Goal: Information Seeking & Learning: Learn about a topic

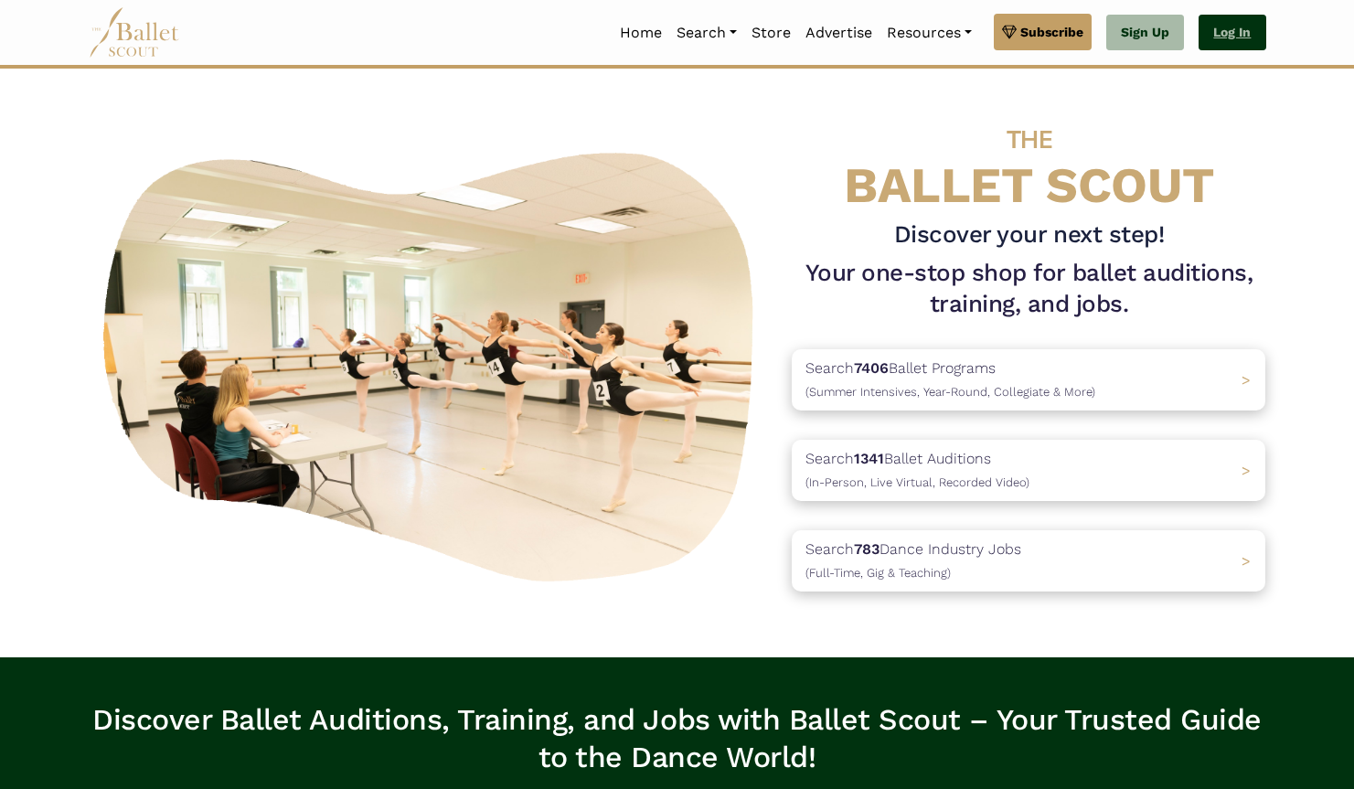
click at [1243, 32] on link "Log In" at bounding box center [1232, 33] width 67 height 37
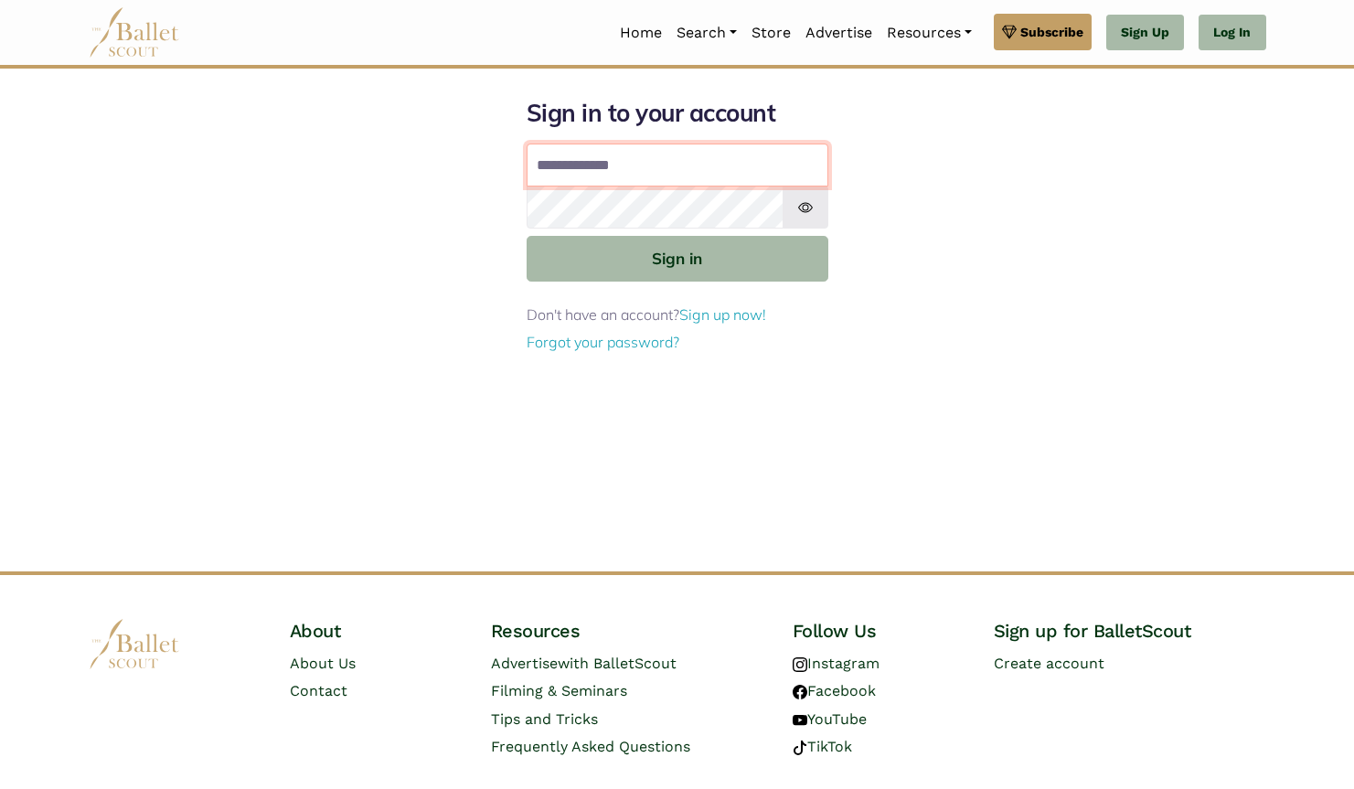
type input "**********"
click at [677, 257] on button "Sign in" at bounding box center [678, 258] width 302 height 45
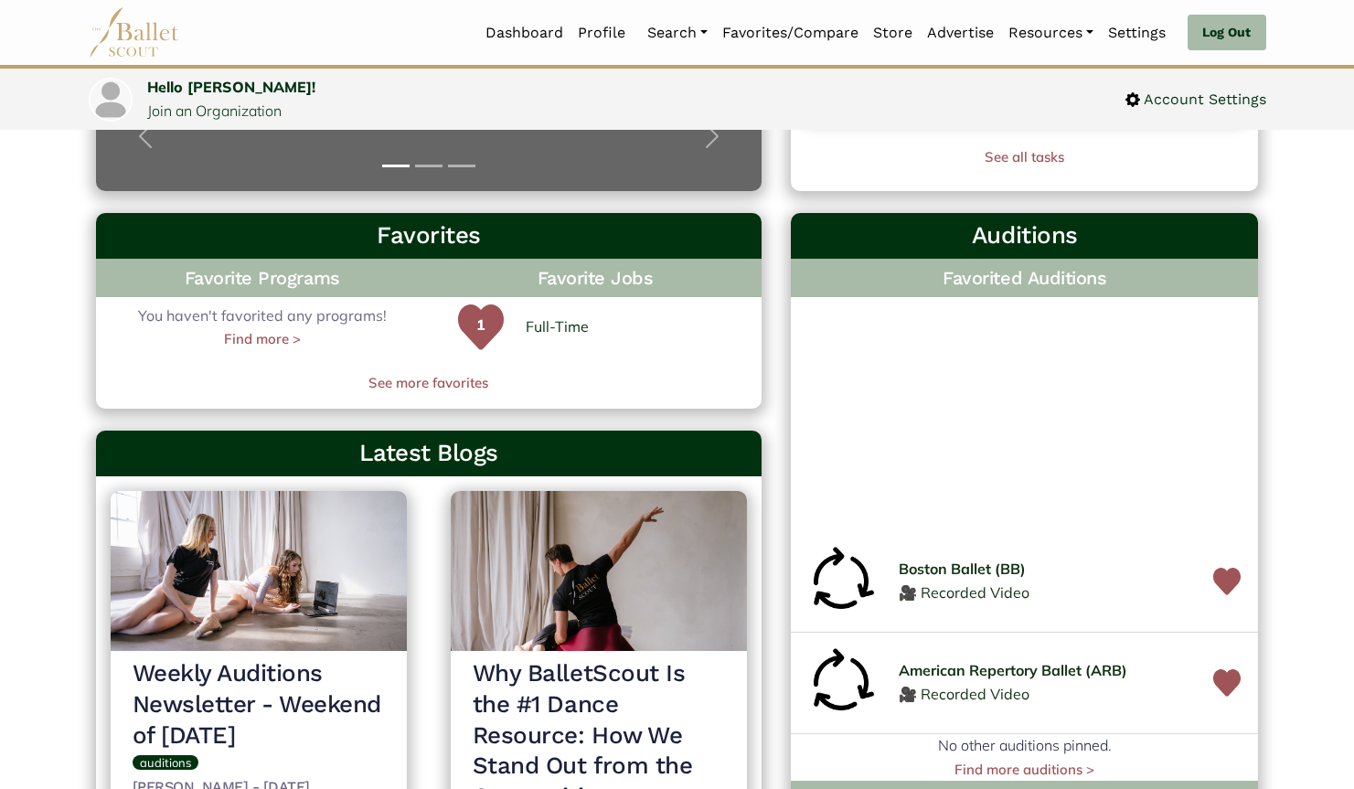
scroll to position [459, 0]
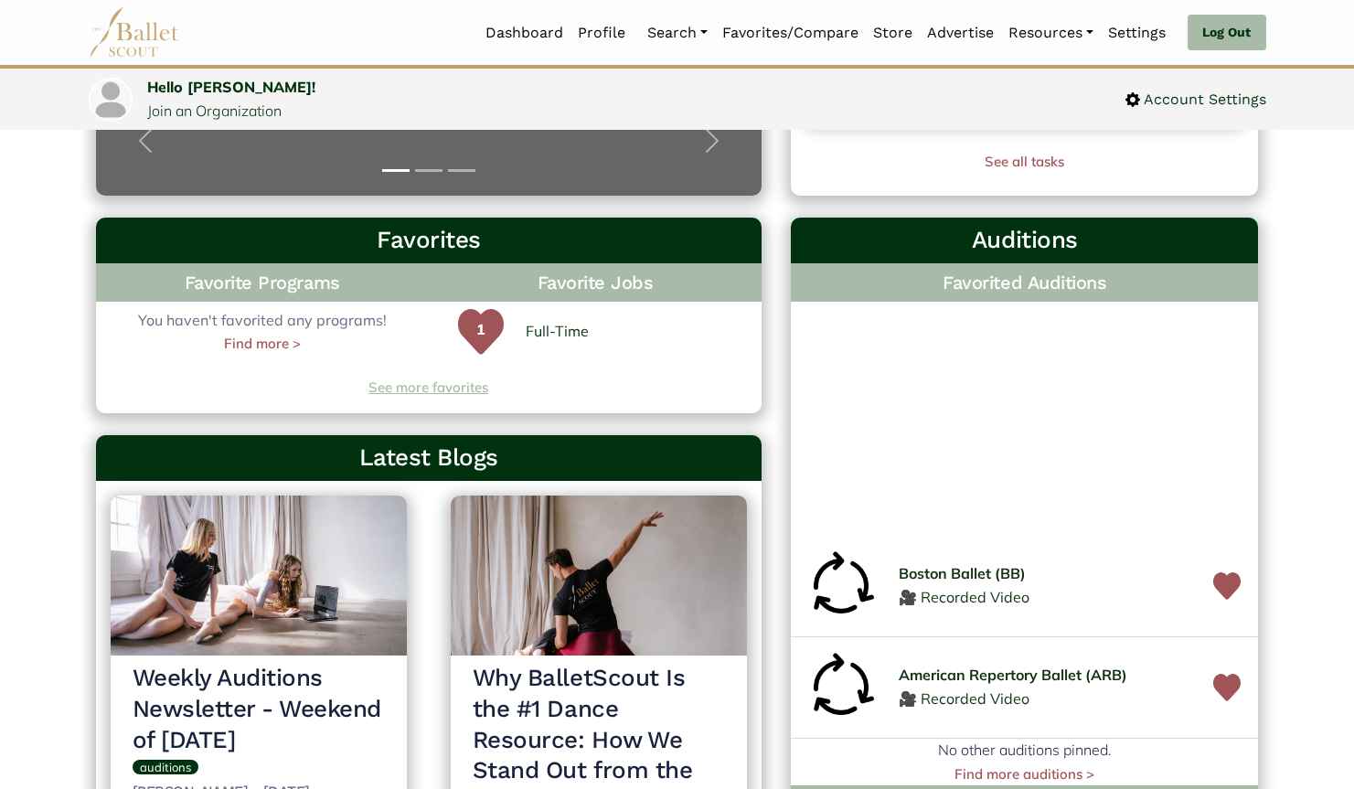
click at [470, 388] on link "See more favorites" at bounding box center [429, 388] width 667 height 22
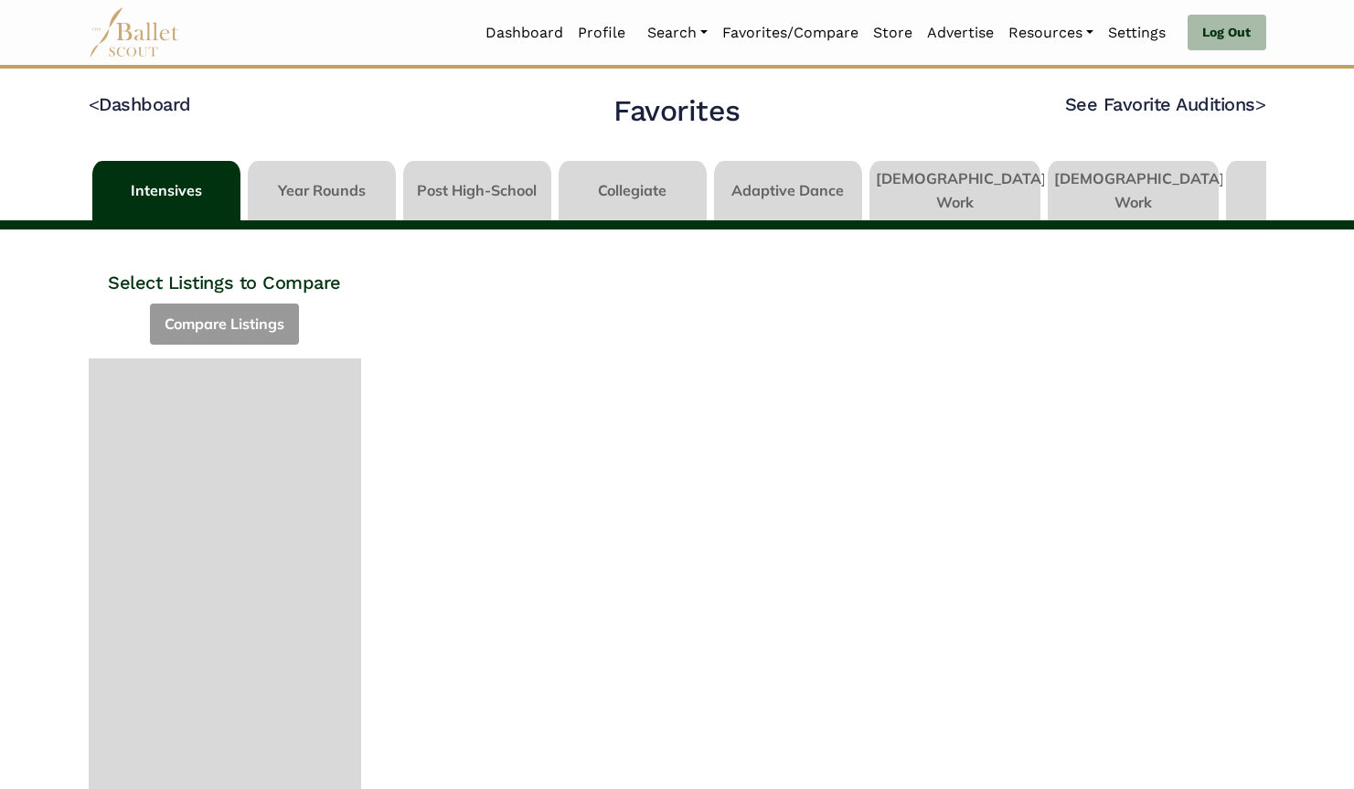
click at [942, 187] on link at bounding box center [954, 187] width 171 height 52
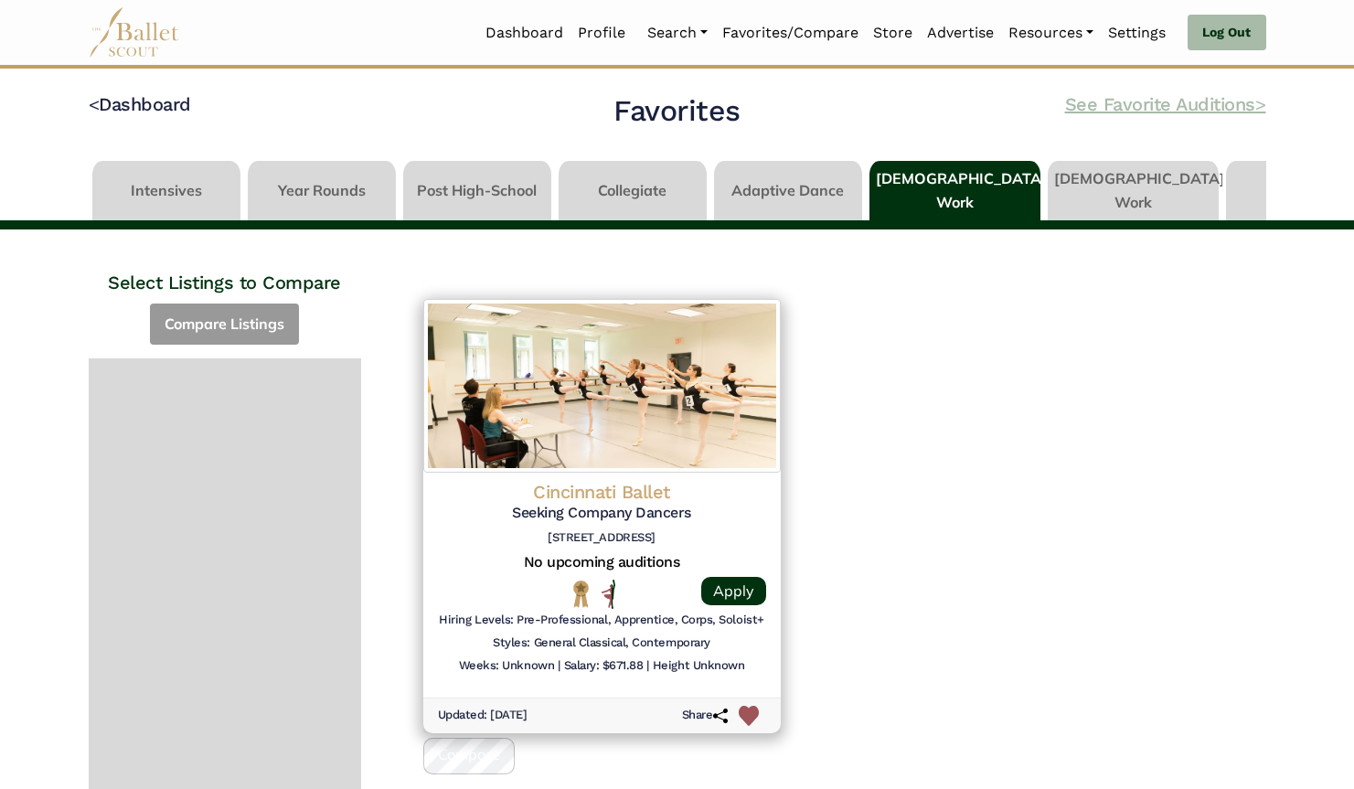
click at [1228, 102] on link "See Favorite Auditions >" at bounding box center [1165, 104] width 201 height 22
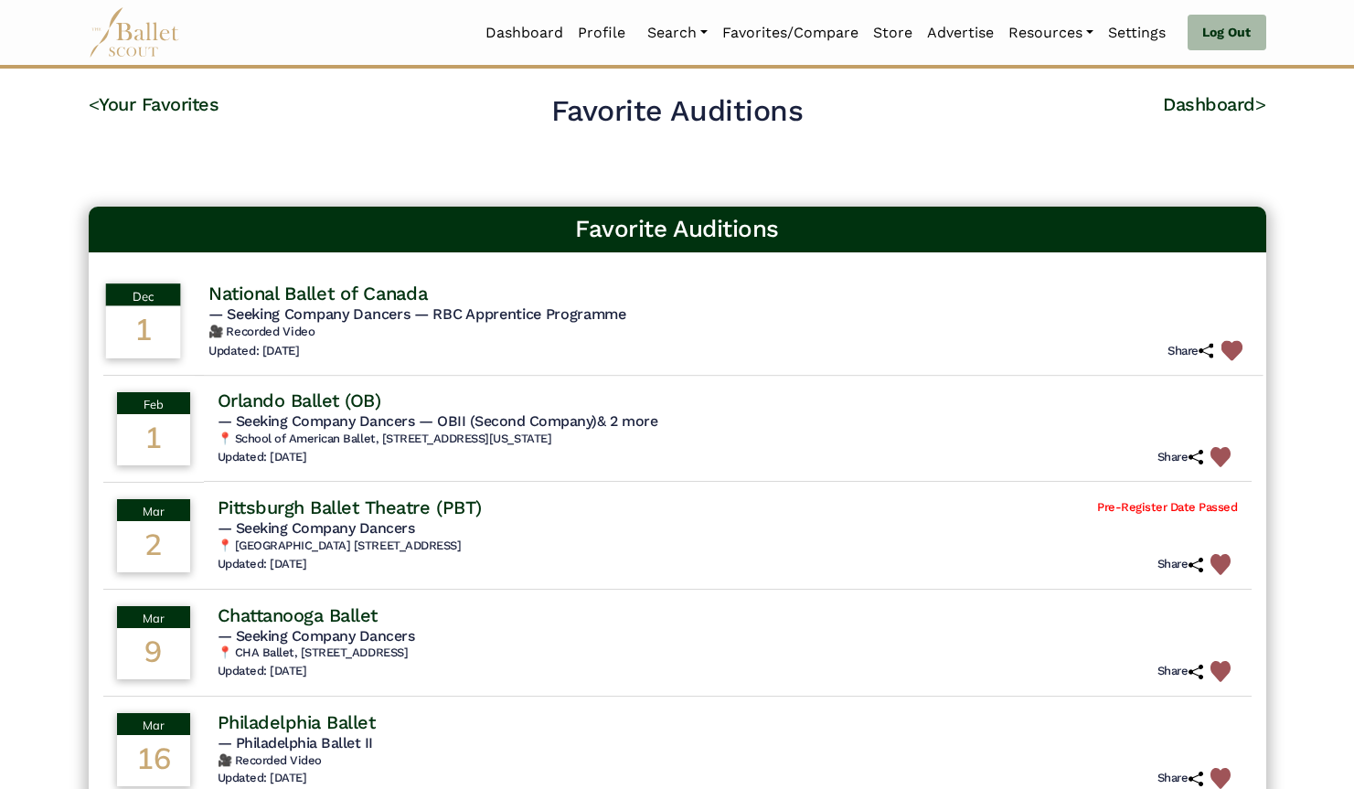
click at [427, 293] on h4 "National Ballet of Canada" at bounding box center [317, 293] width 219 height 25
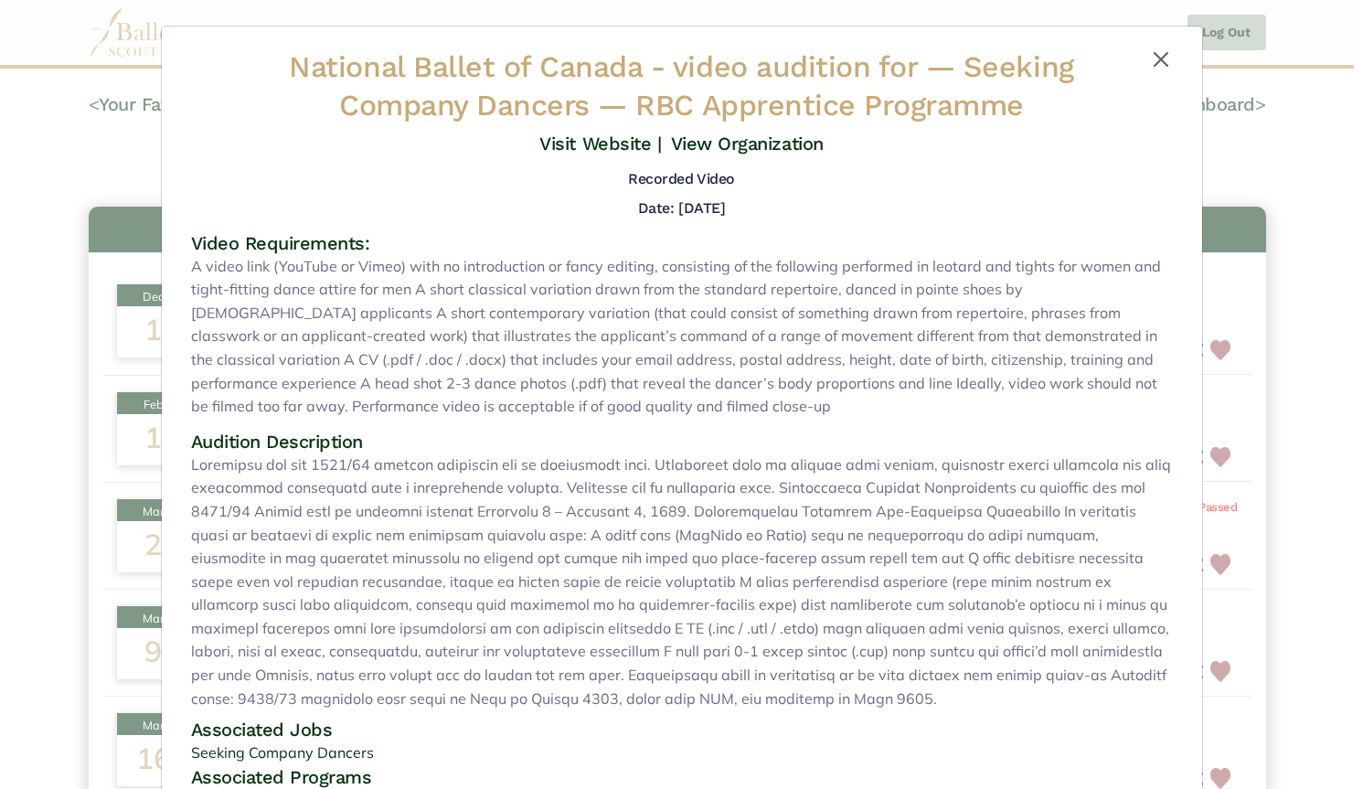
click at [1151, 55] on button "Close" at bounding box center [1161, 59] width 22 height 22
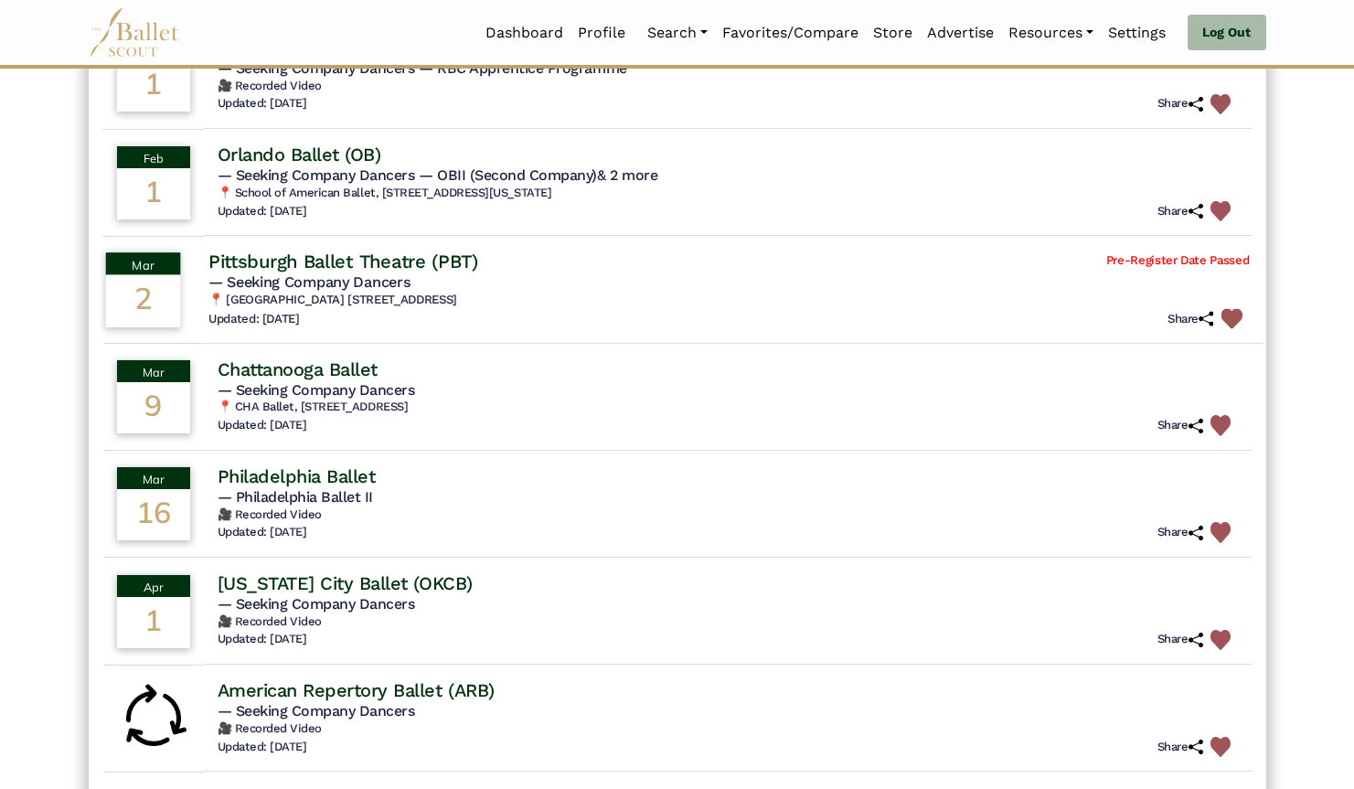
scroll to position [253, 0]
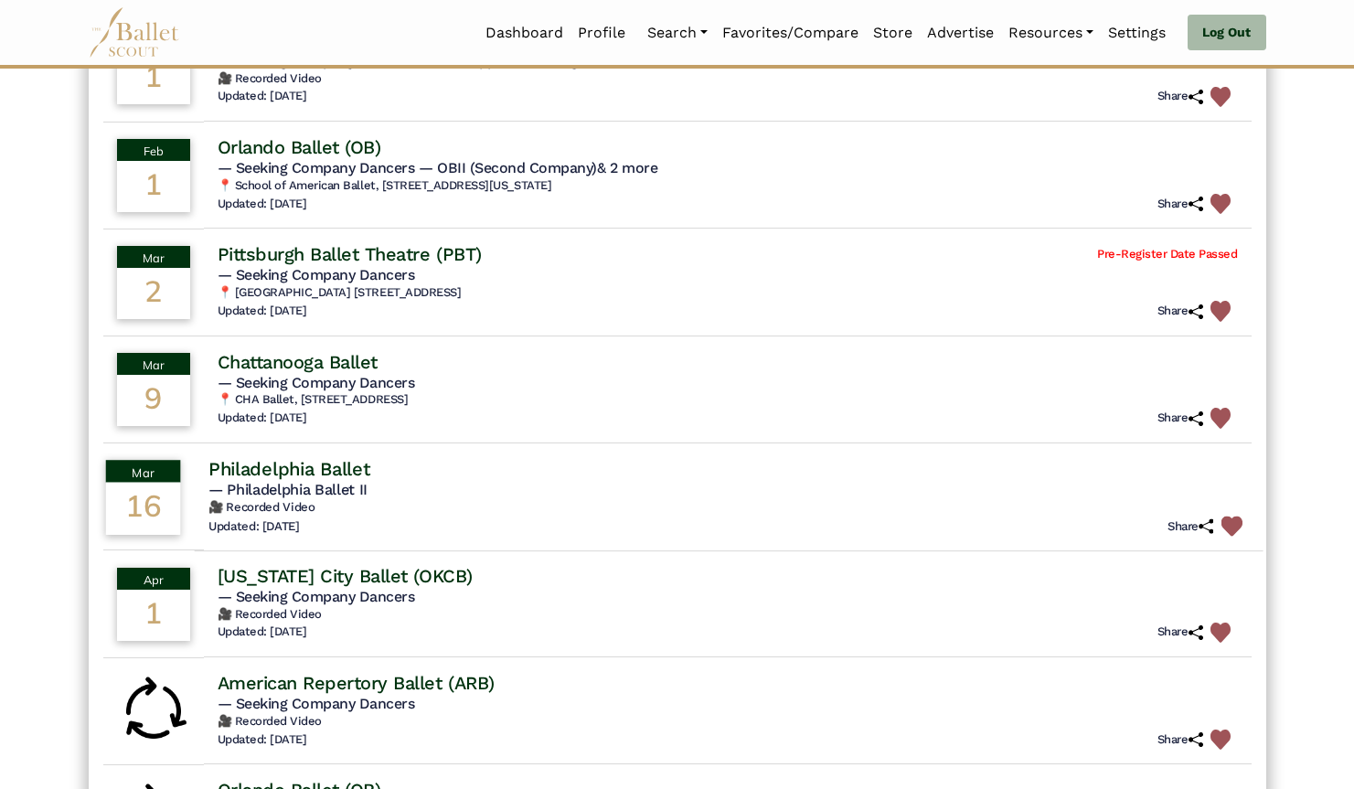
click at [367, 485] on span "— Philadelphia Ballet II" at bounding box center [287, 488] width 159 height 17
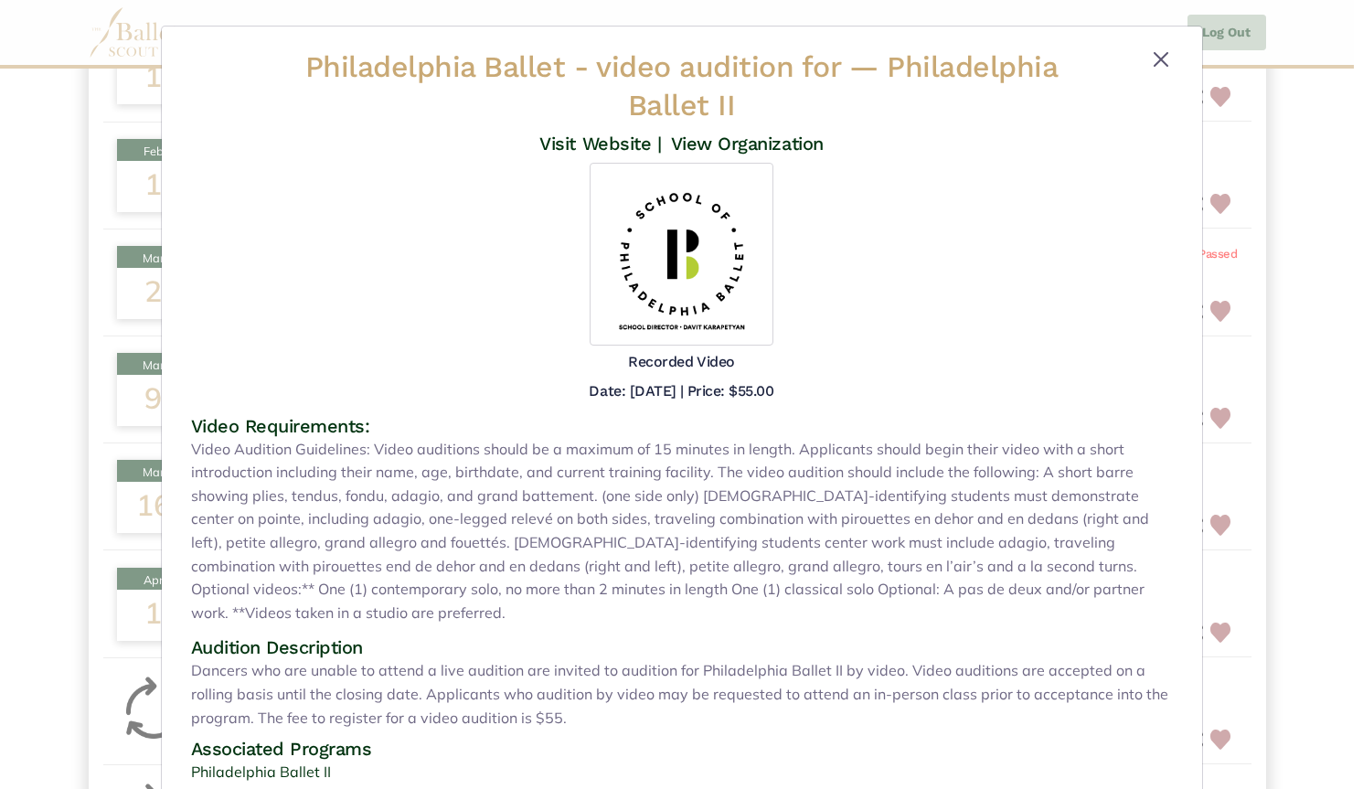
click at [1153, 54] on button "Close" at bounding box center [1161, 59] width 22 height 22
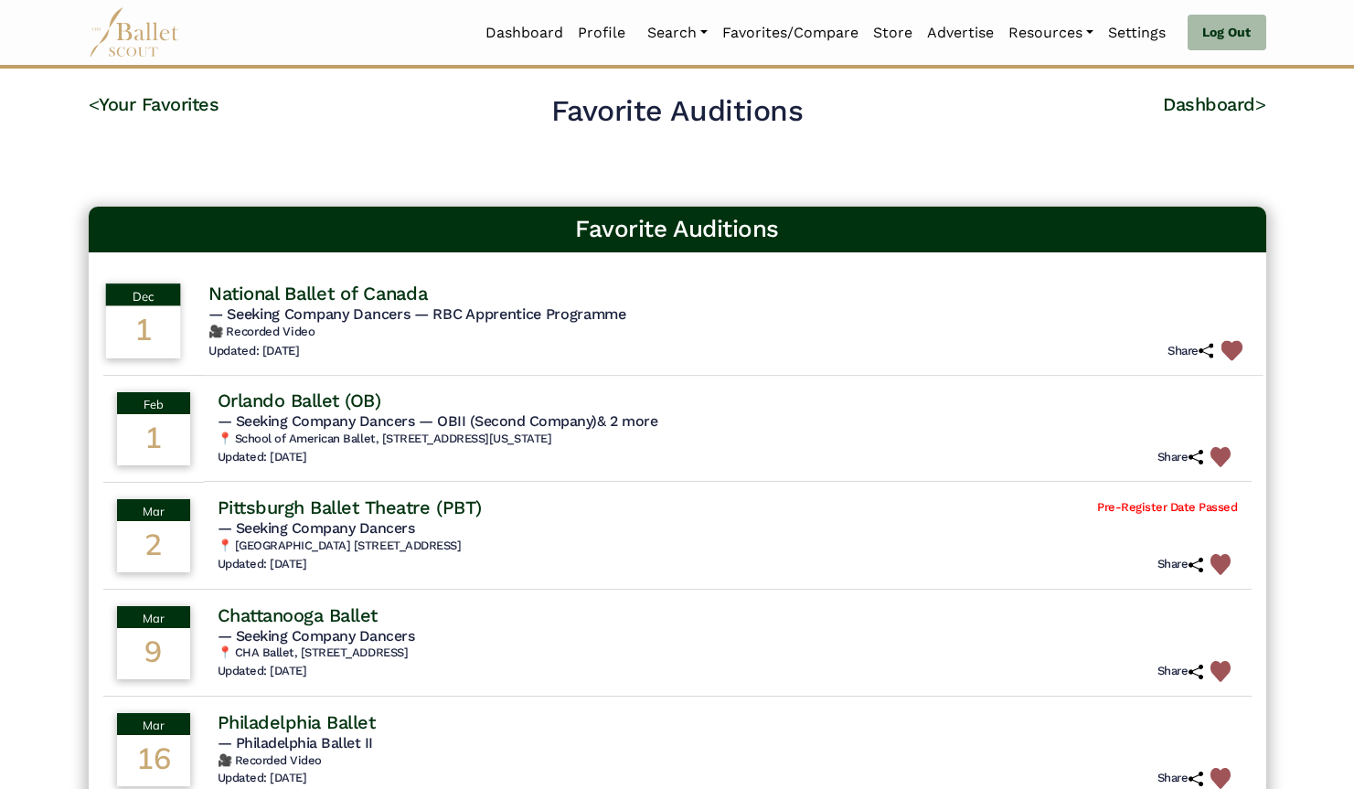
scroll to position [0, 0]
click at [520, 36] on link "Dashboard" at bounding box center [524, 33] width 92 height 38
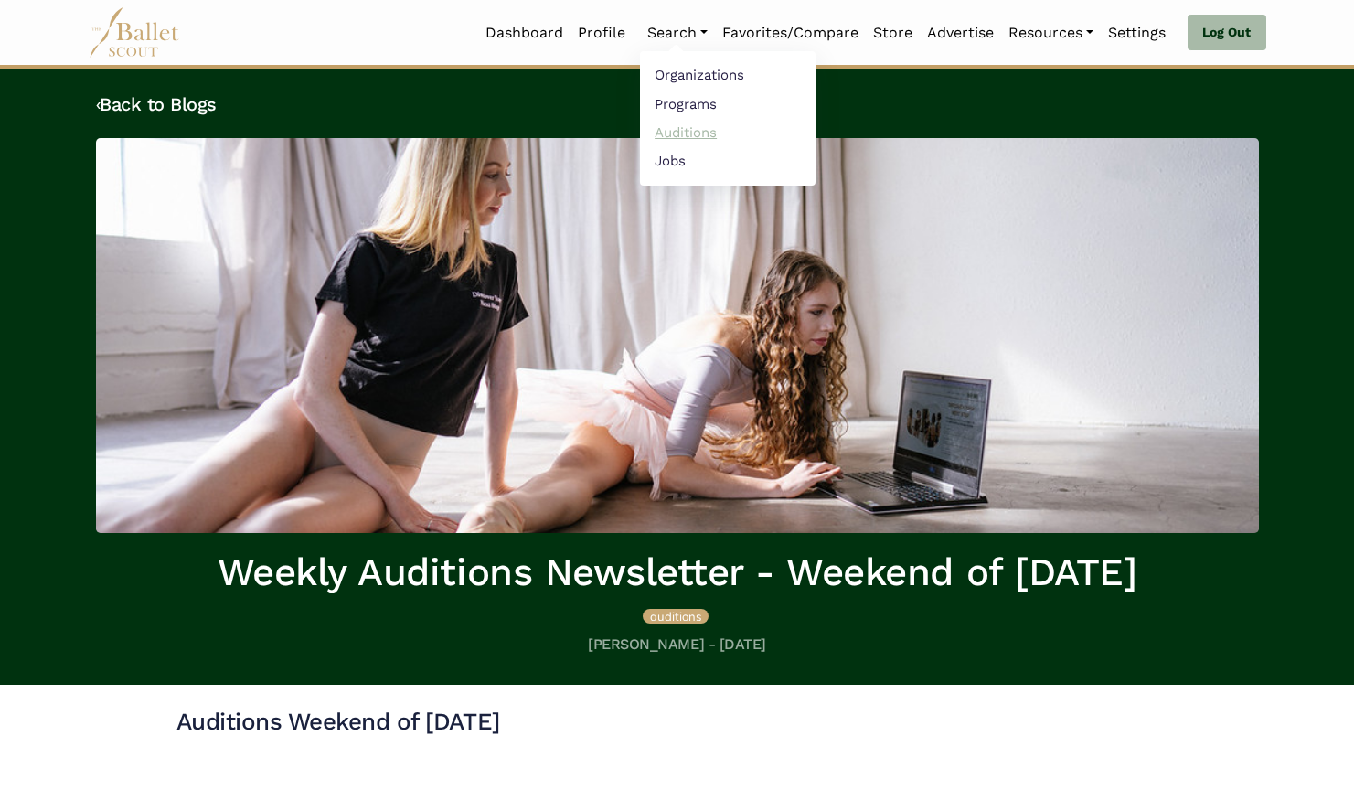
click at [677, 134] on link "Auditions" at bounding box center [728, 132] width 176 height 28
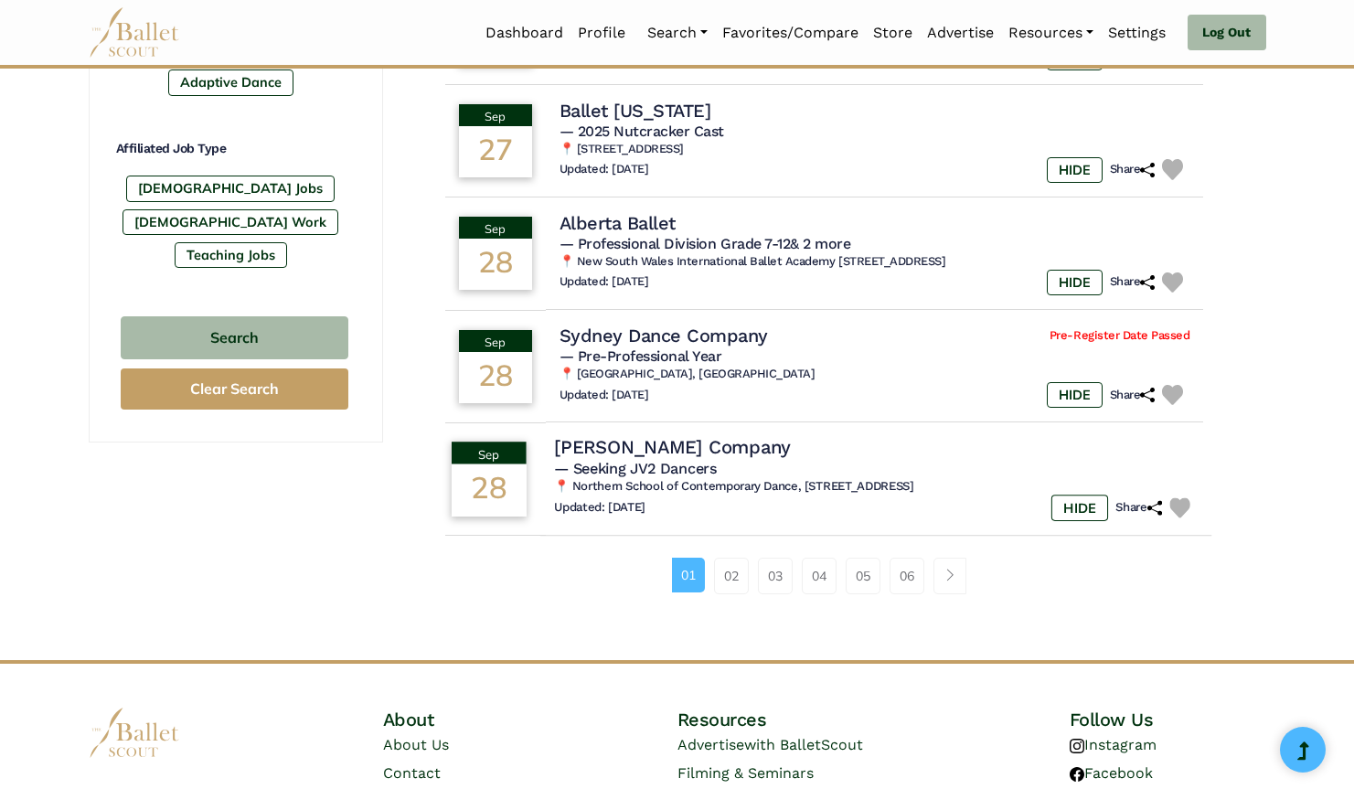
scroll to position [1145, 0]
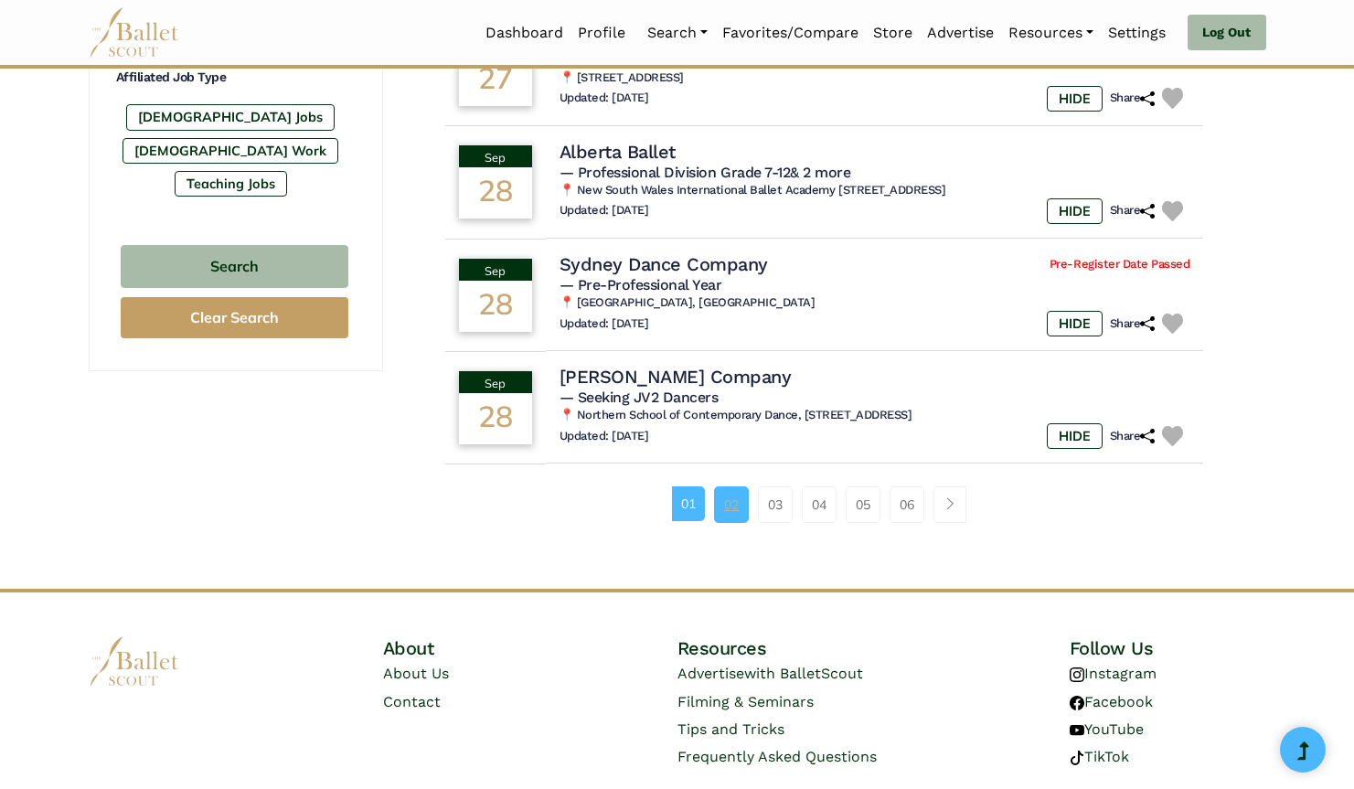
click at [729, 498] on link "02" at bounding box center [731, 504] width 35 height 37
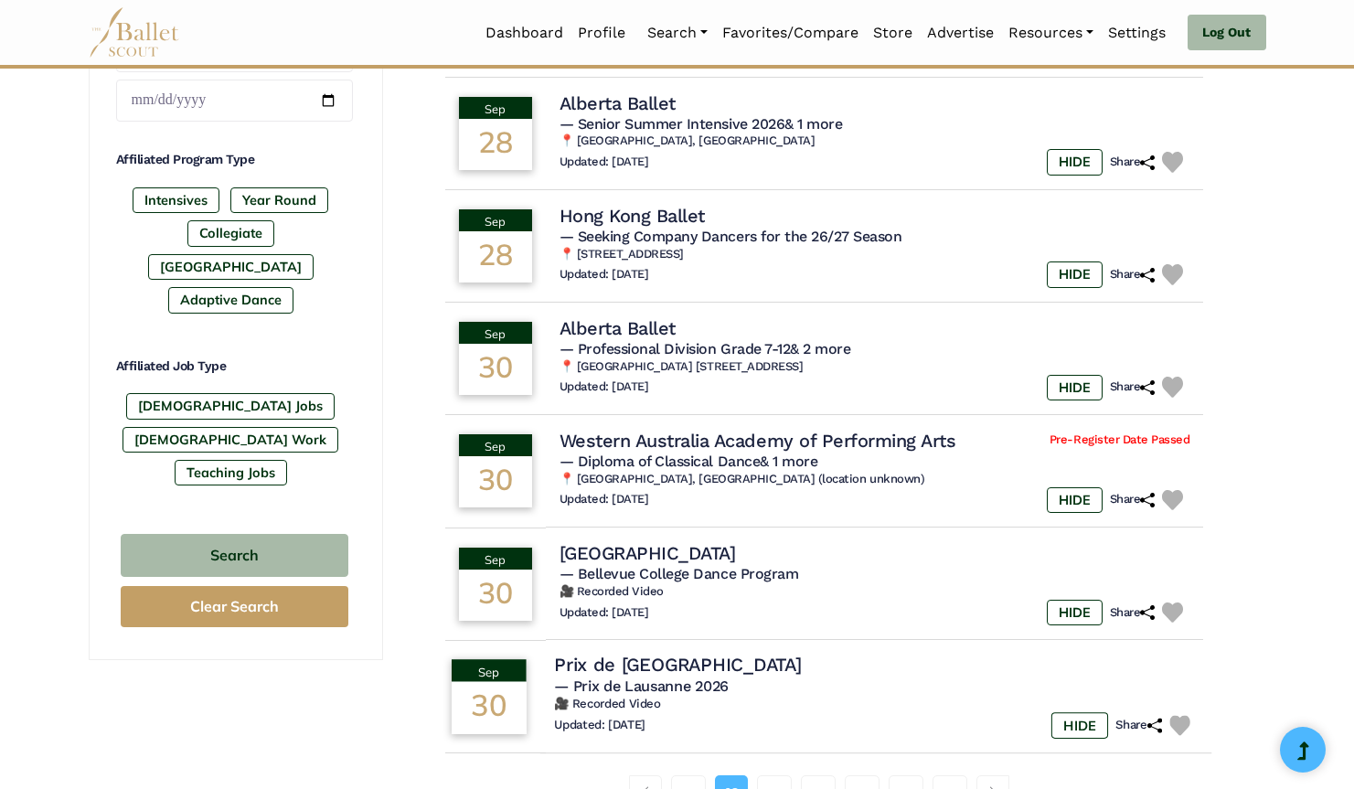
scroll to position [920, 0]
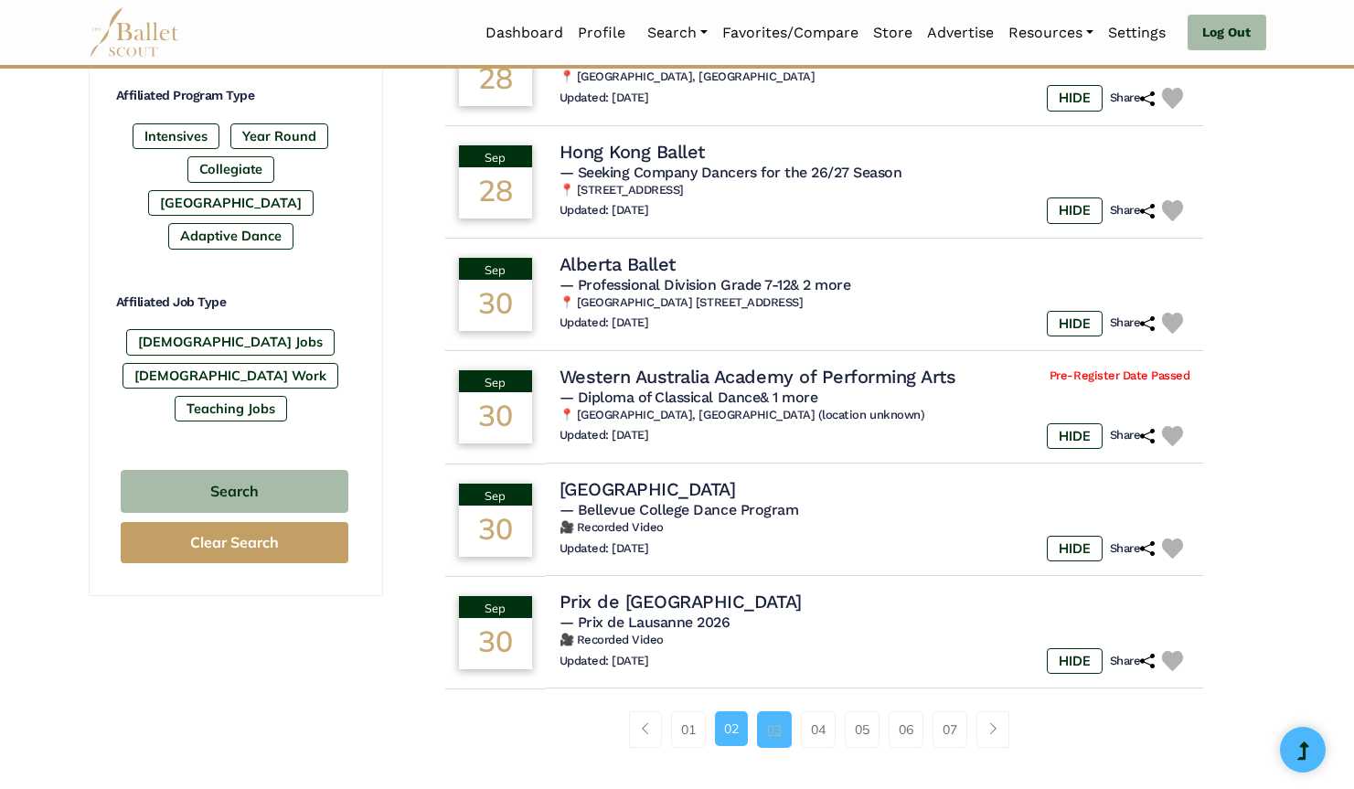
click at [773, 714] on link "03" at bounding box center [774, 729] width 35 height 37
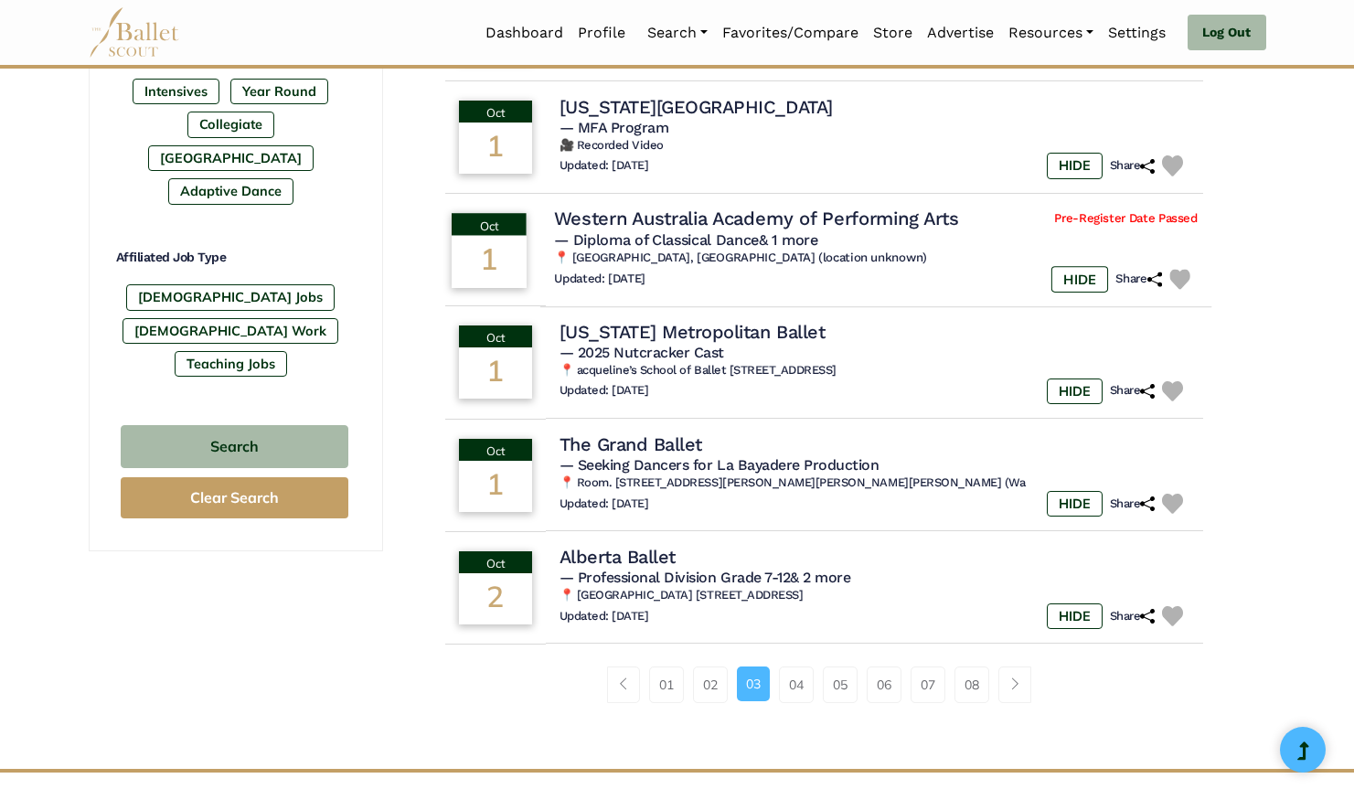
scroll to position [970, 0]
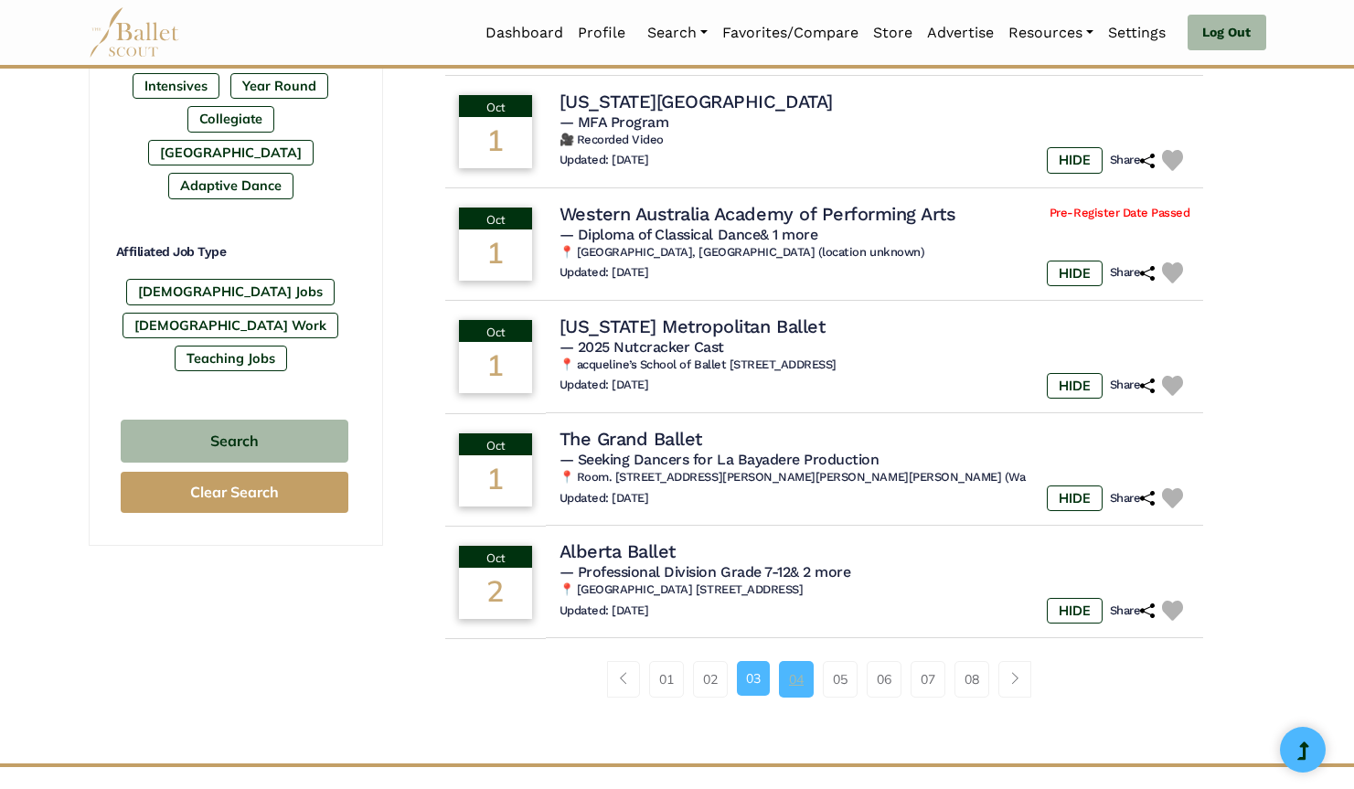
click at [795, 661] on link "04" at bounding box center [796, 679] width 35 height 37
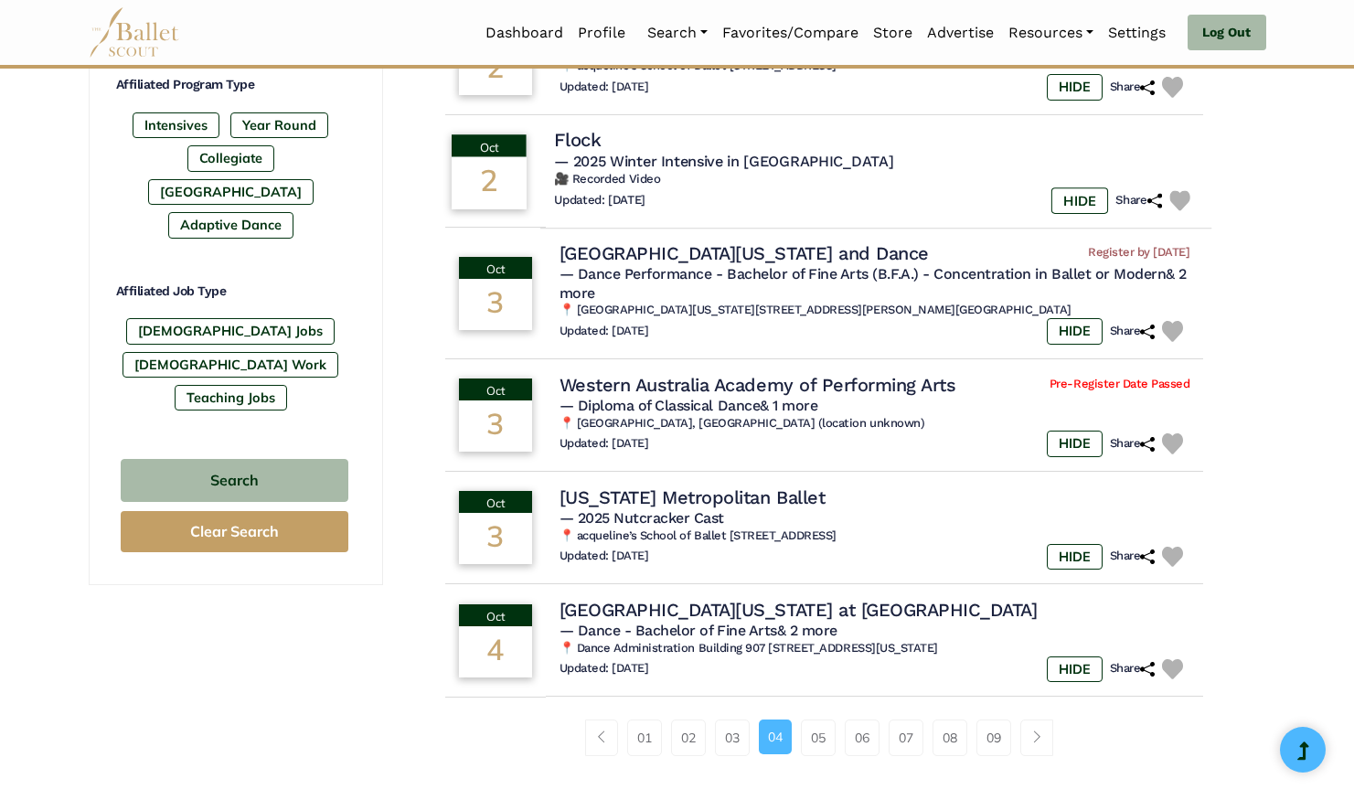
scroll to position [981, 0]
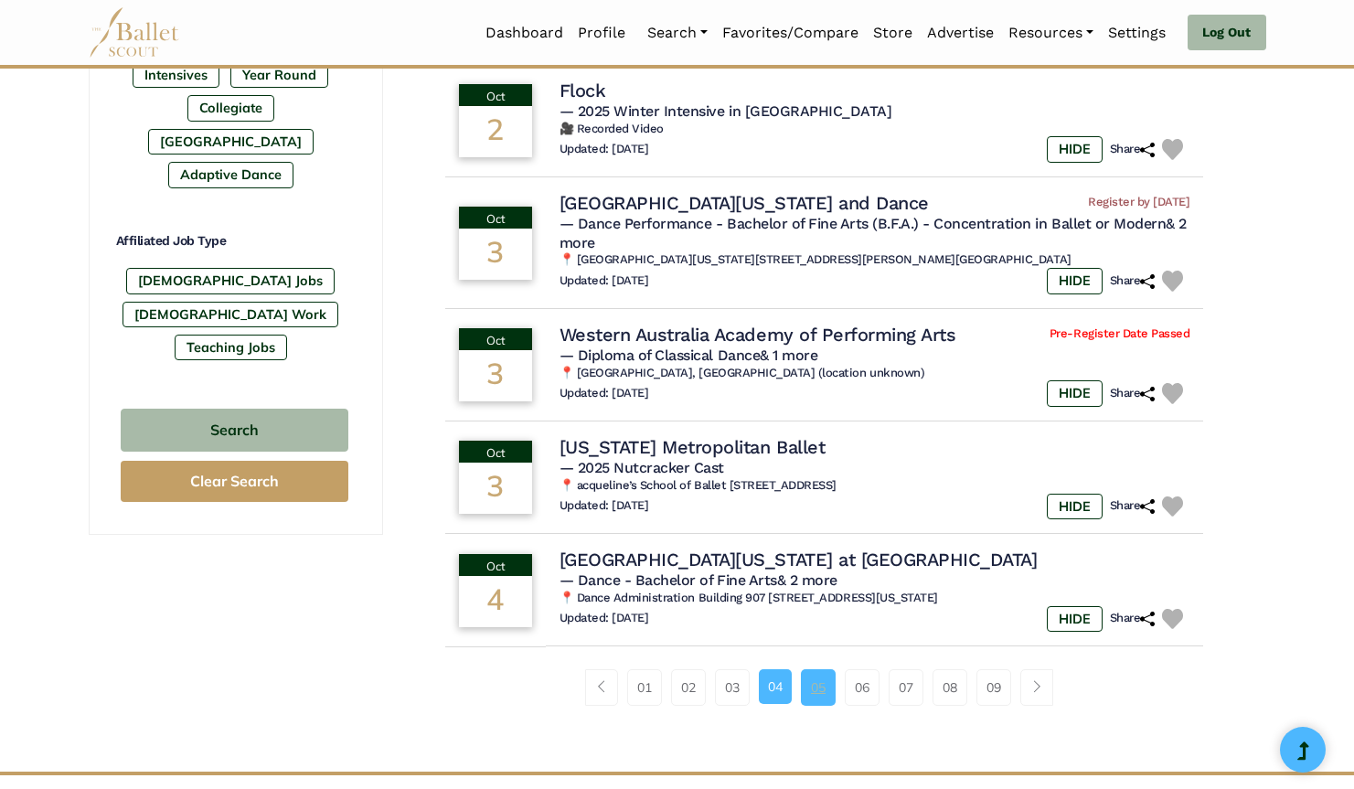
click at [816, 673] on link "05" at bounding box center [818, 687] width 35 height 37
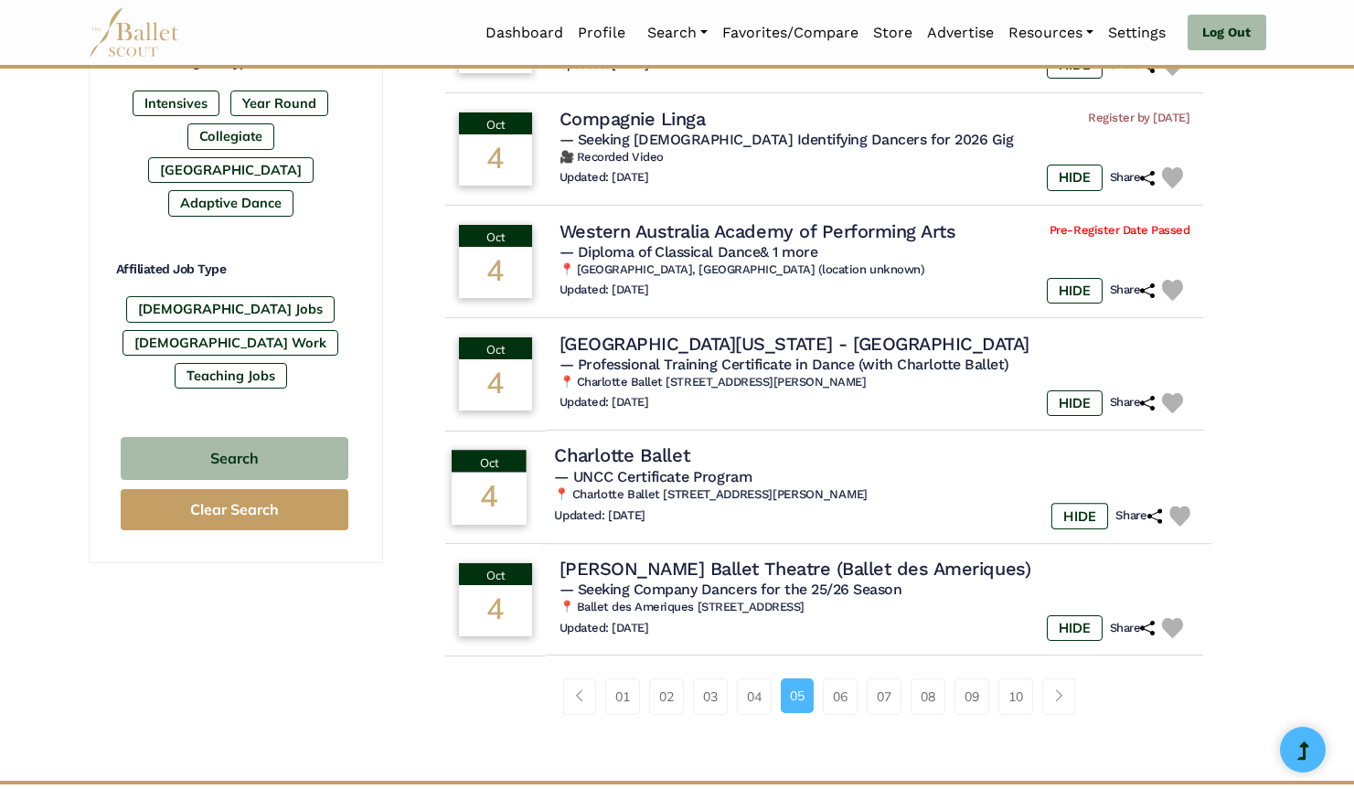
scroll to position [1021, 0]
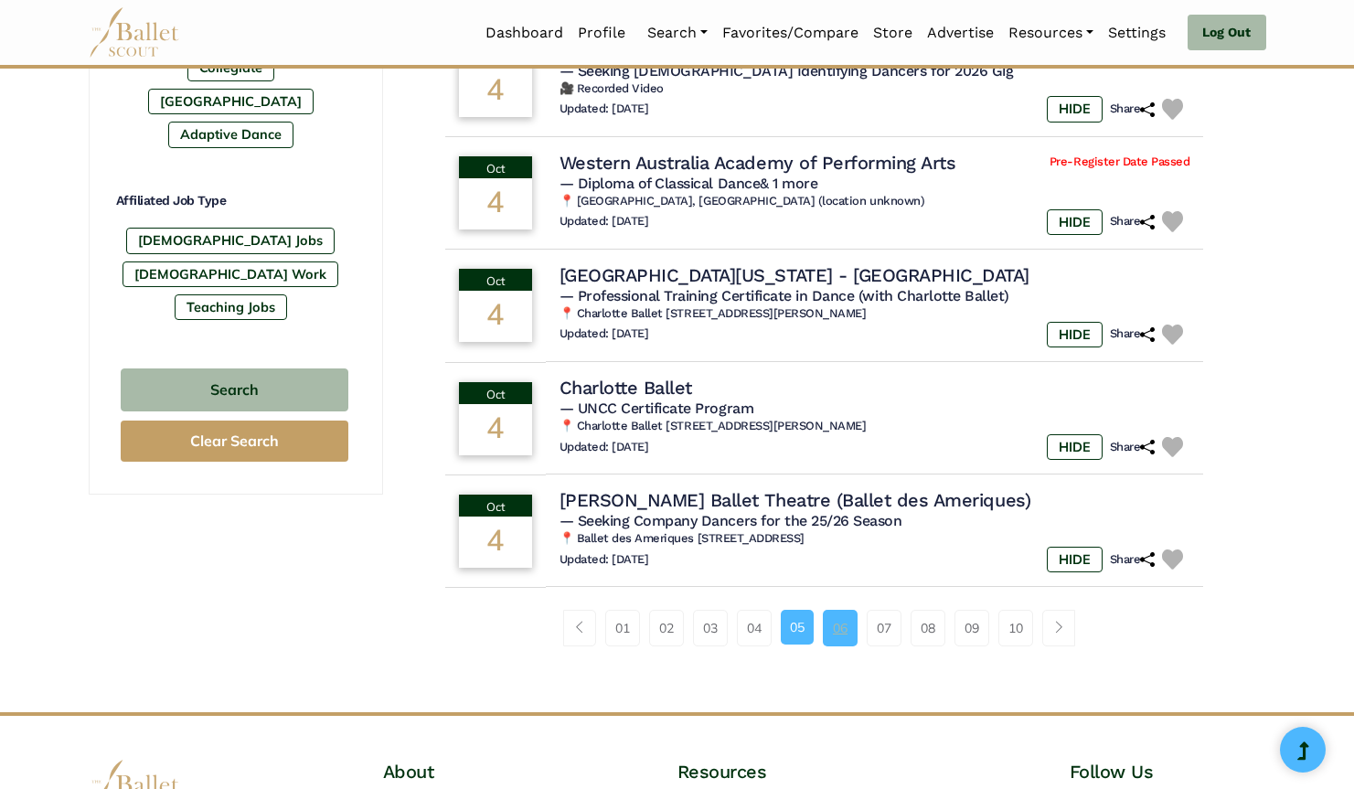
click at [841, 610] on link "06" at bounding box center [840, 628] width 35 height 37
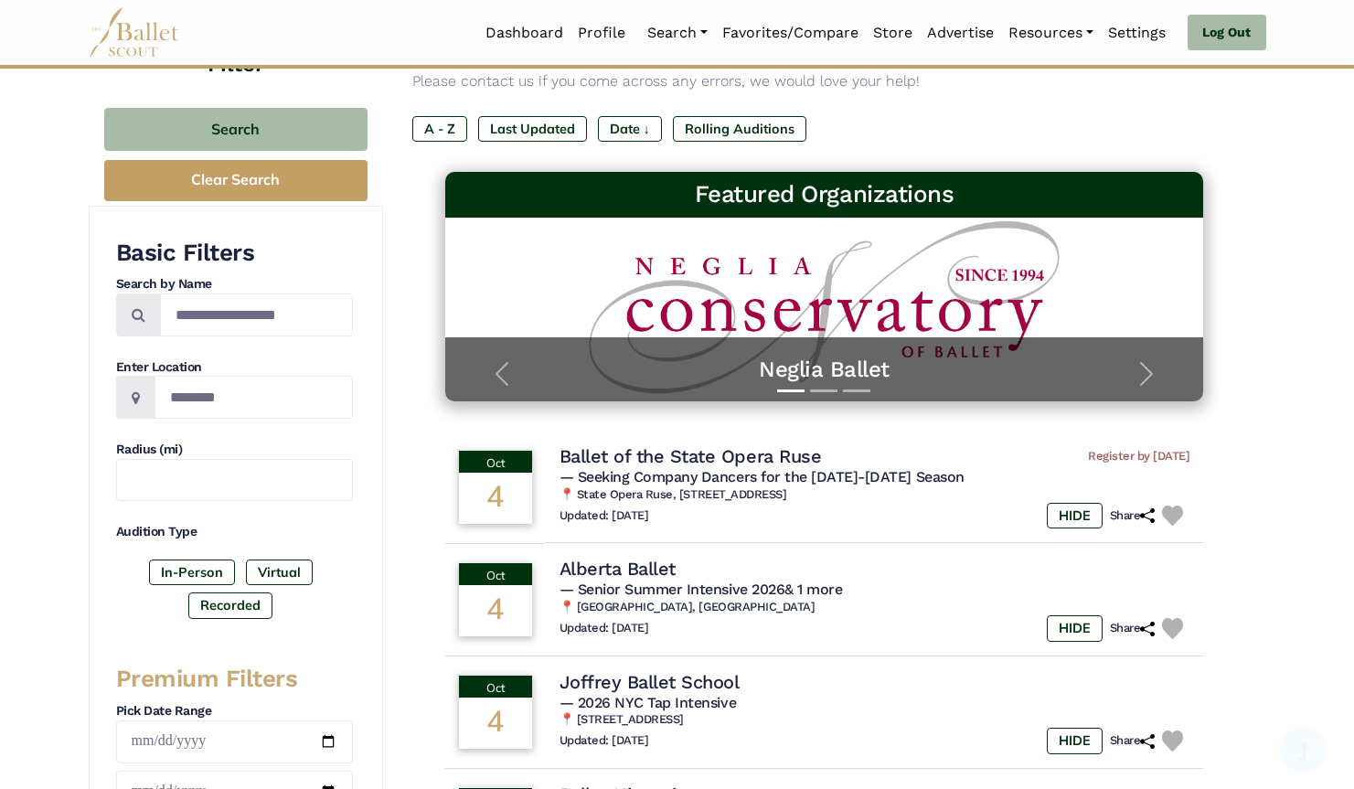
scroll to position [176, 0]
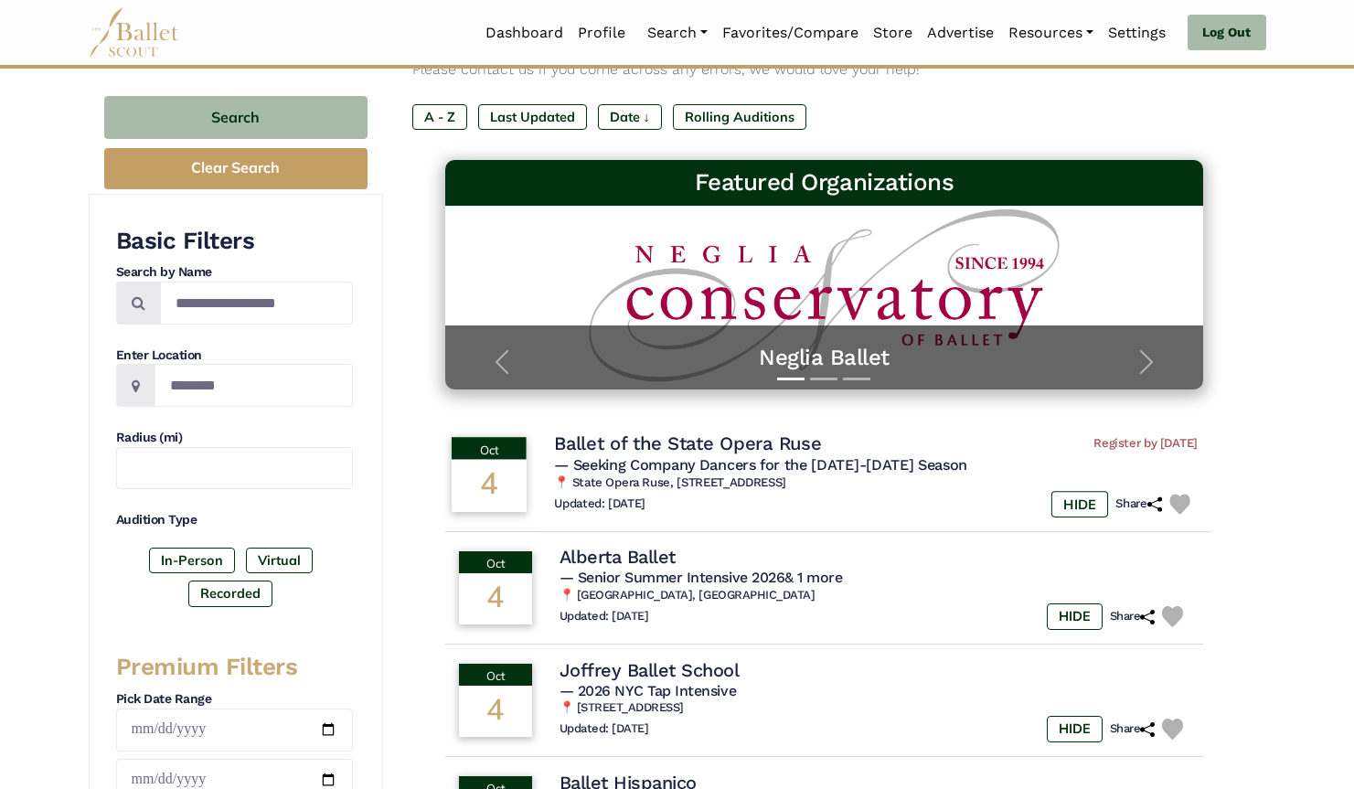
click at [779, 443] on h4 "Ballet of the State Opera Ruse" at bounding box center [687, 444] width 267 height 25
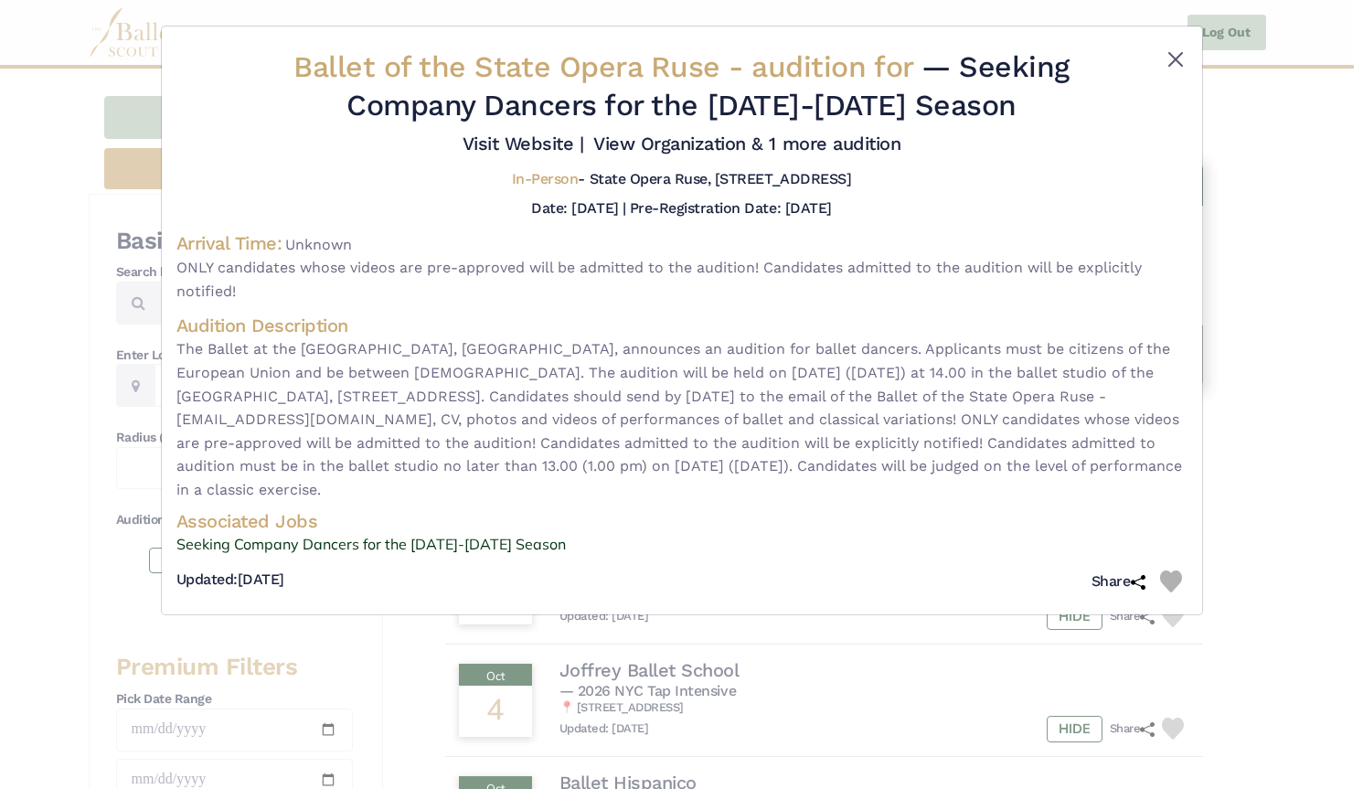
click at [1175, 55] on button "Close" at bounding box center [1176, 59] width 22 height 22
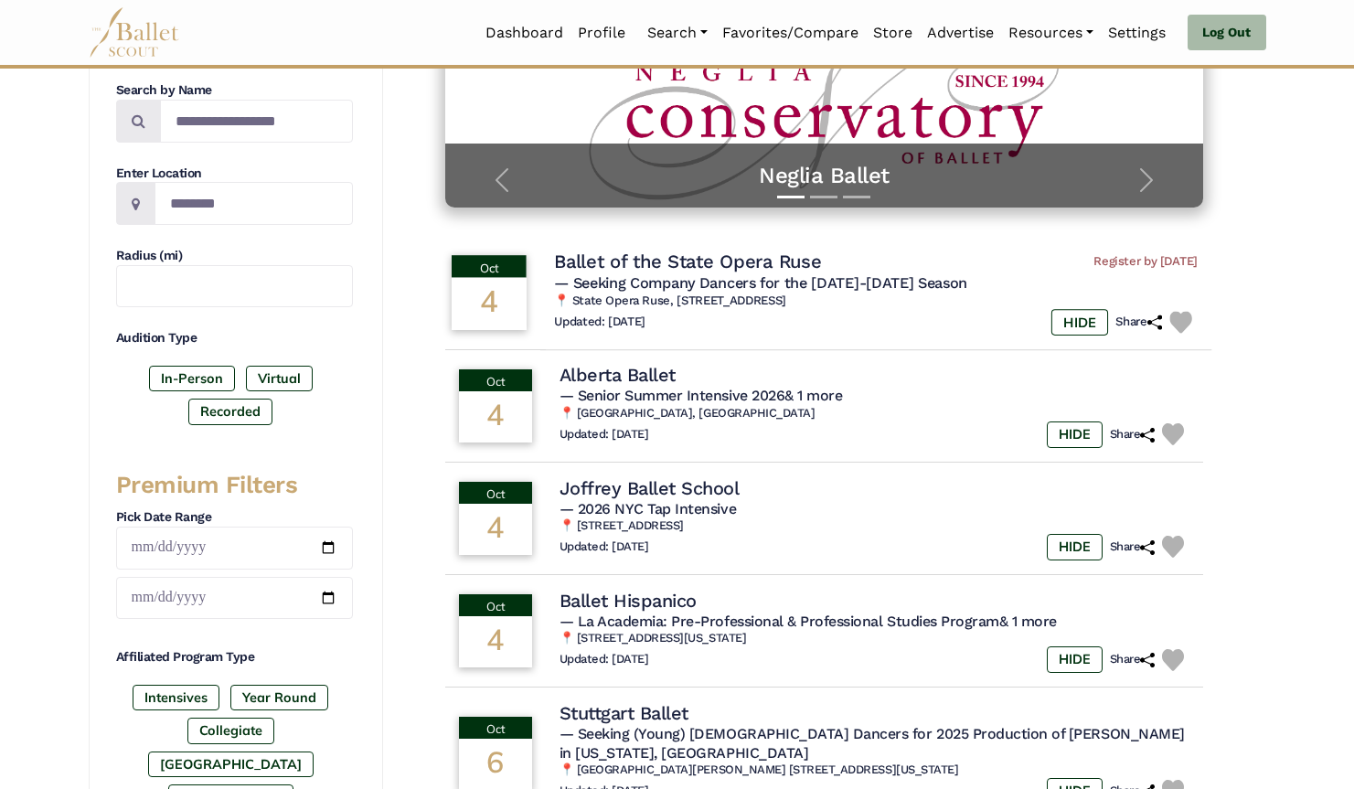
scroll to position [359, 0]
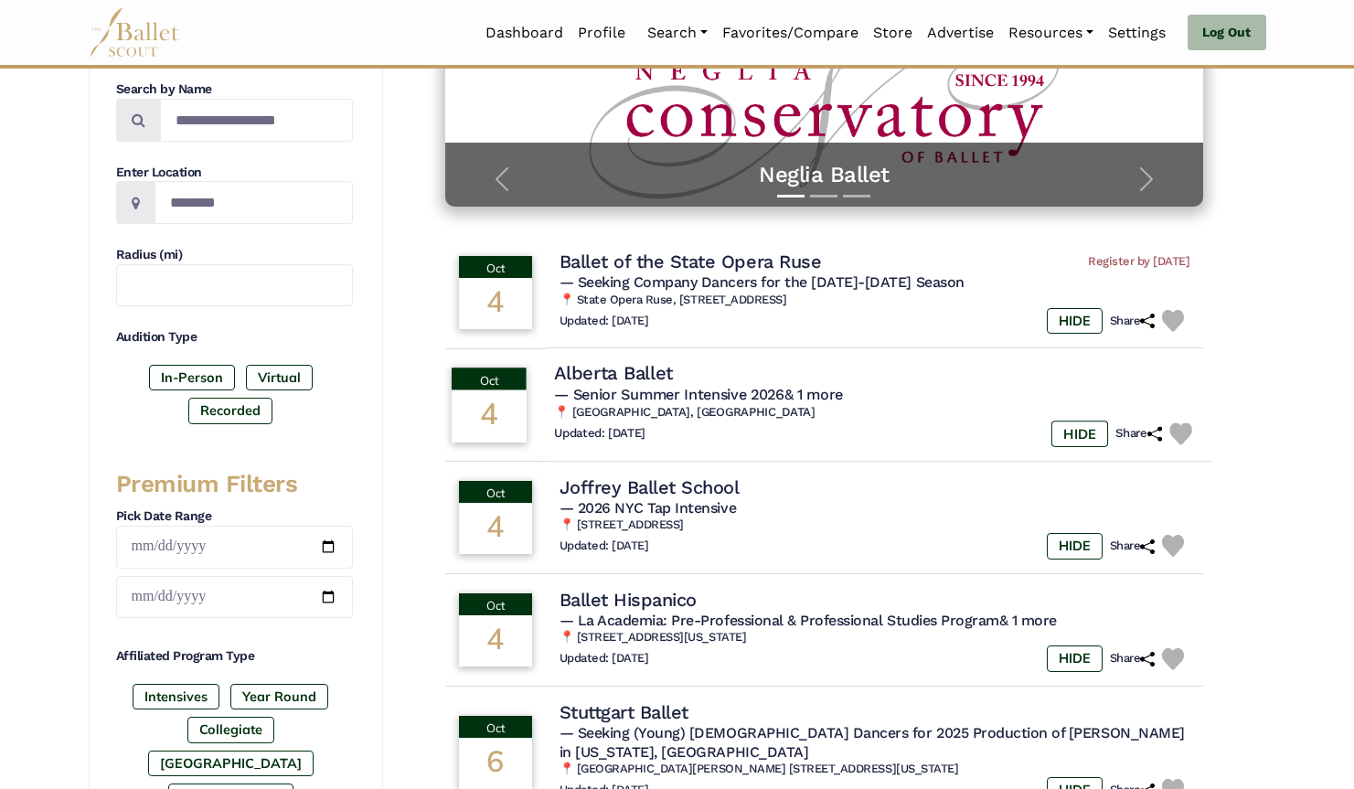
click at [655, 375] on h4 "Alberta Ballet" at bounding box center [613, 373] width 119 height 25
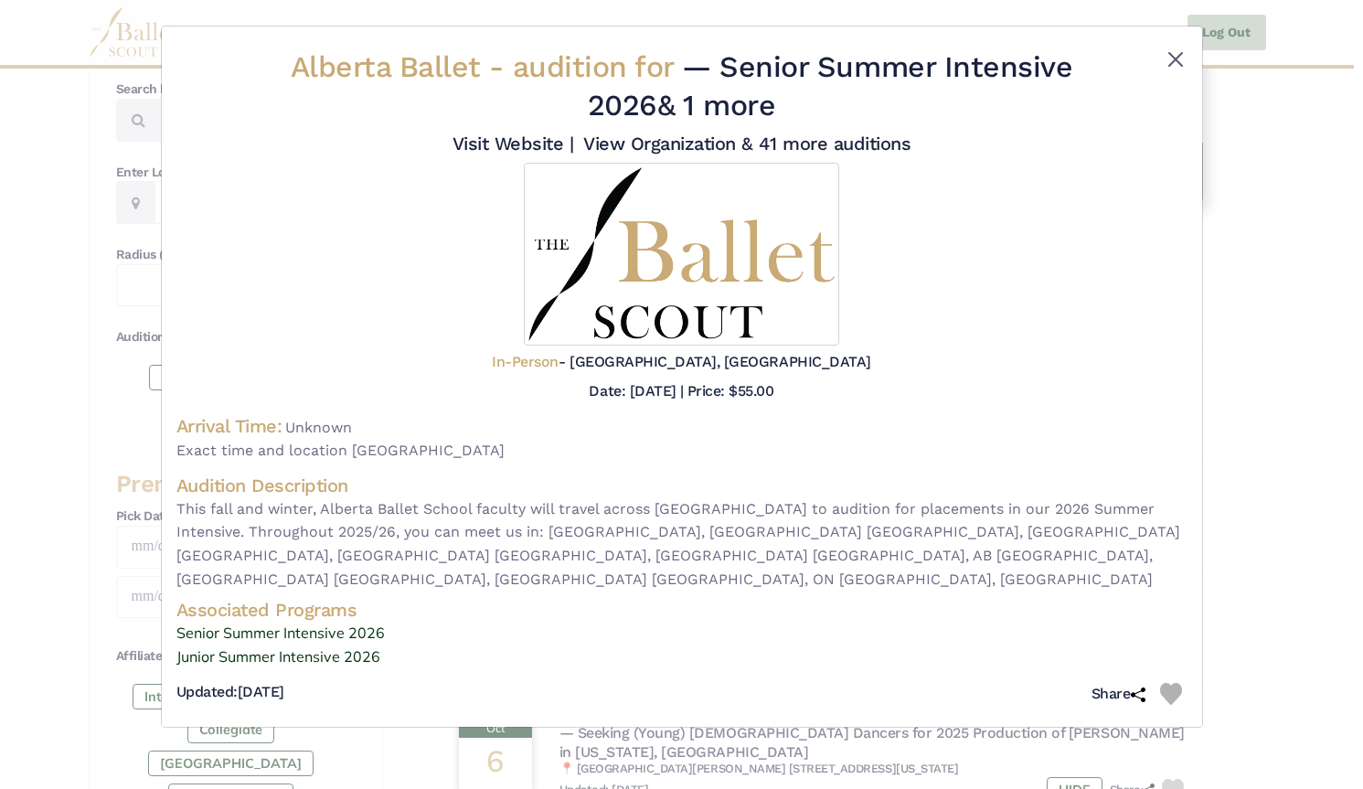
click at [1168, 54] on button "Close" at bounding box center [1176, 59] width 22 height 22
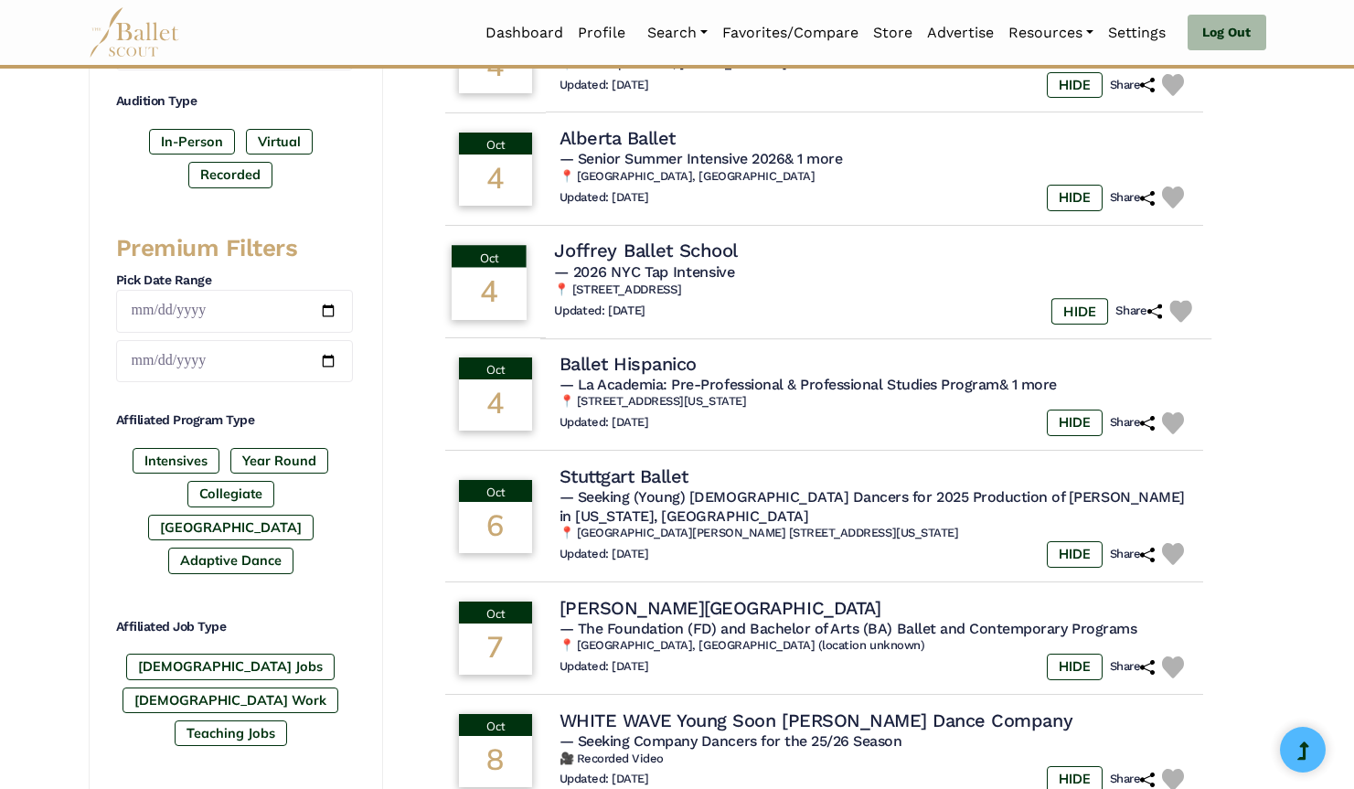
scroll to position [638, 0]
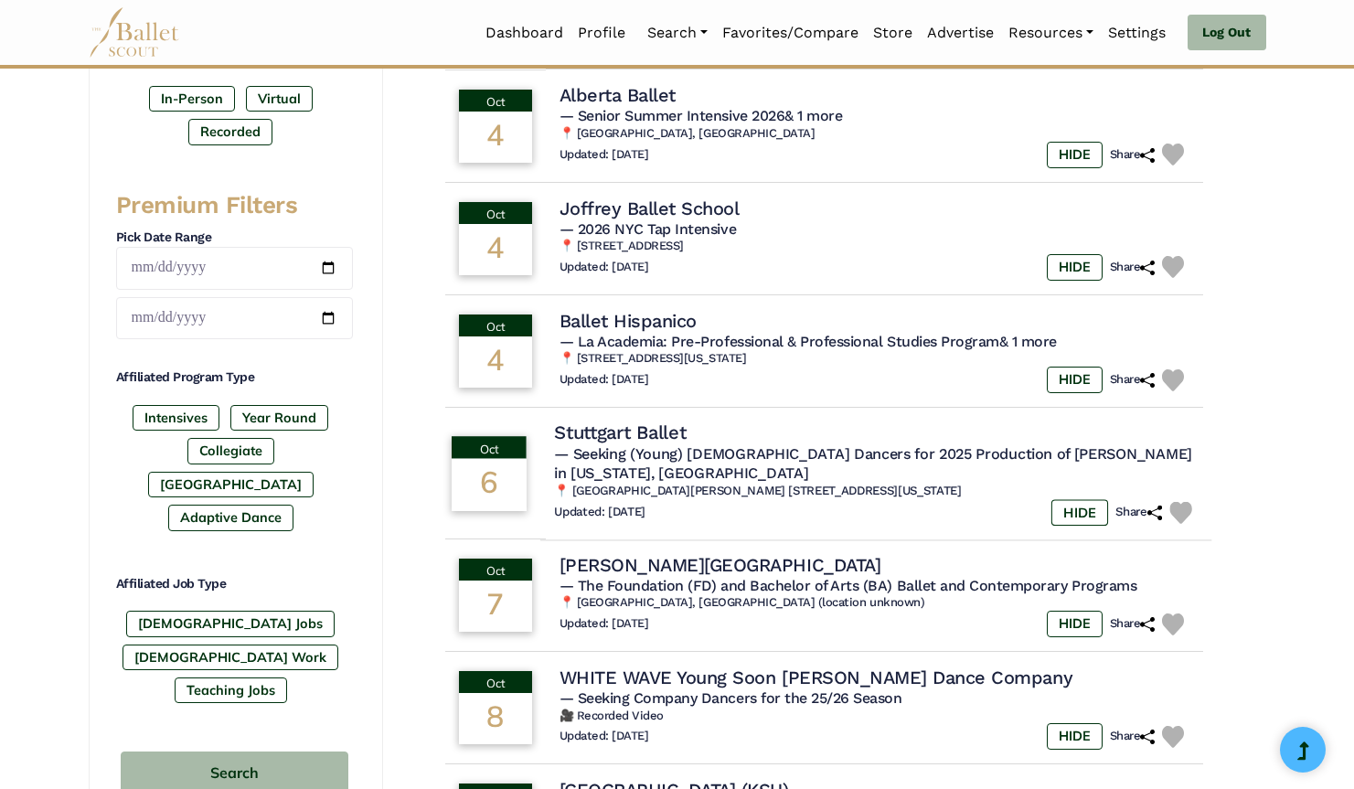
click at [722, 484] on h6 "📍 The Kennedy Center 2700 F Street NW Washington, DC 20566" at bounding box center [876, 492] width 644 height 16
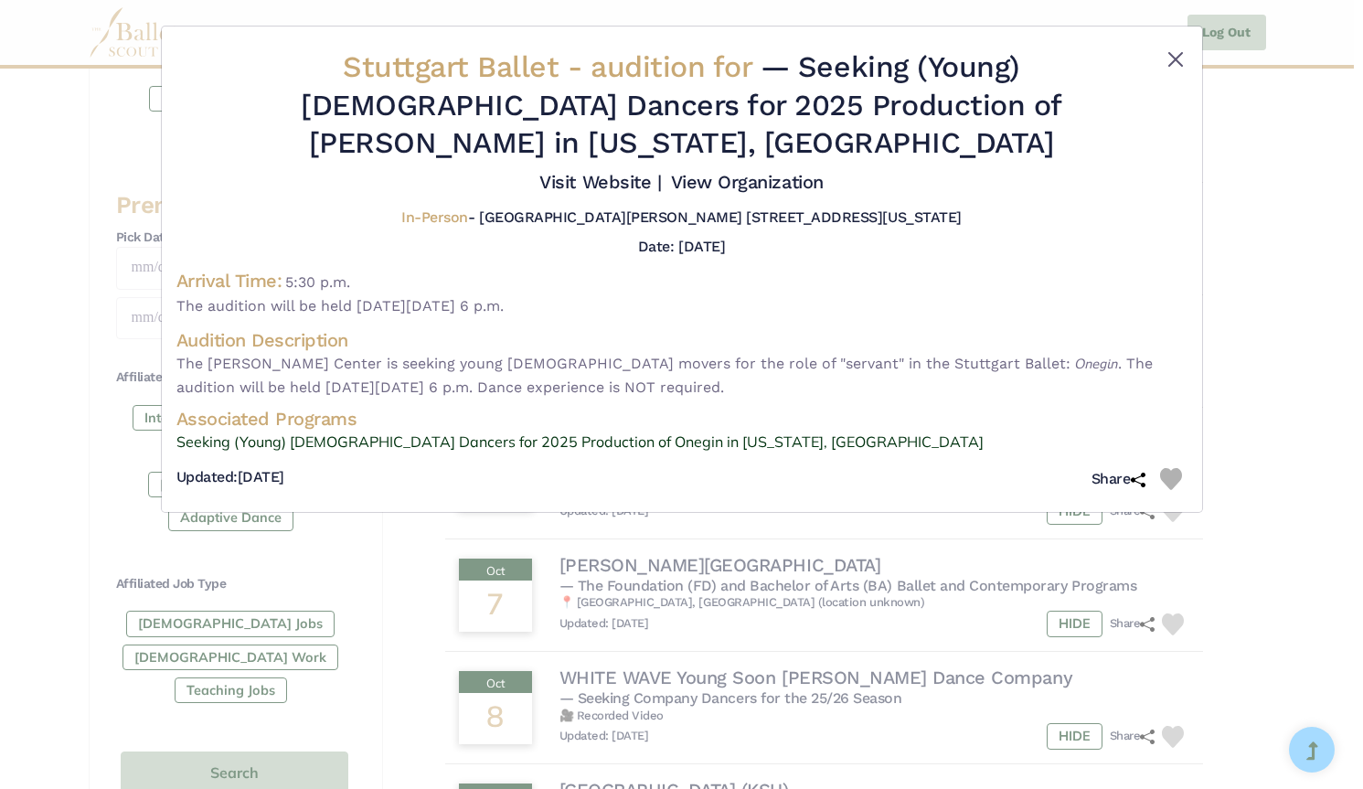
click at [1172, 53] on button "Close" at bounding box center [1176, 59] width 22 height 22
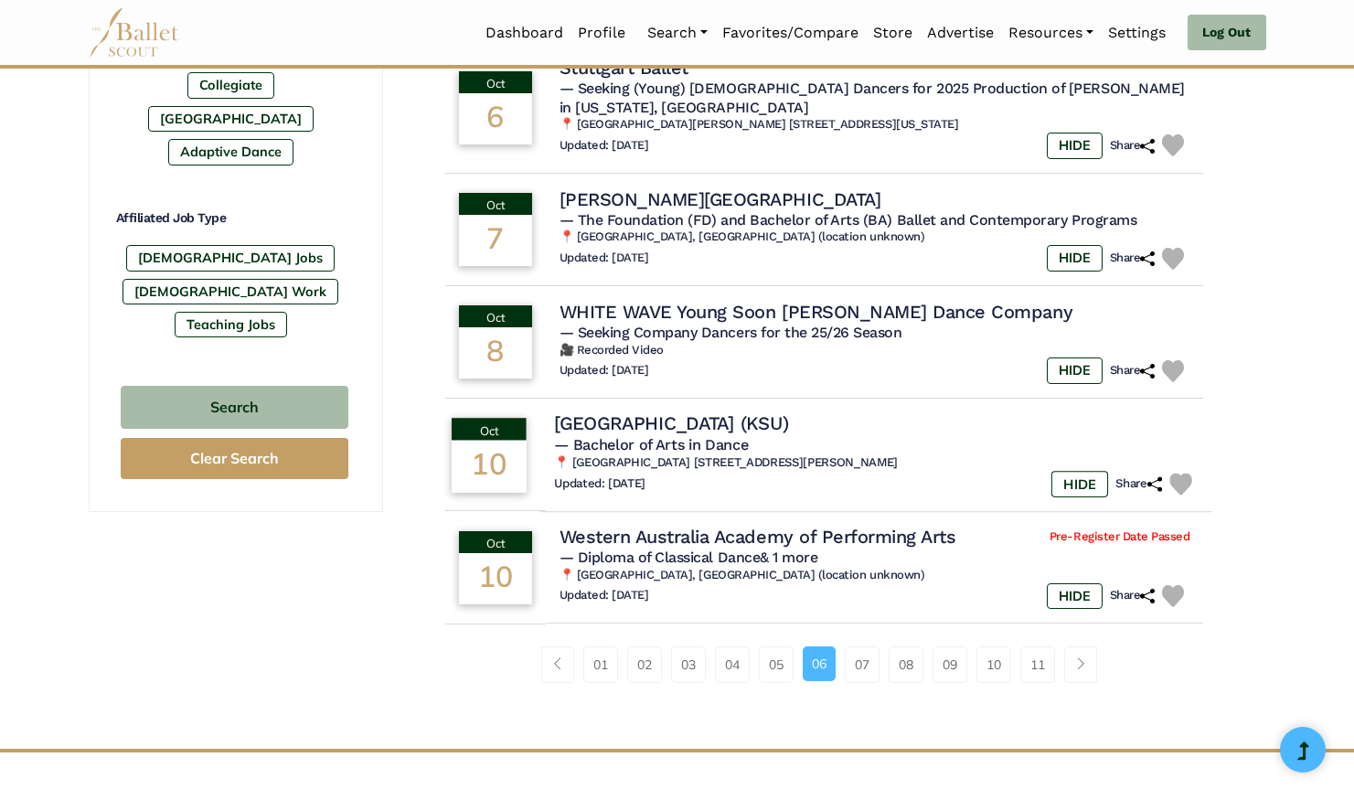
scroll to position [1014, 0]
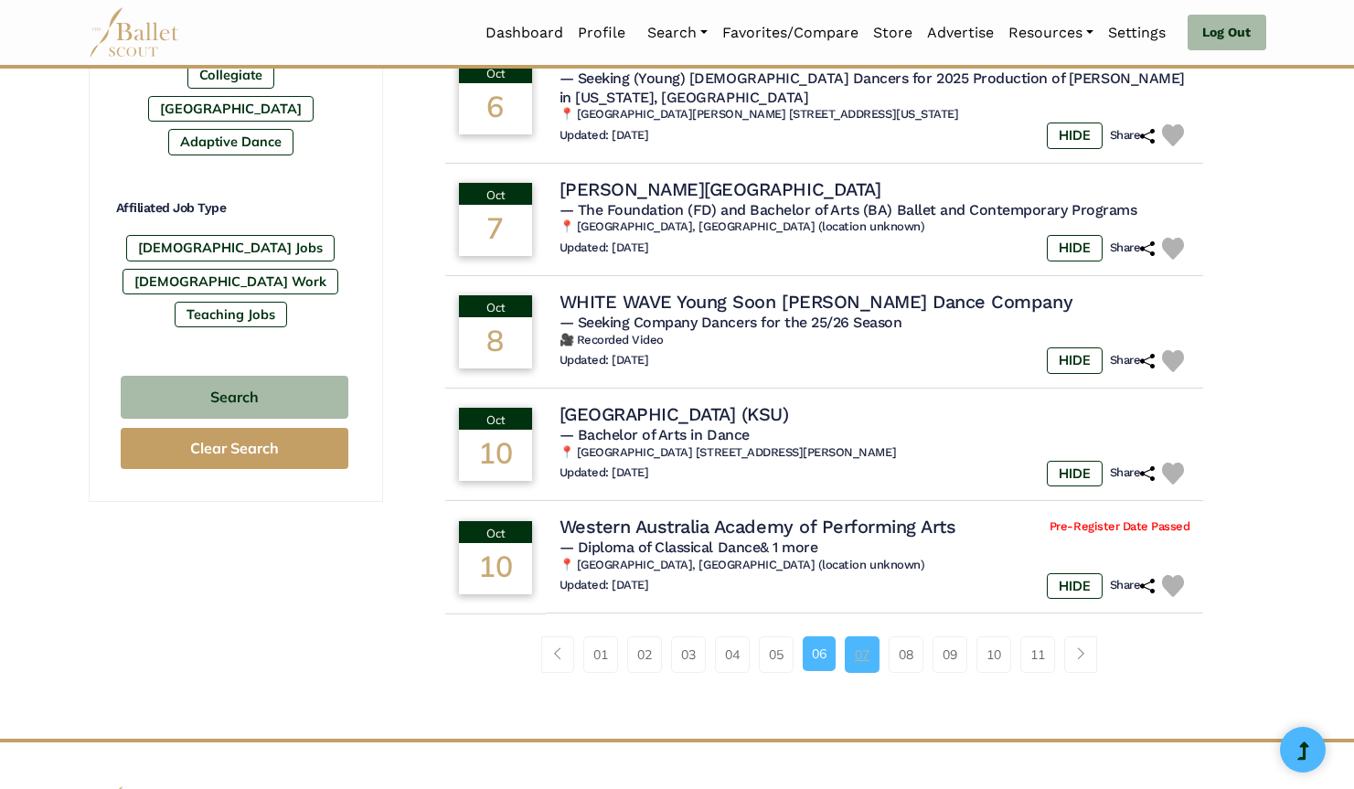
click at [869, 636] on link "07" at bounding box center [862, 654] width 35 height 37
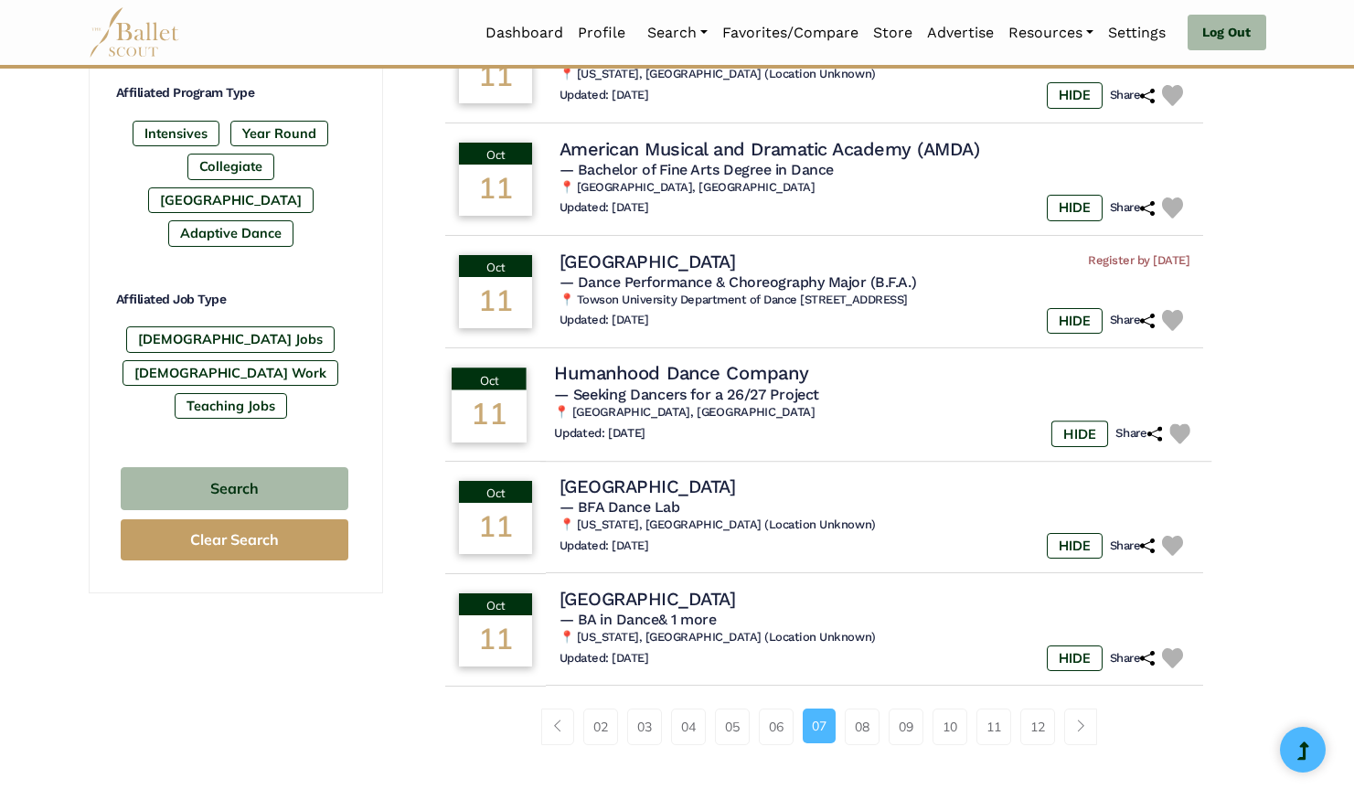
scroll to position [935, 0]
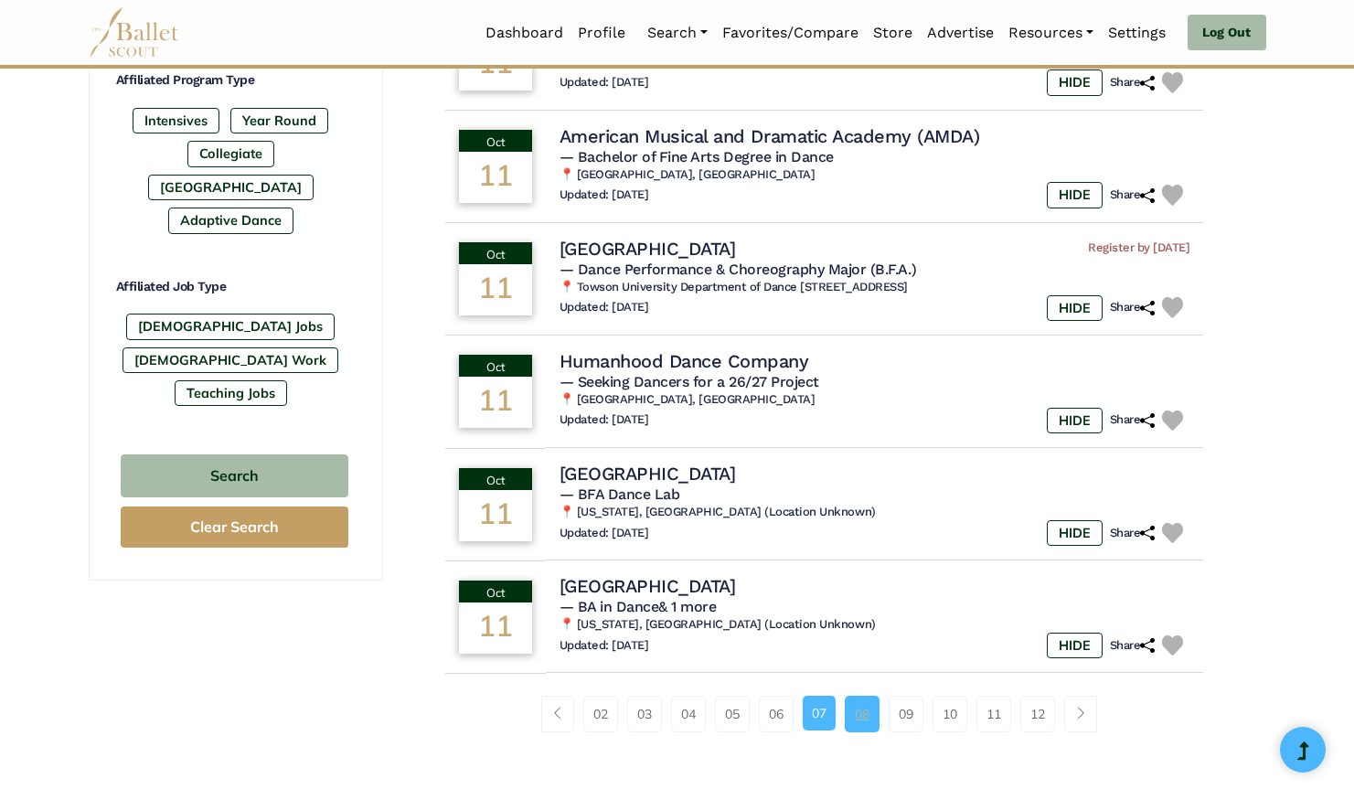
click at [865, 705] on link "08" at bounding box center [862, 714] width 35 height 37
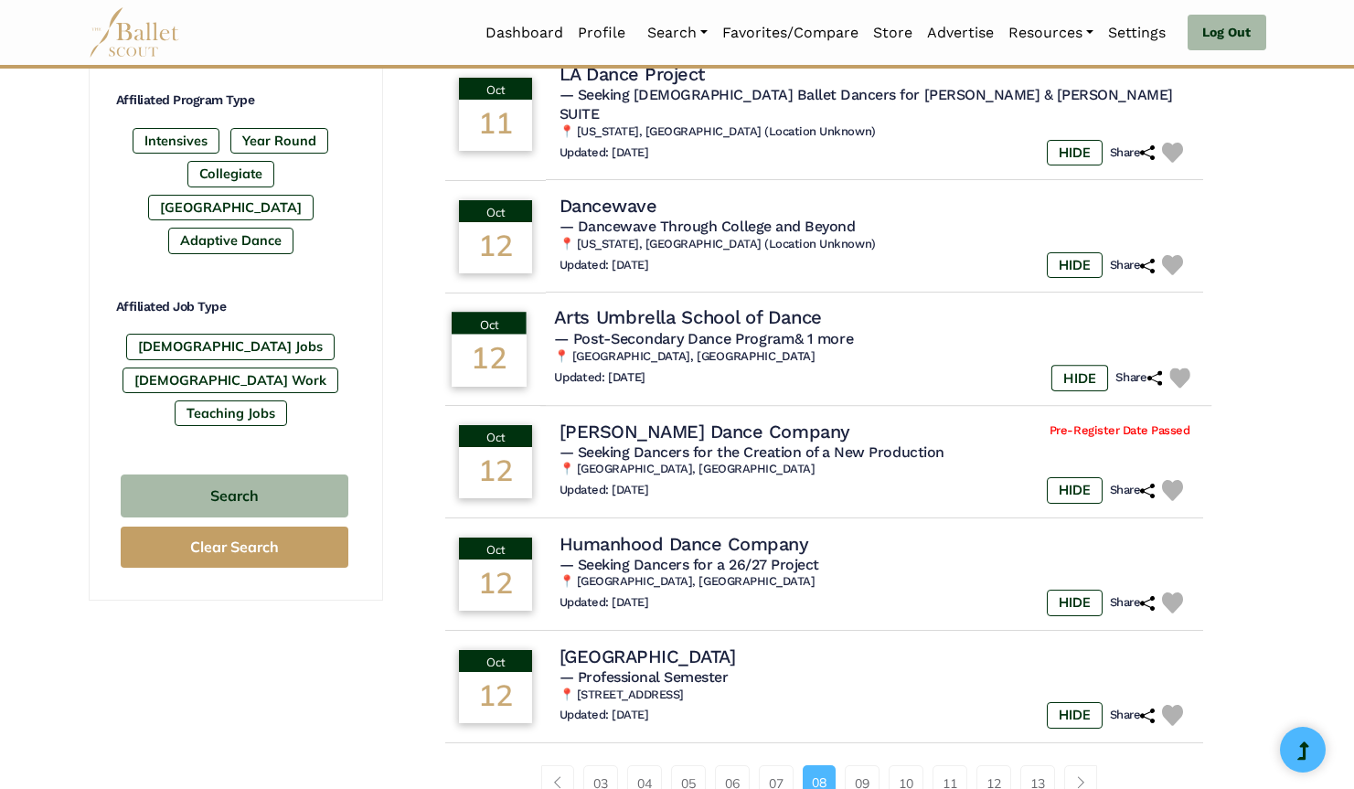
scroll to position [919, 0]
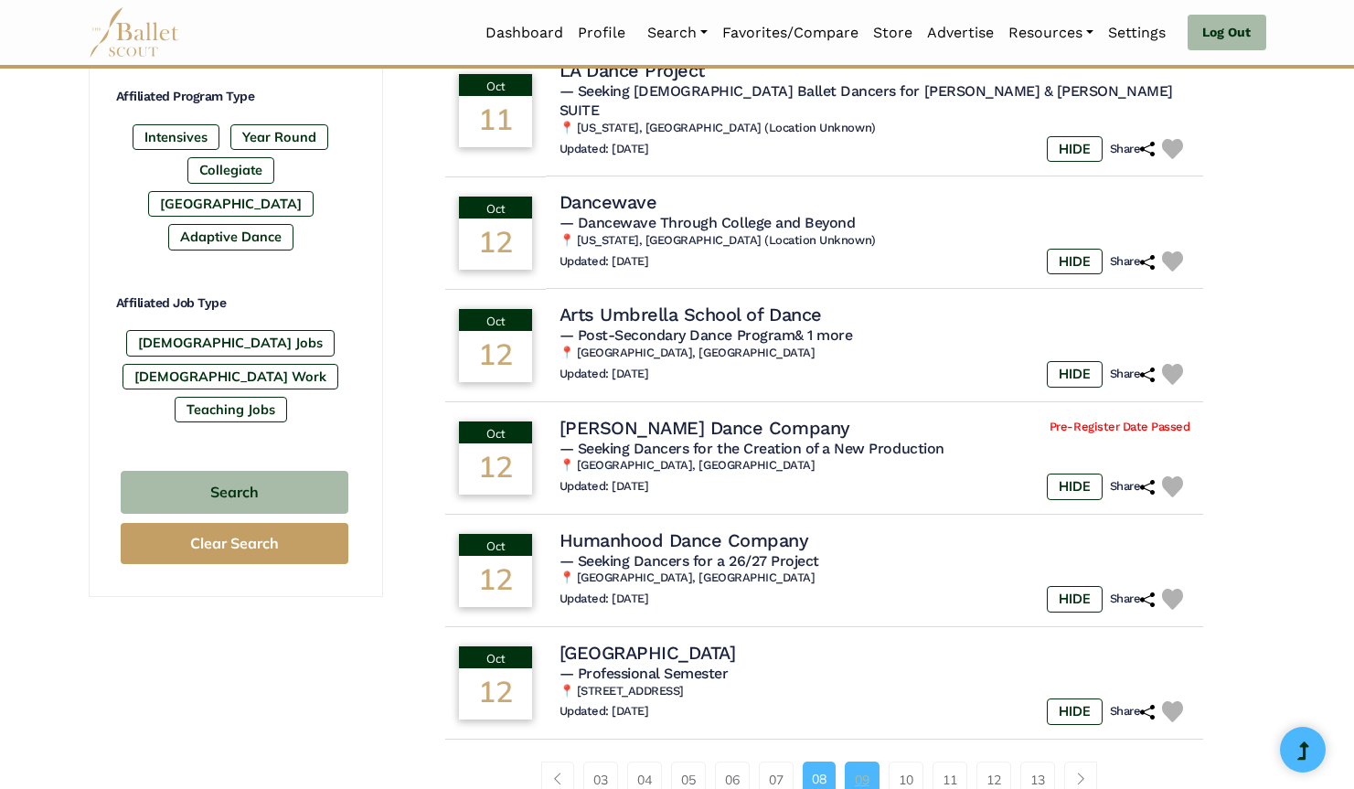
click at [858, 762] on link "09" at bounding box center [862, 780] width 35 height 37
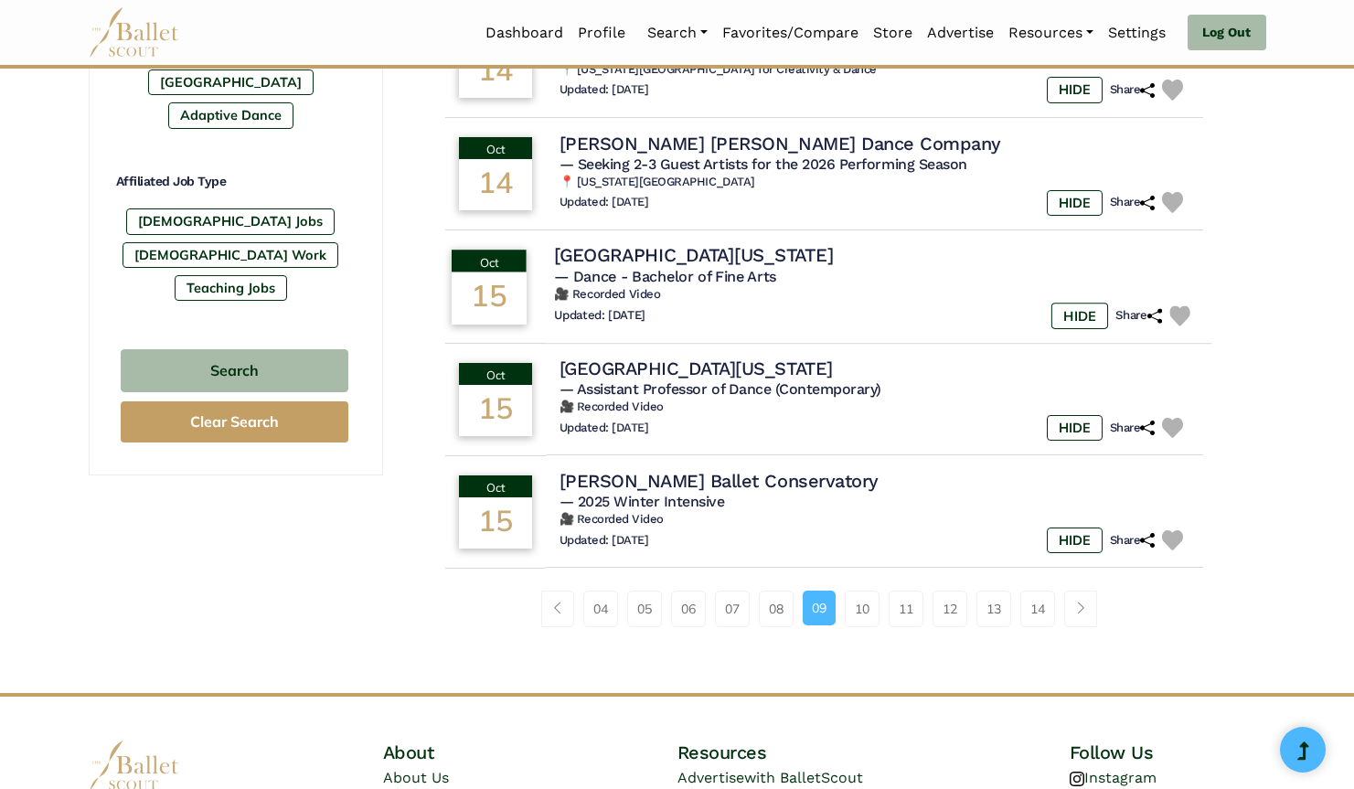
scroll to position [1042, 0]
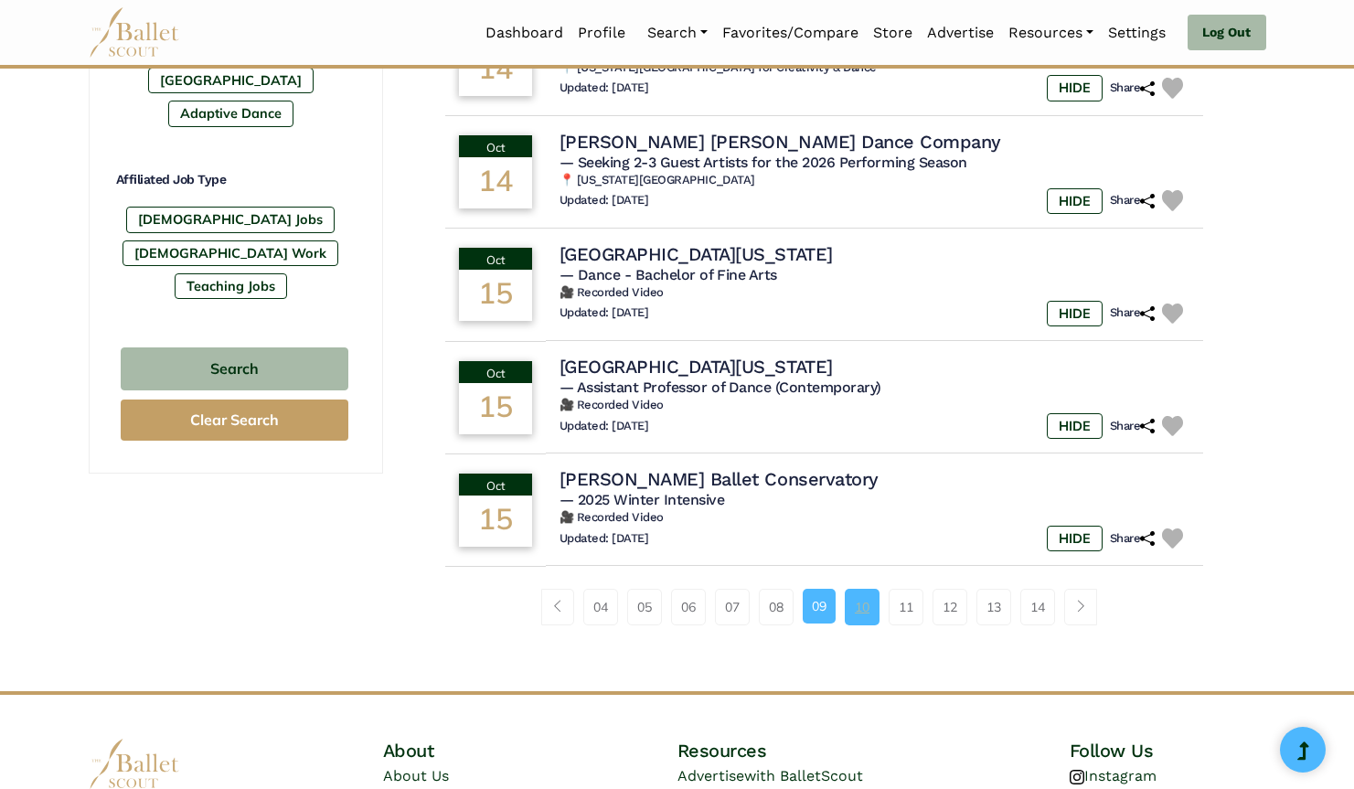
click at [865, 589] on link "10" at bounding box center [862, 607] width 35 height 37
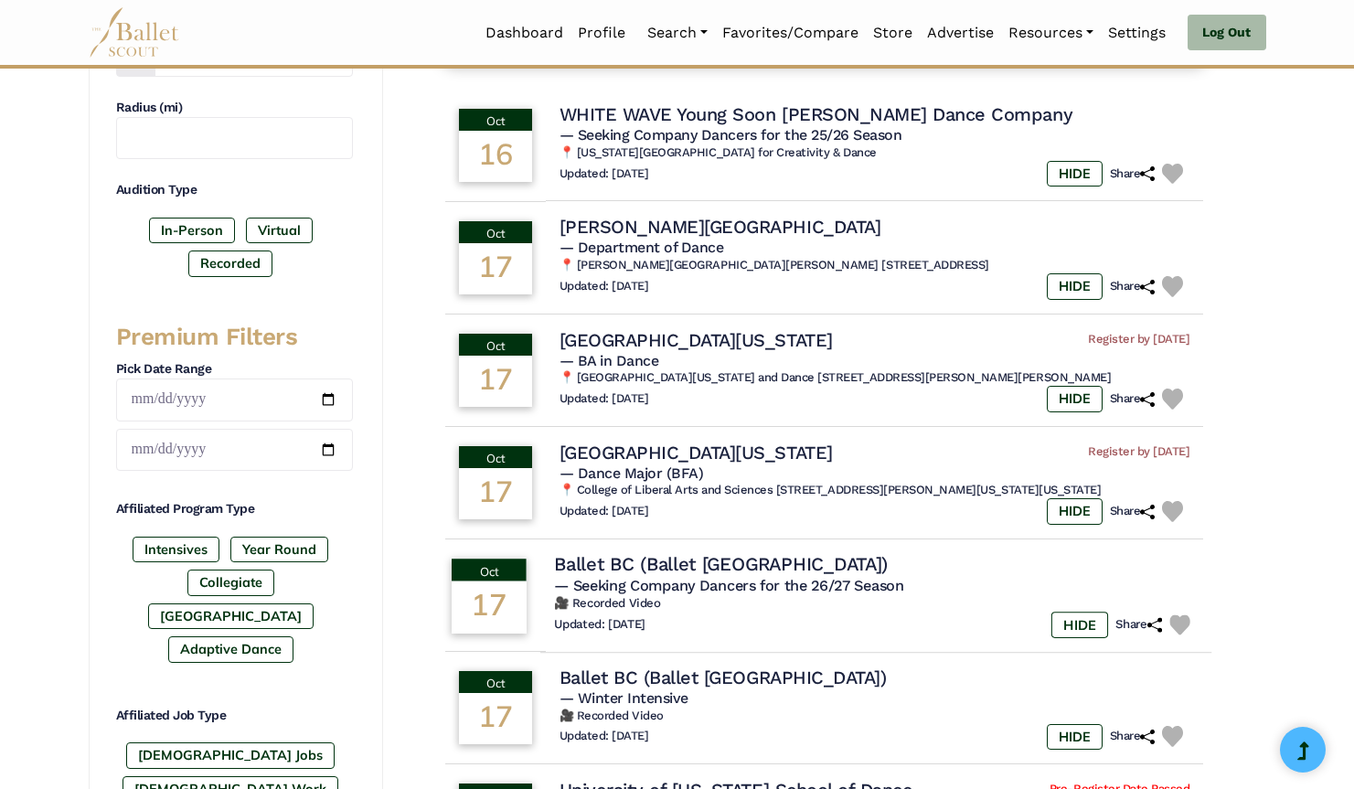
scroll to position [507, 0]
click at [776, 576] on span "— Seeking Company Dancers for the 26/27 Season" at bounding box center [728, 583] width 349 height 17
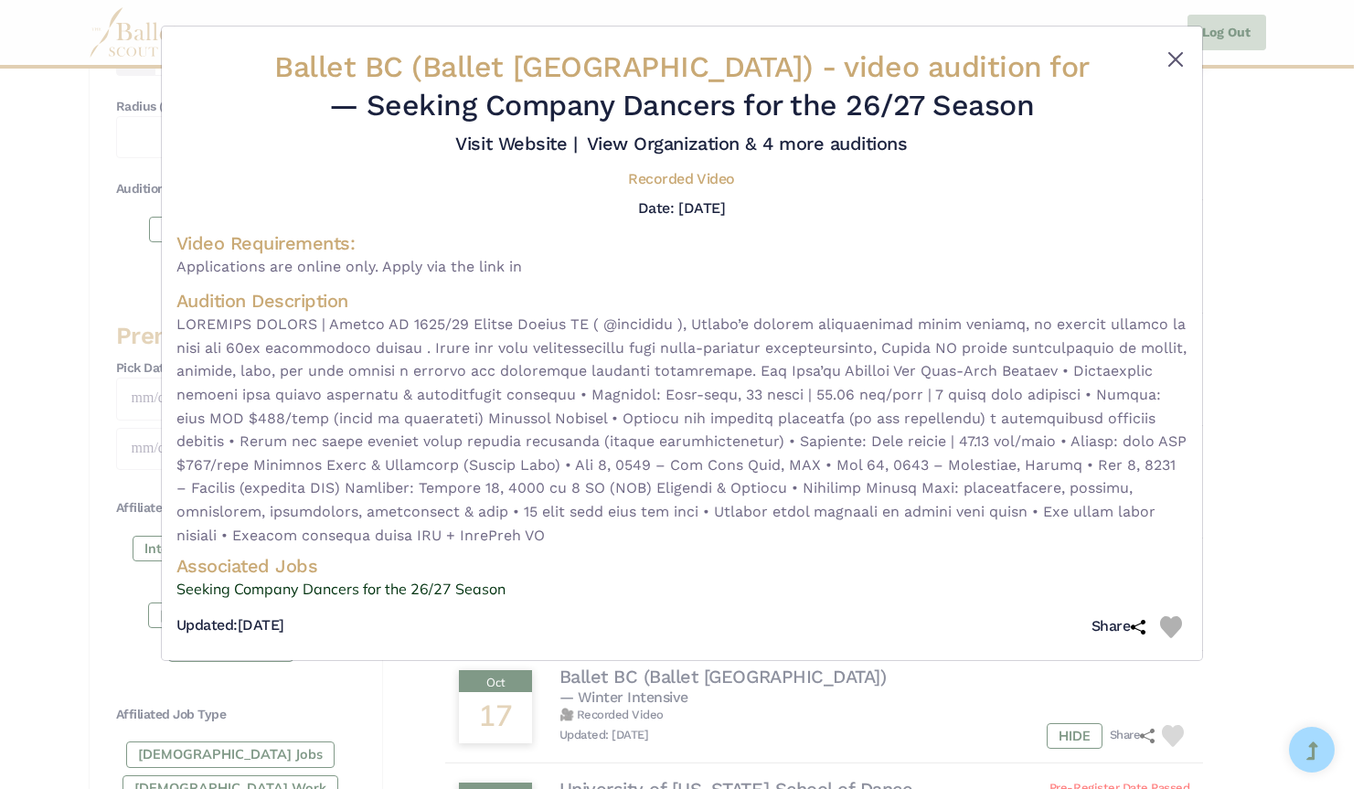
click at [1176, 52] on button "Close" at bounding box center [1176, 59] width 22 height 22
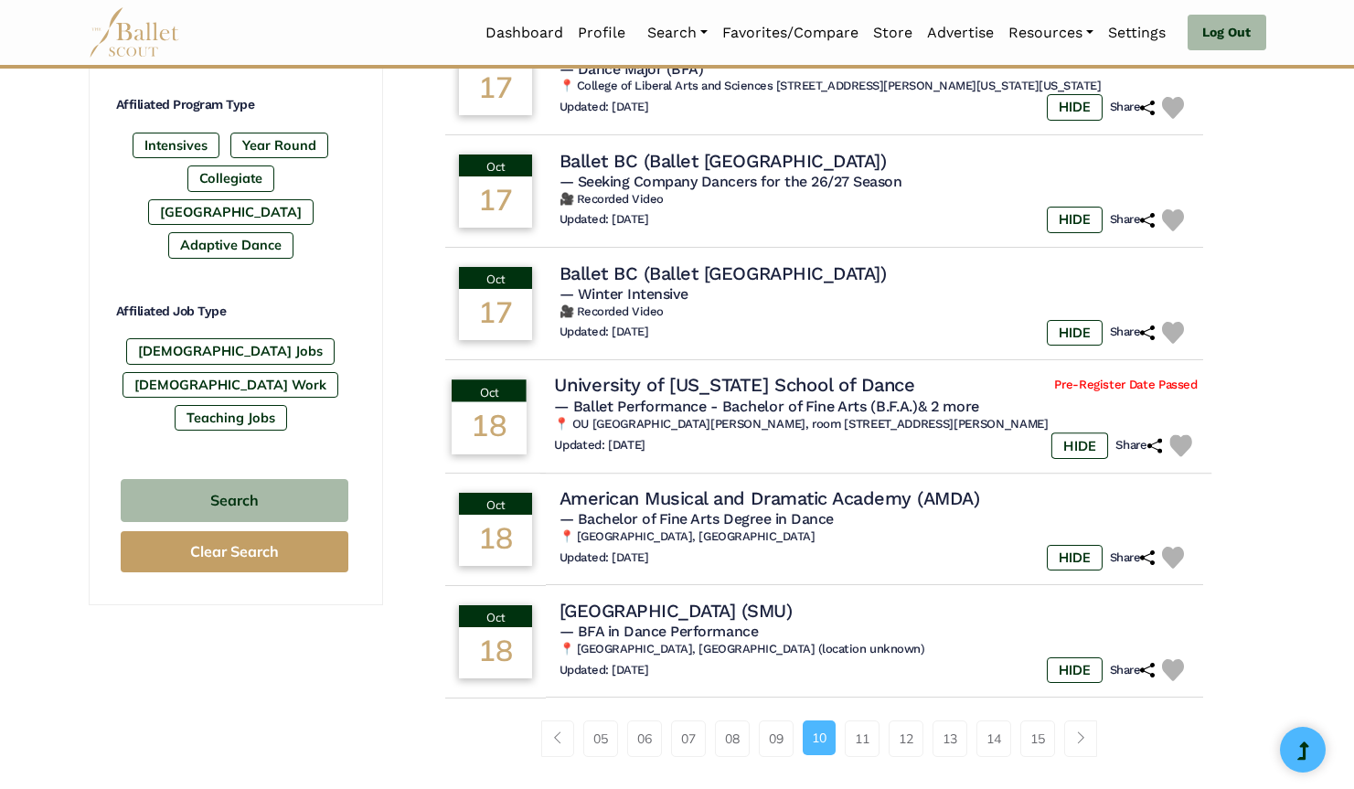
scroll to position [912, 0]
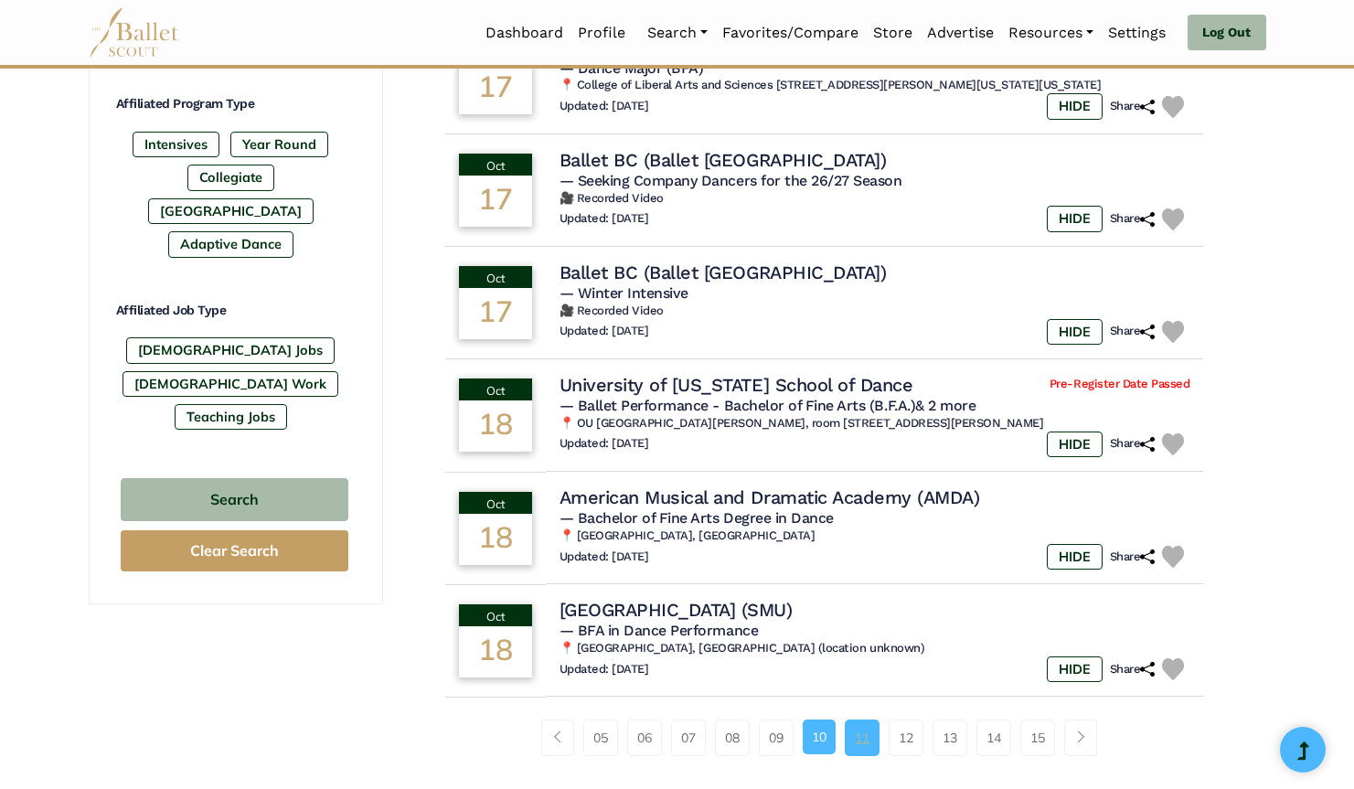
click at [867, 727] on link "11" at bounding box center [862, 738] width 35 height 37
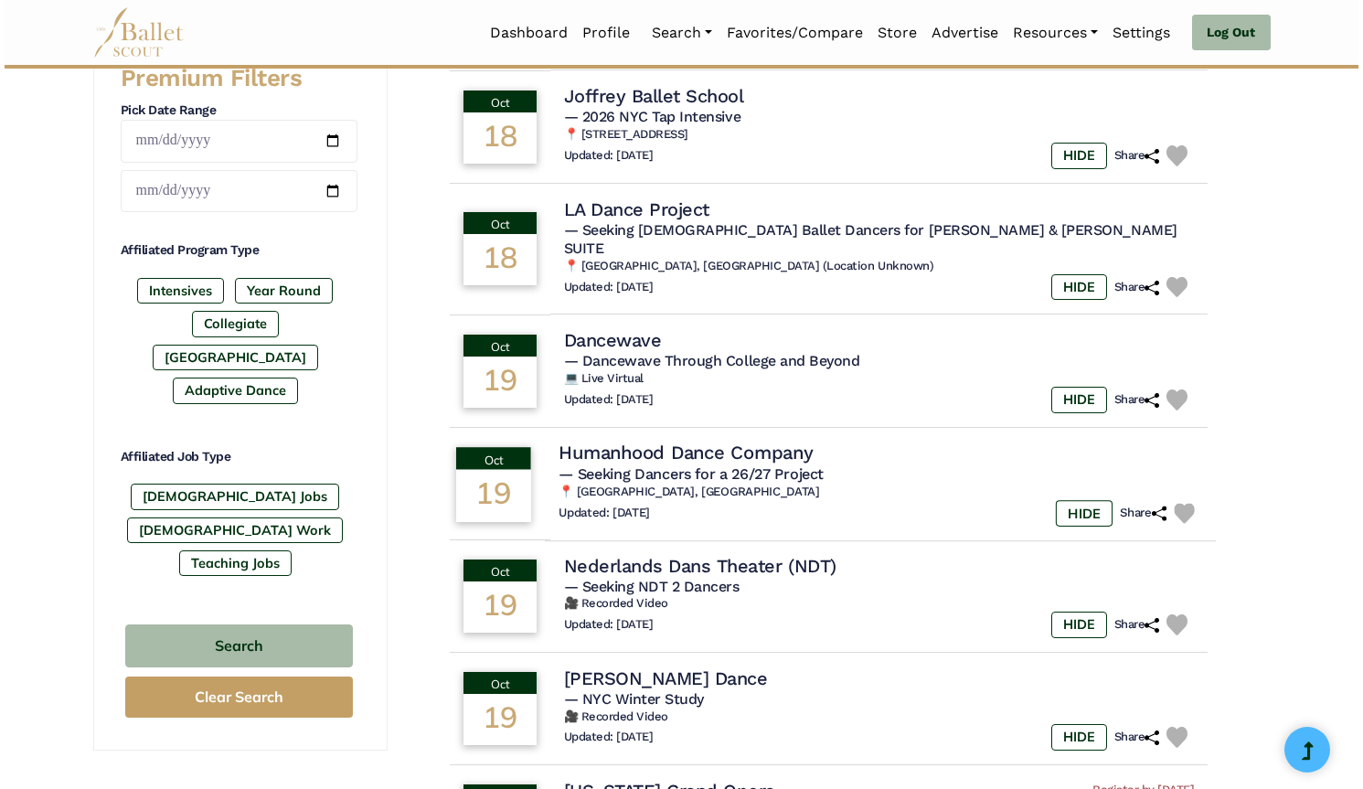
scroll to position [785, 0]
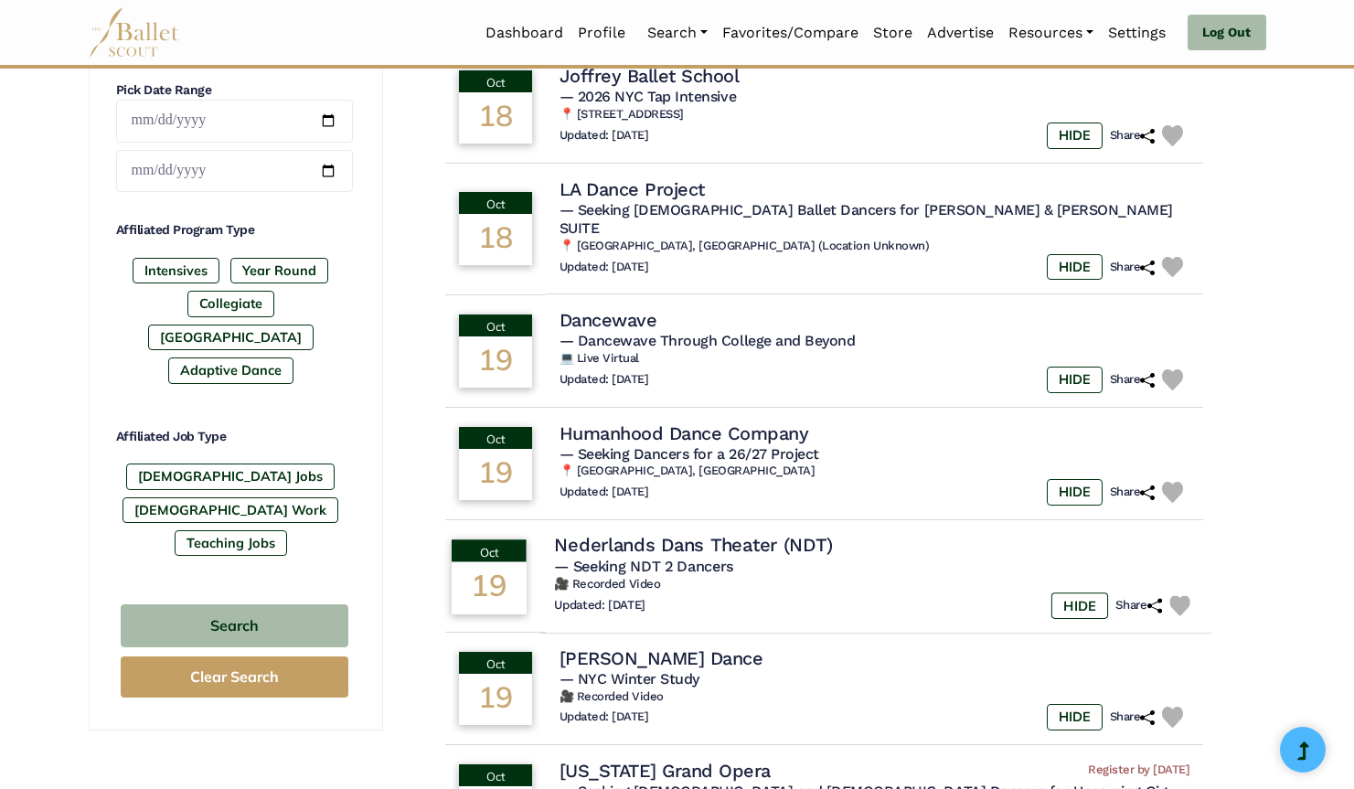
click at [794, 533] on h4 "Nederlands Dans Theater (NDT)" at bounding box center [693, 545] width 278 height 25
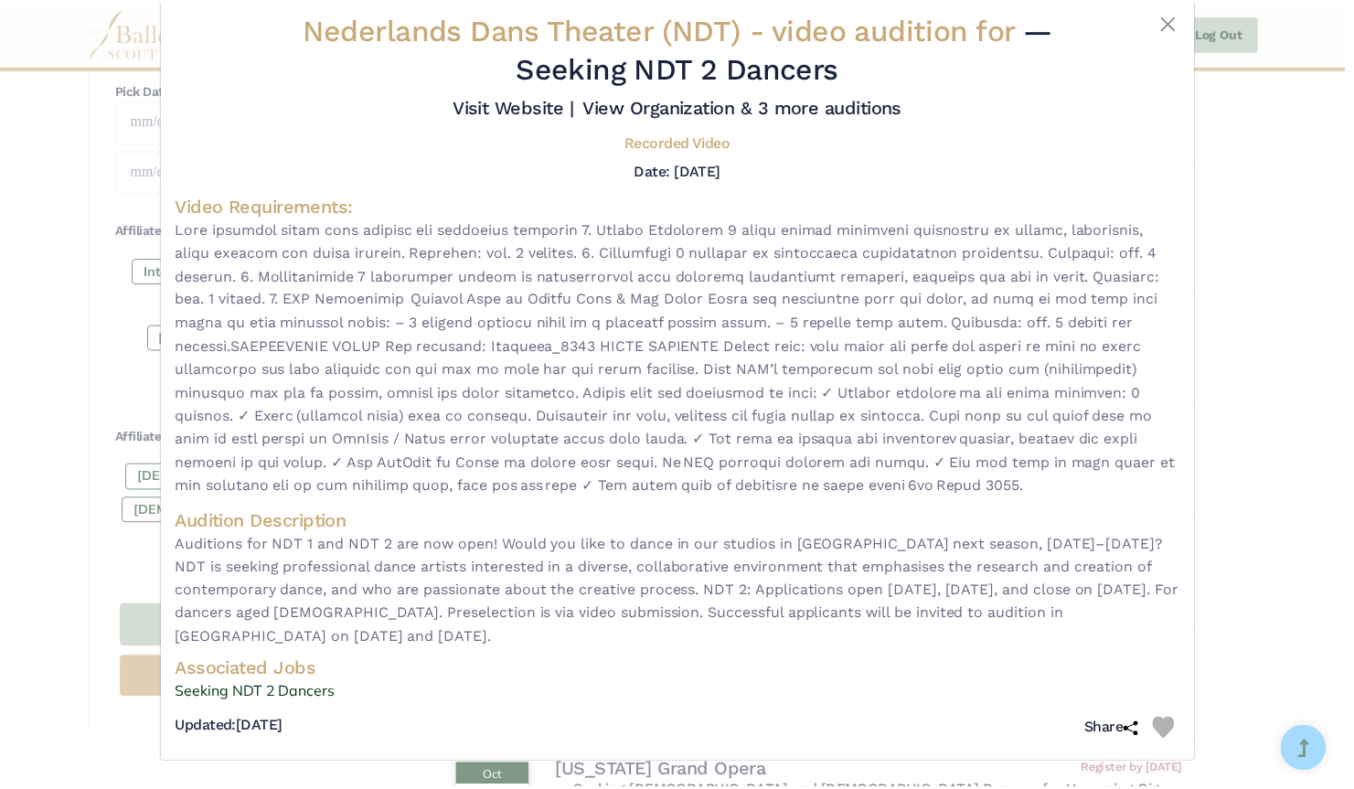
scroll to position [42, 0]
click at [1171, 19] on button "Close" at bounding box center [1176, 22] width 22 height 22
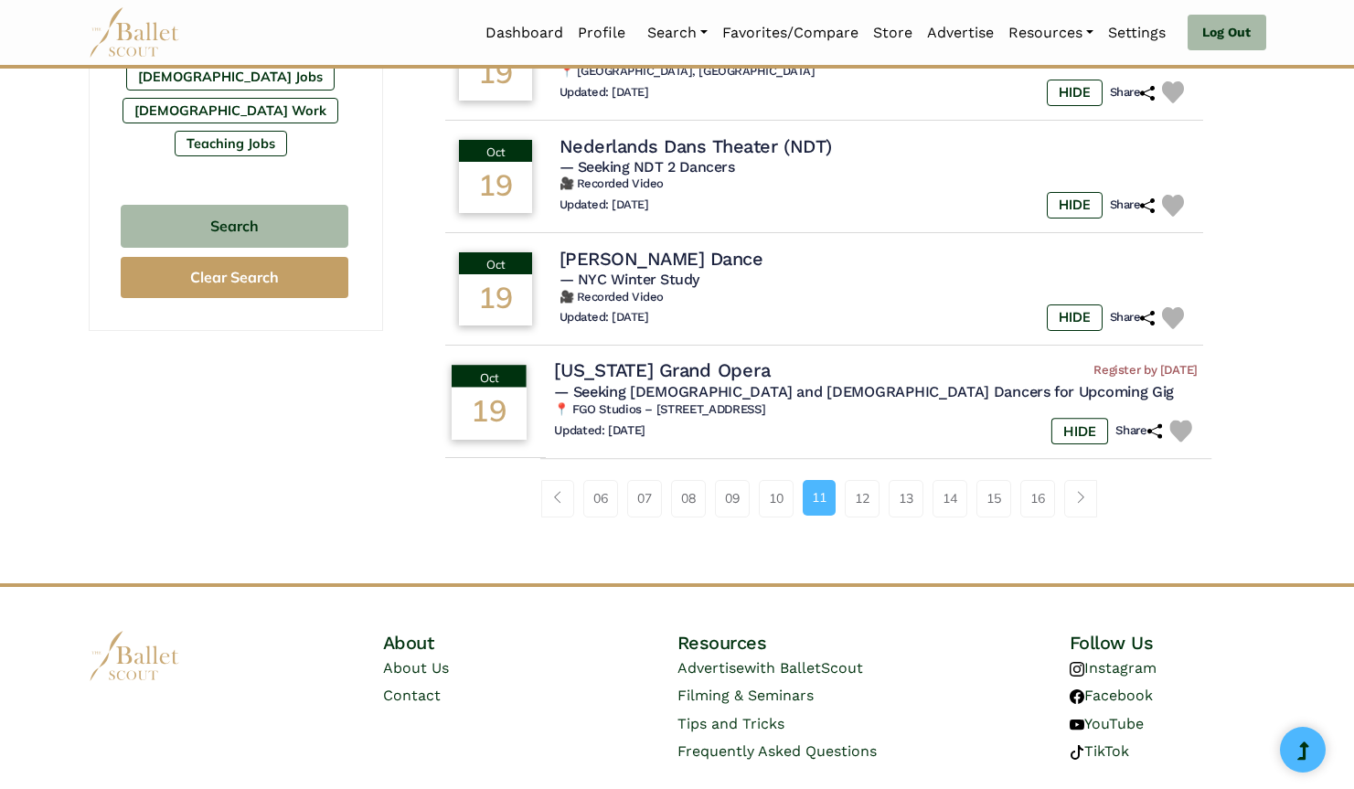
scroll to position [1184, 0]
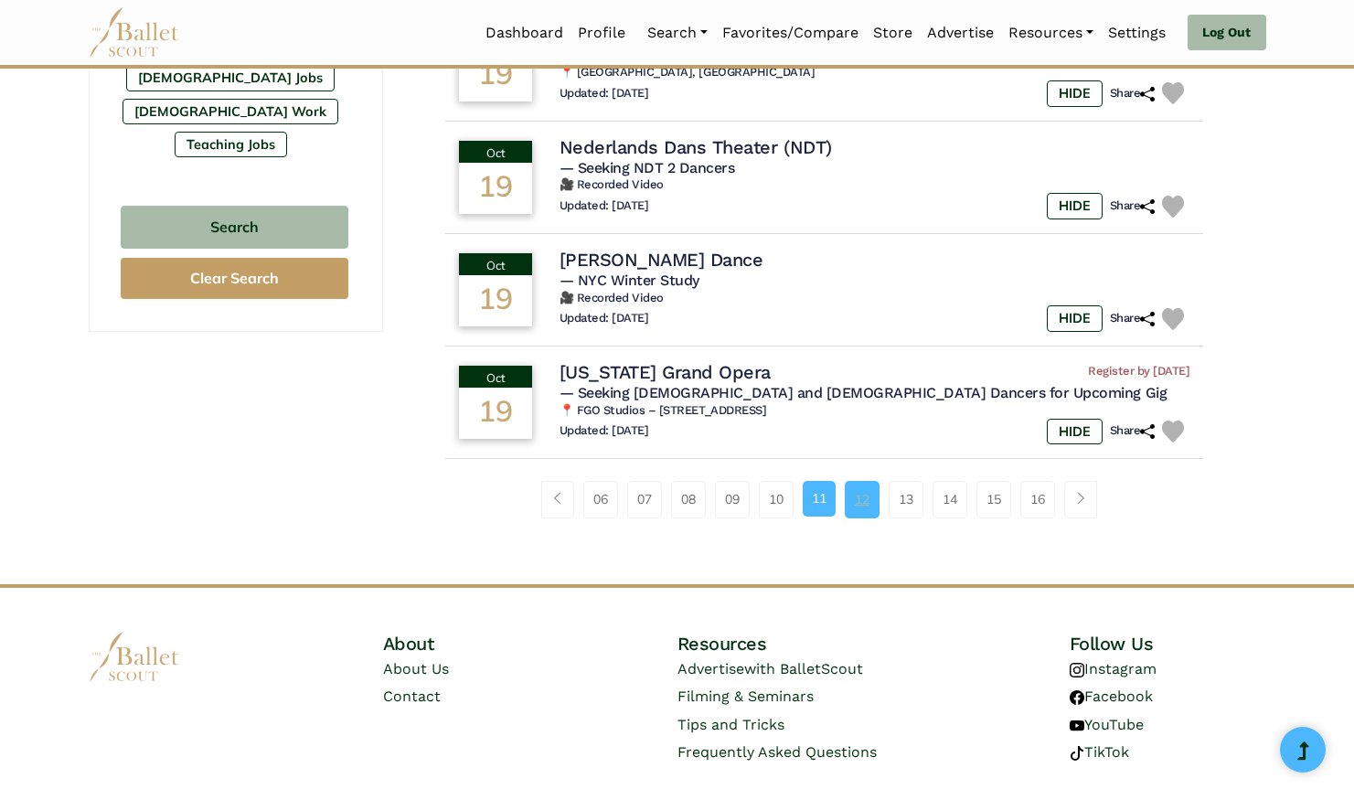
click at [869, 481] on link "12" at bounding box center [862, 499] width 35 height 37
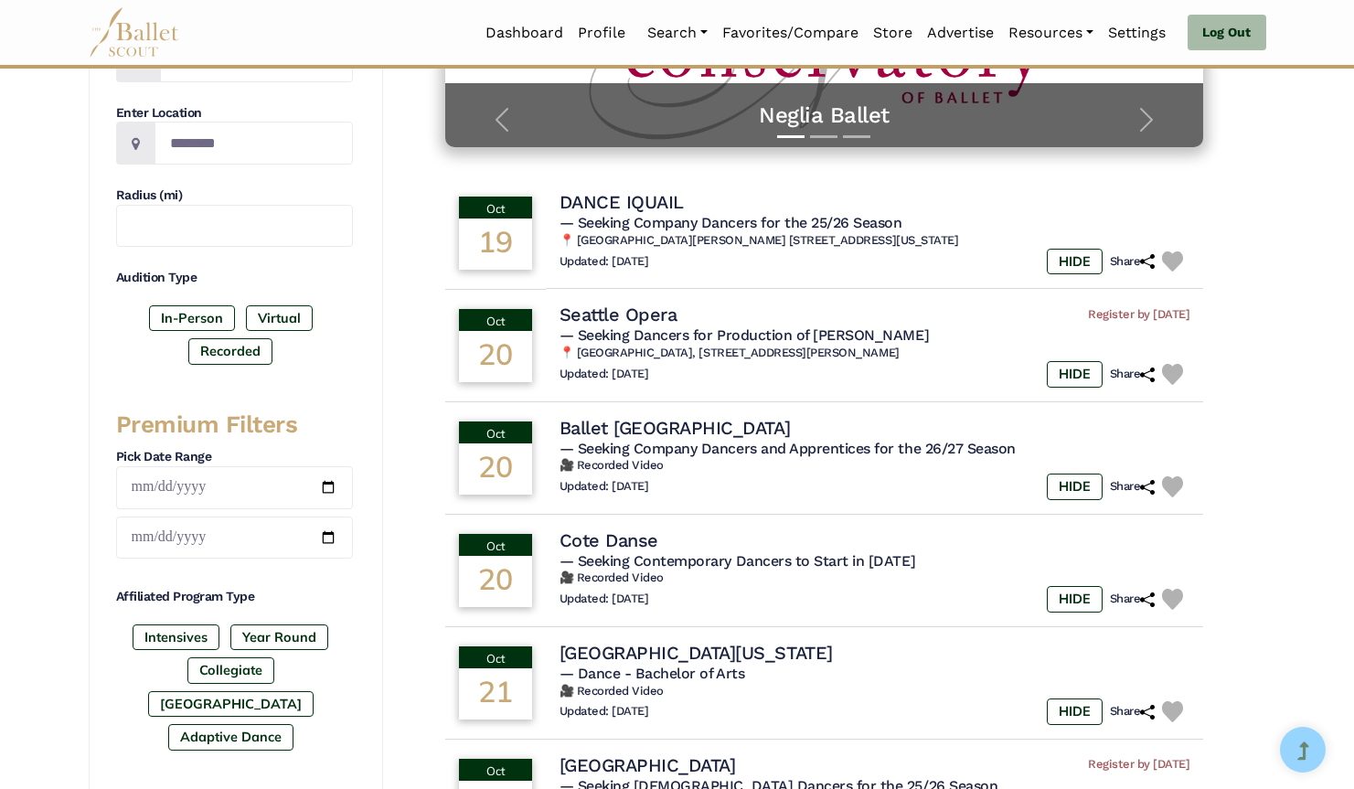
scroll to position [423, 0]
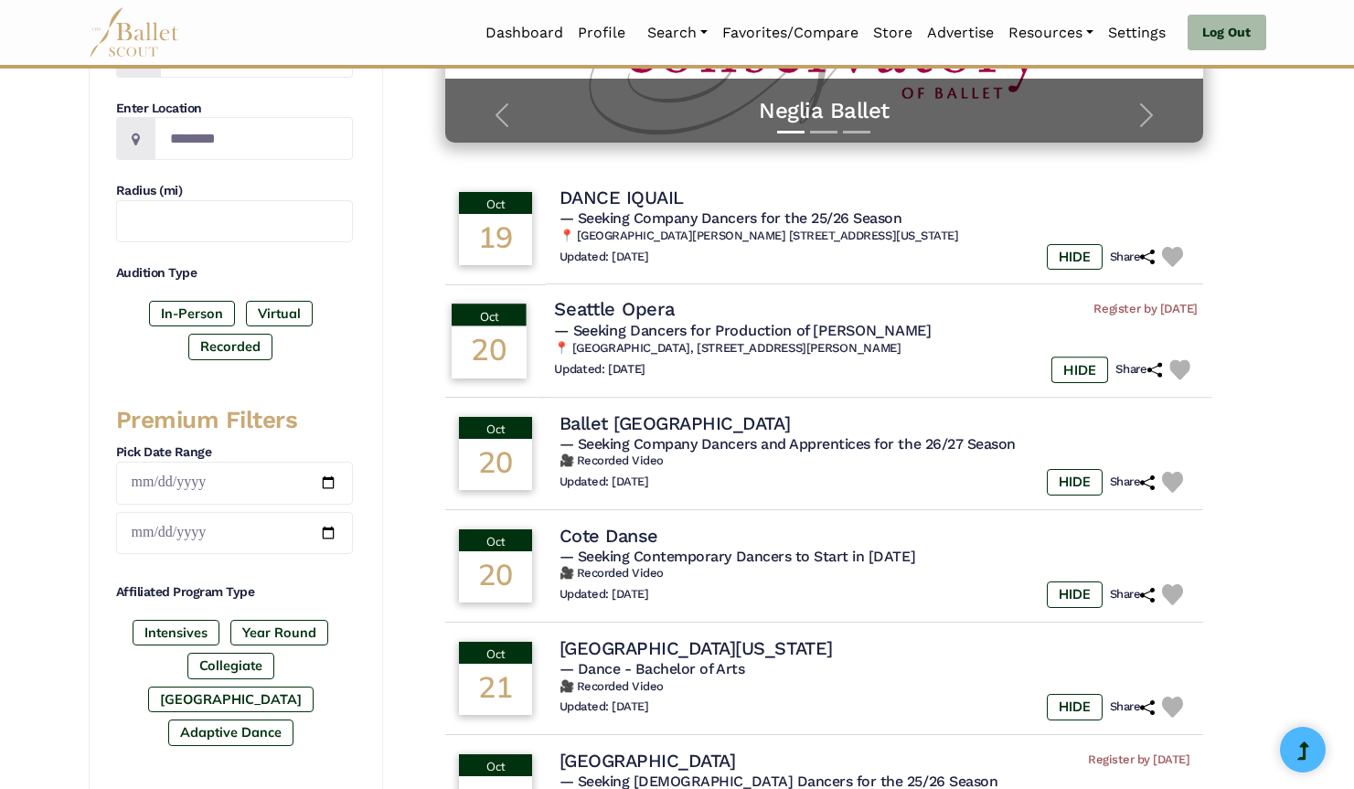
click at [718, 327] on span "— Seeking Dancers for Production of [PERSON_NAME]" at bounding box center [743, 330] width 378 height 17
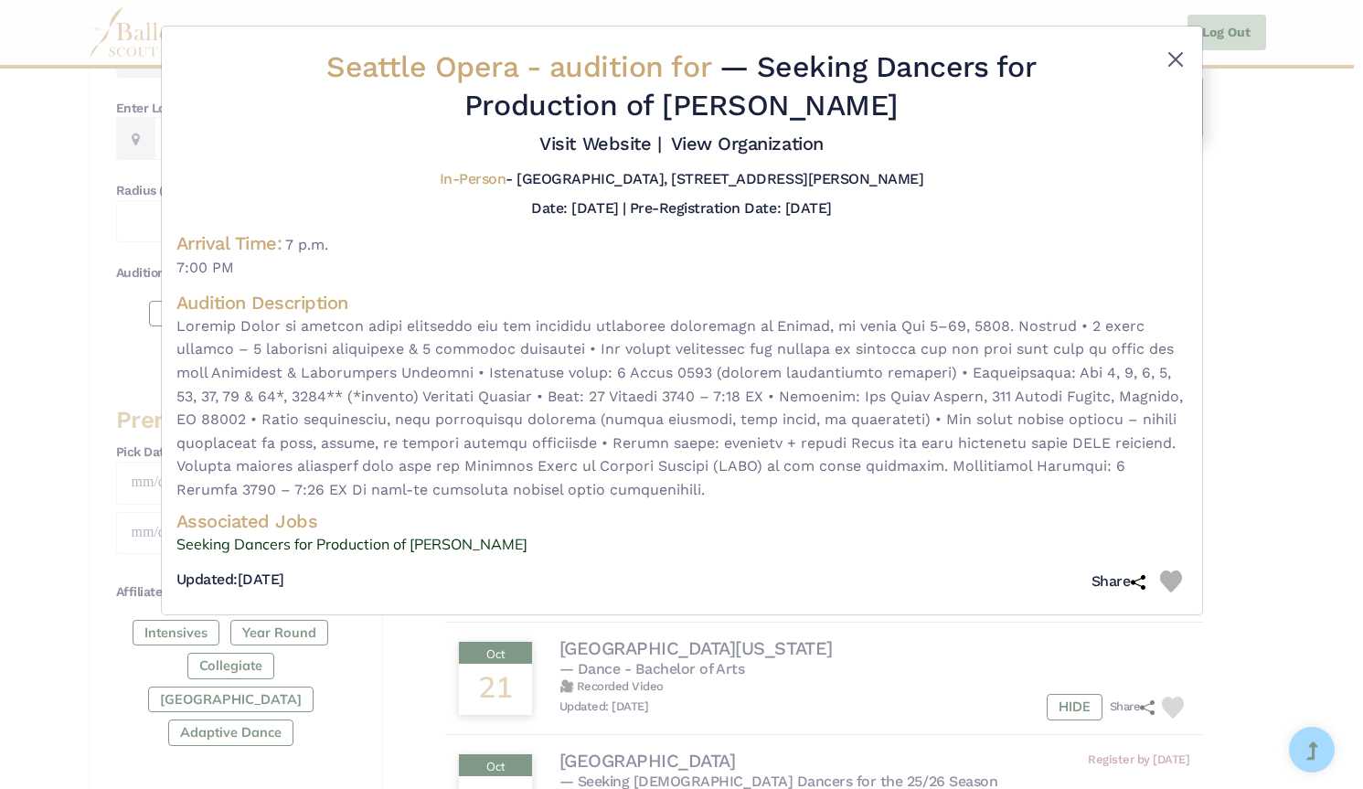
click at [1180, 58] on button "Close" at bounding box center [1176, 59] width 22 height 22
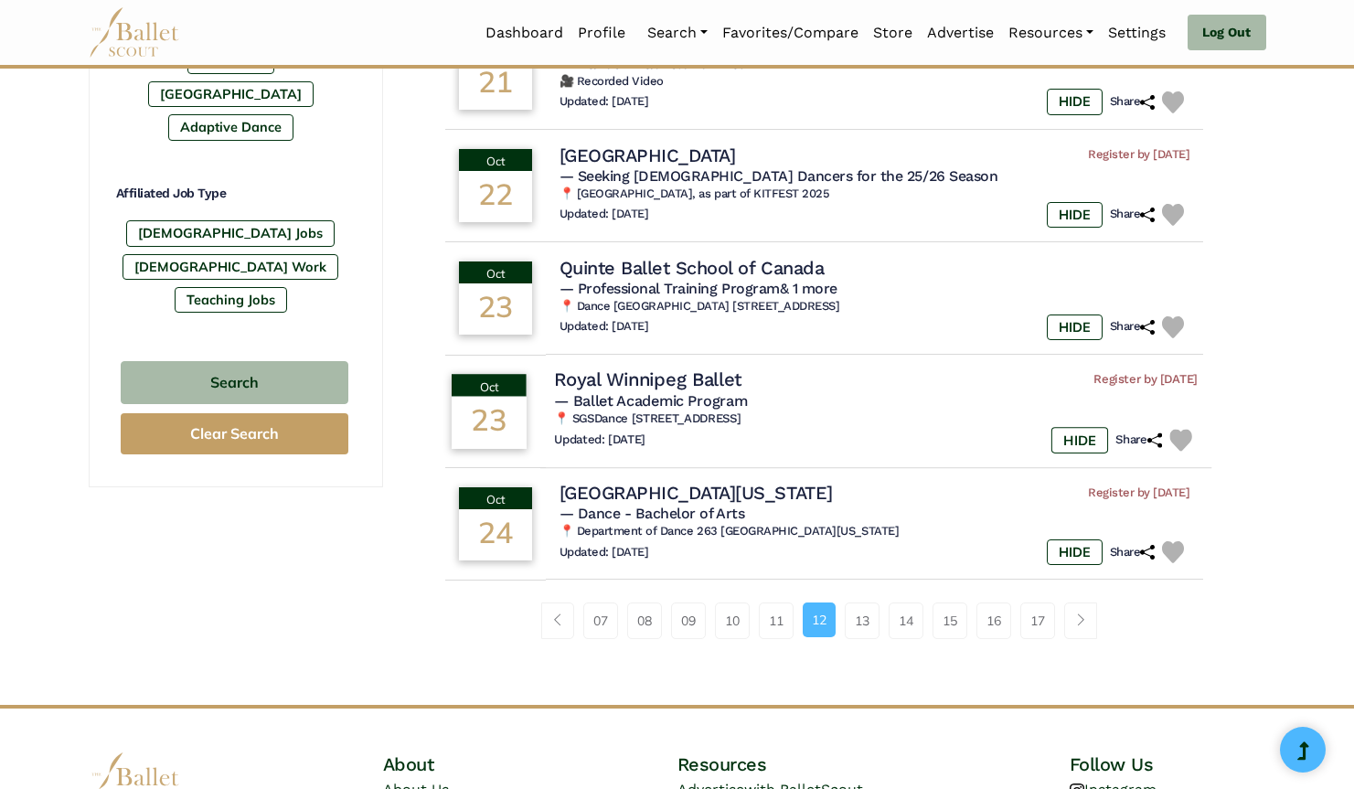
scroll to position [1103, 0]
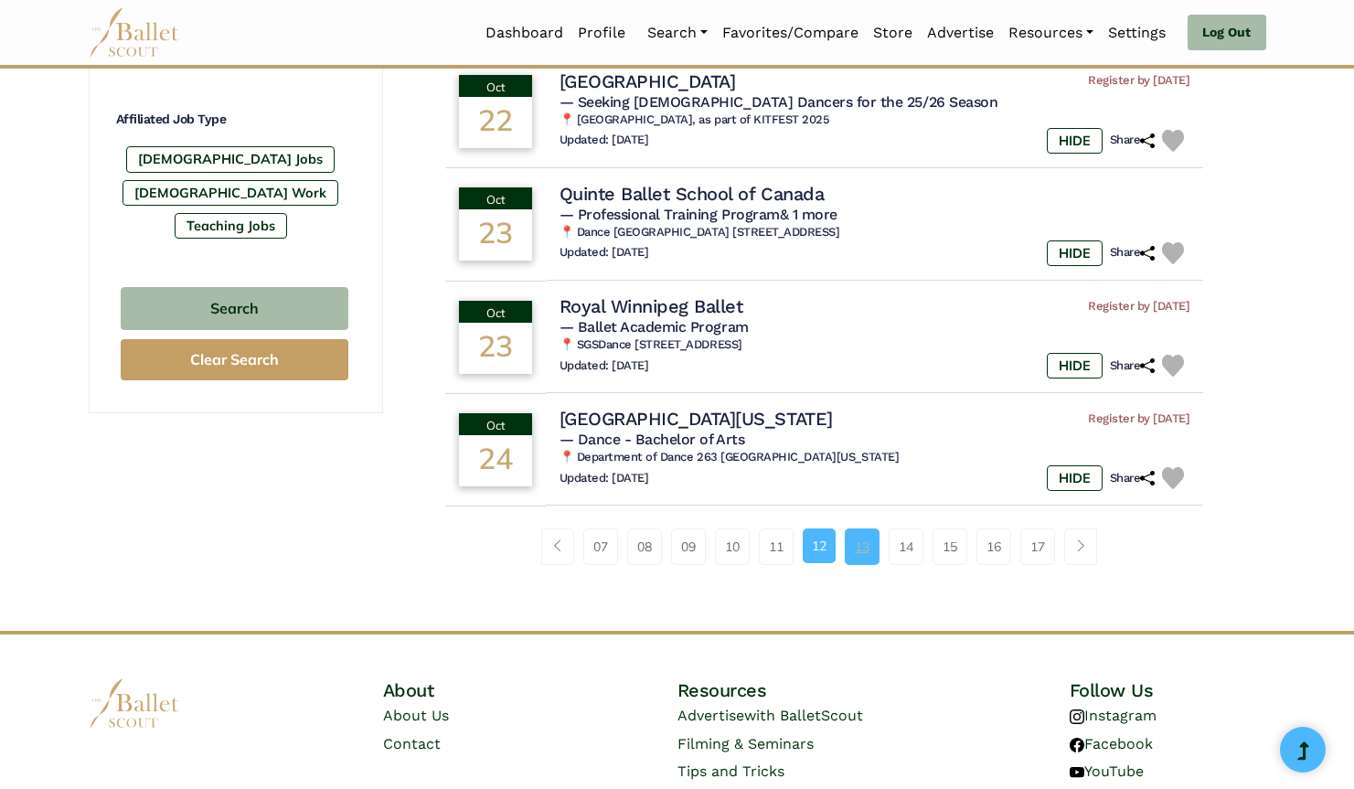
click at [859, 528] on link "13" at bounding box center [862, 546] width 35 height 37
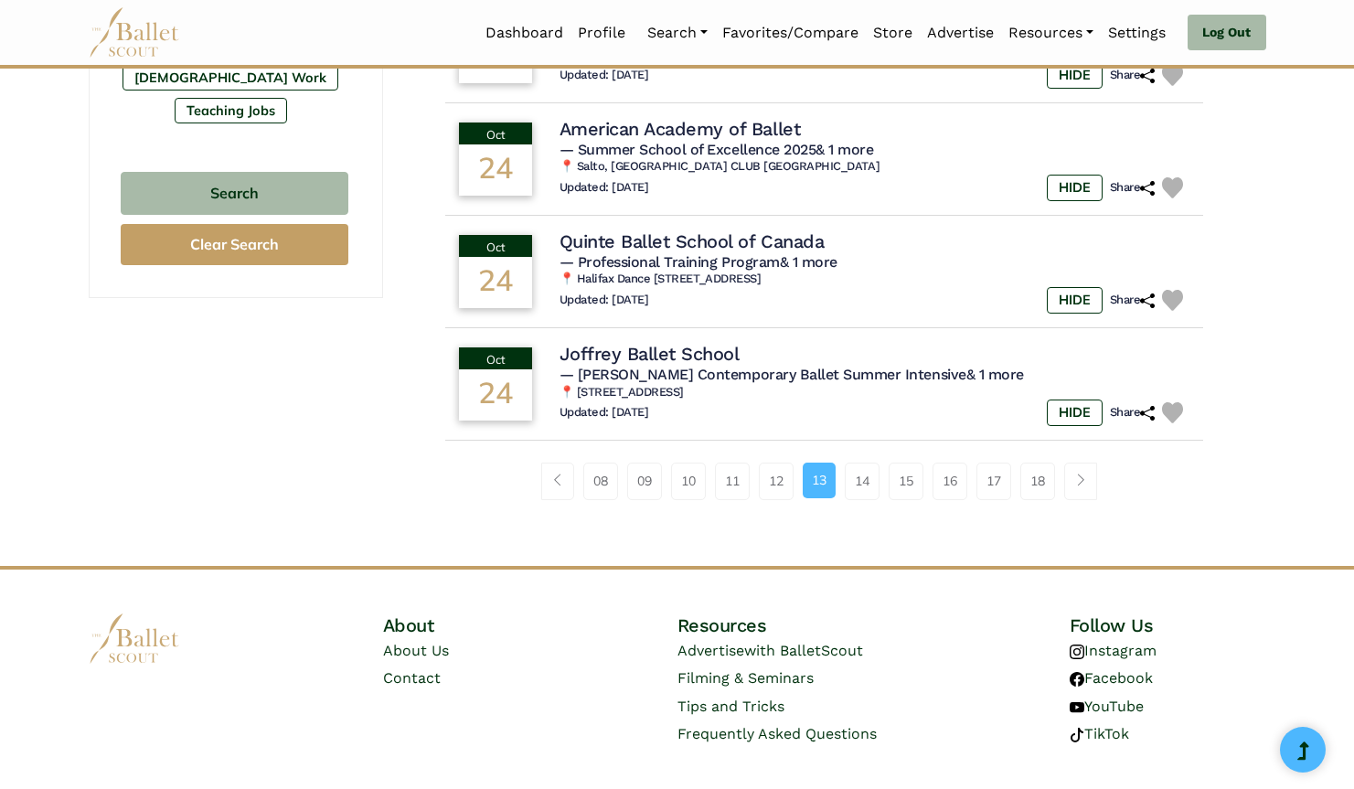
scroll to position [1217, 0]
click at [864, 464] on link "14" at bounding box center [862, 482] width 35 height 37
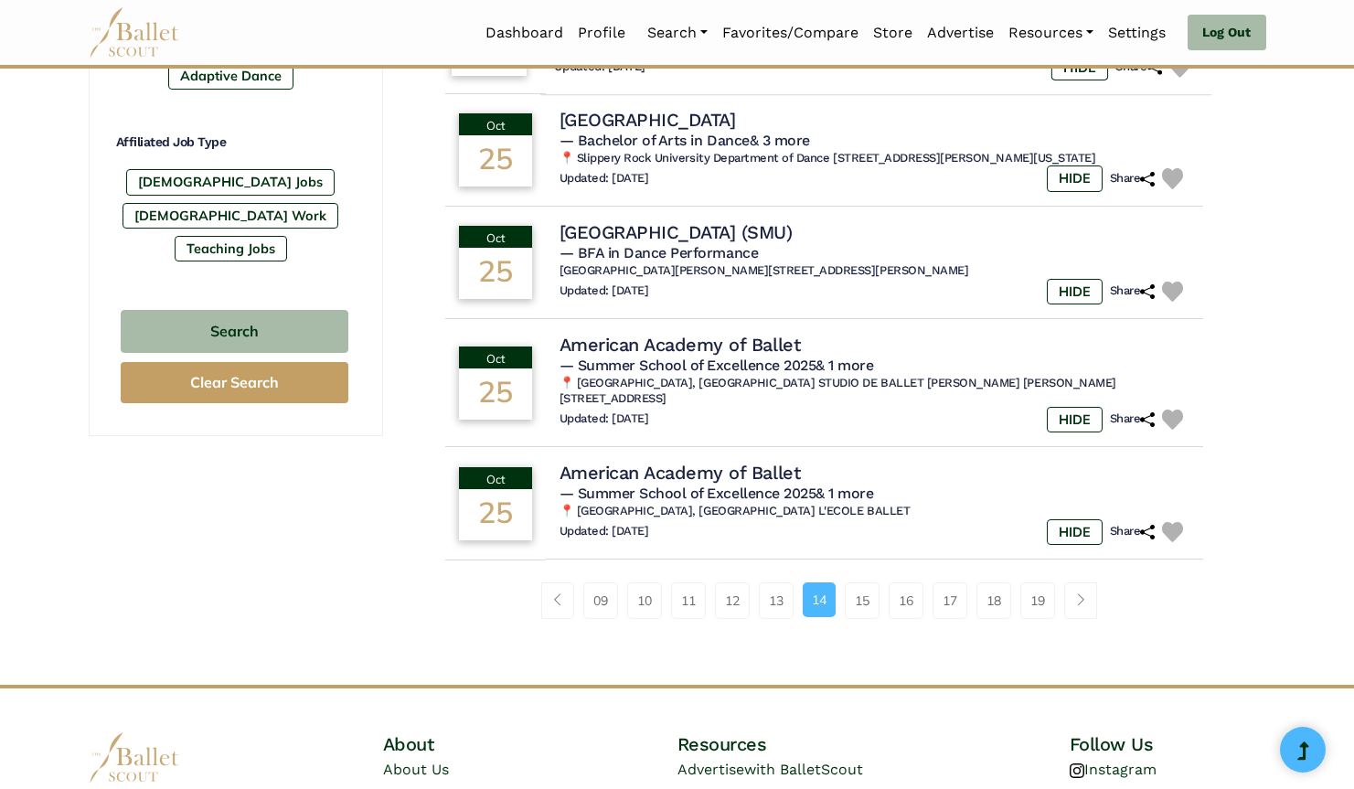
scroll to position [1107, 0]
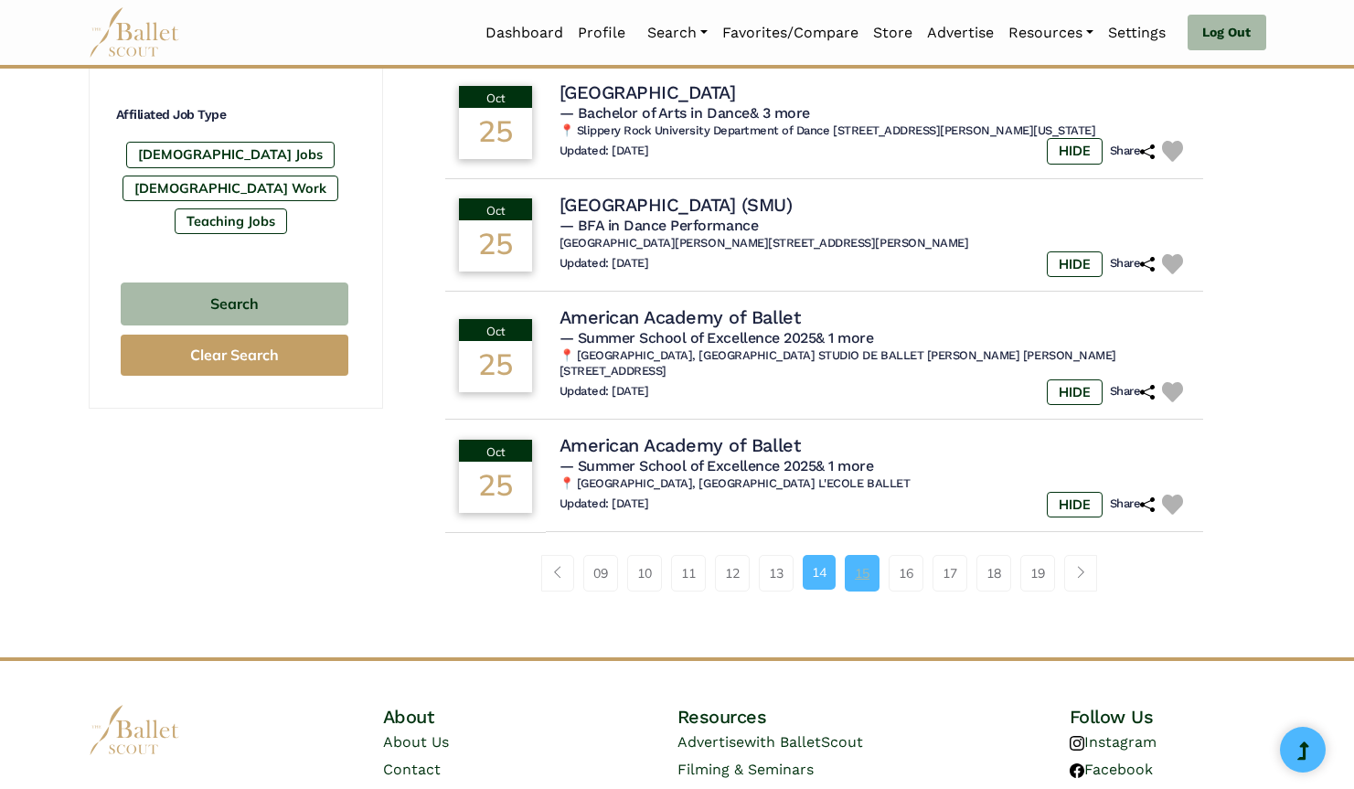
click at [873, 555] on link "15" at bounding box center [862, 573] width 35 height 37
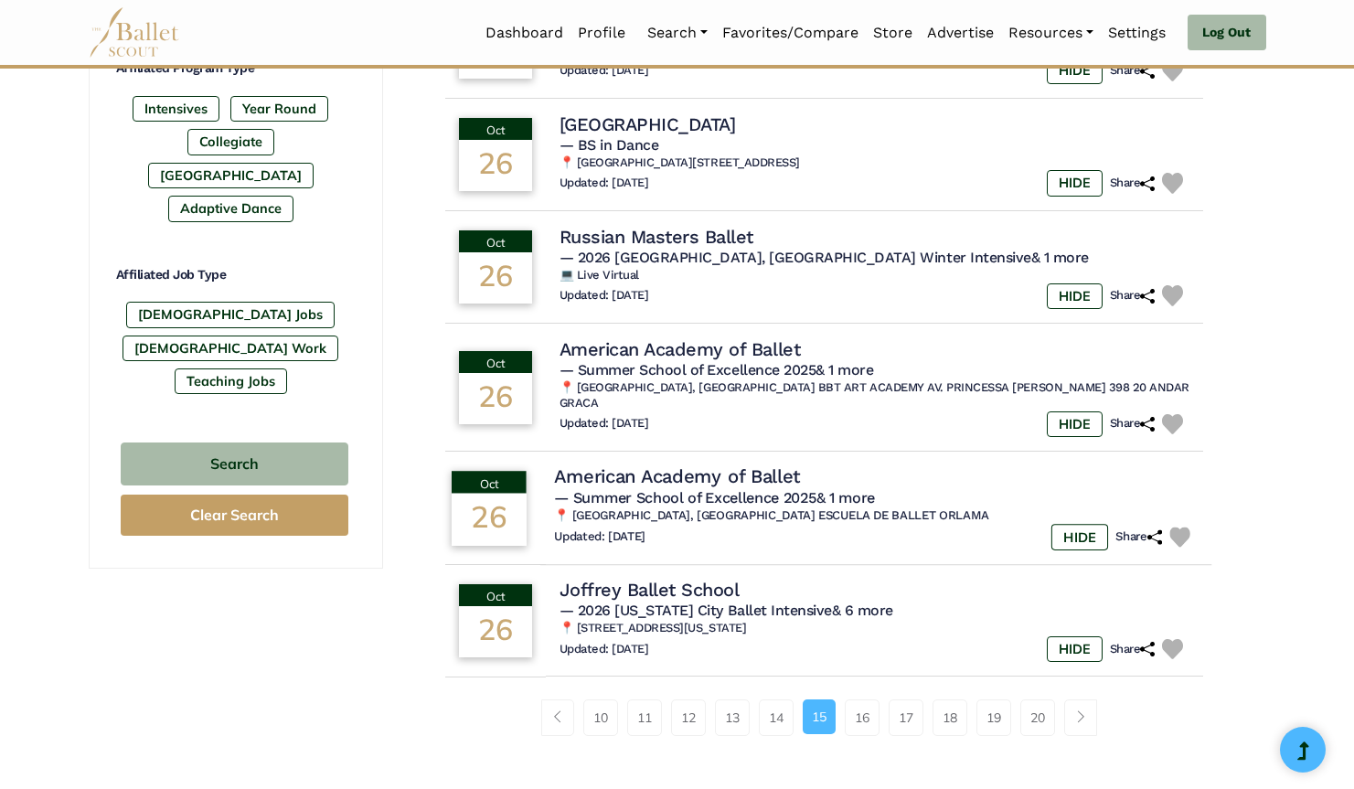
scroll to position [1051, 0]
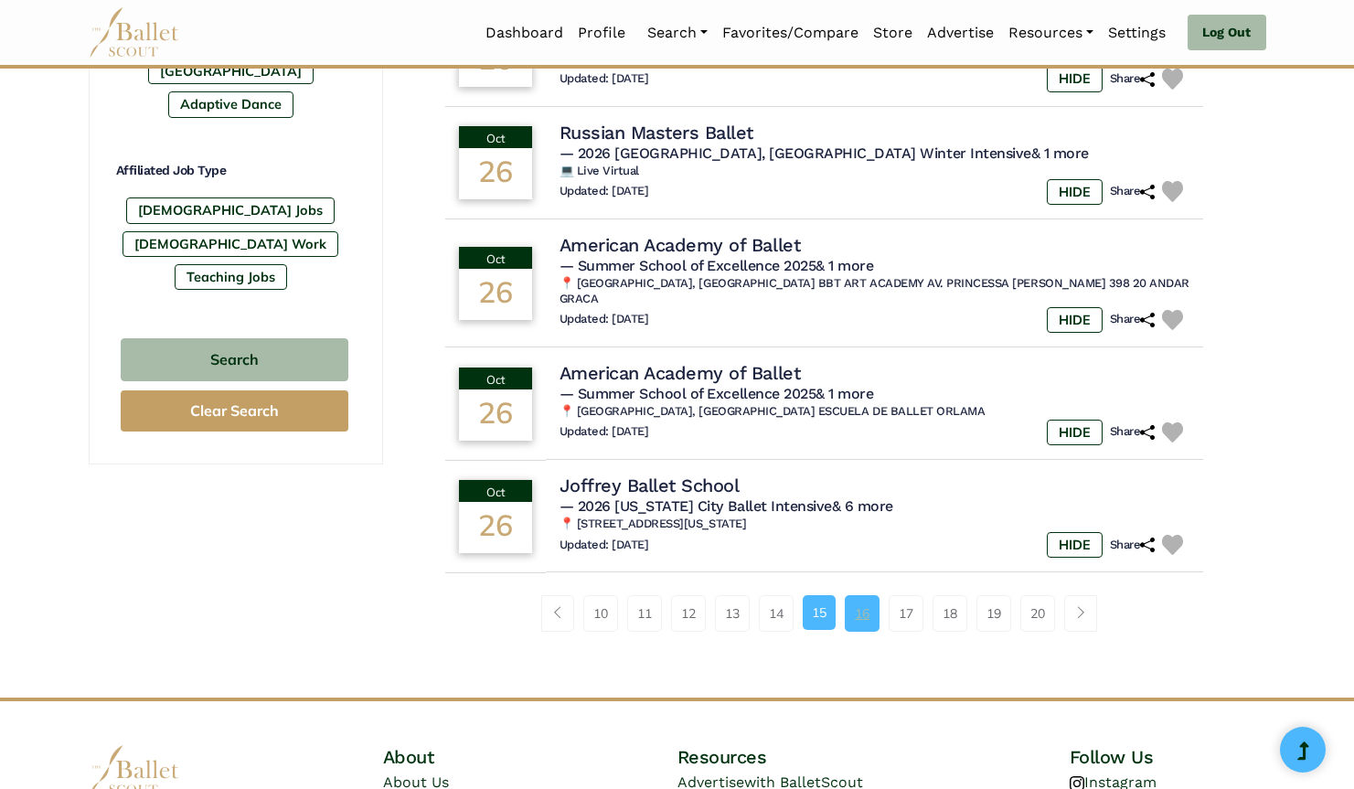
click at [862, 595] on link "16" at bounding box center [862, 613] width 35 height 37
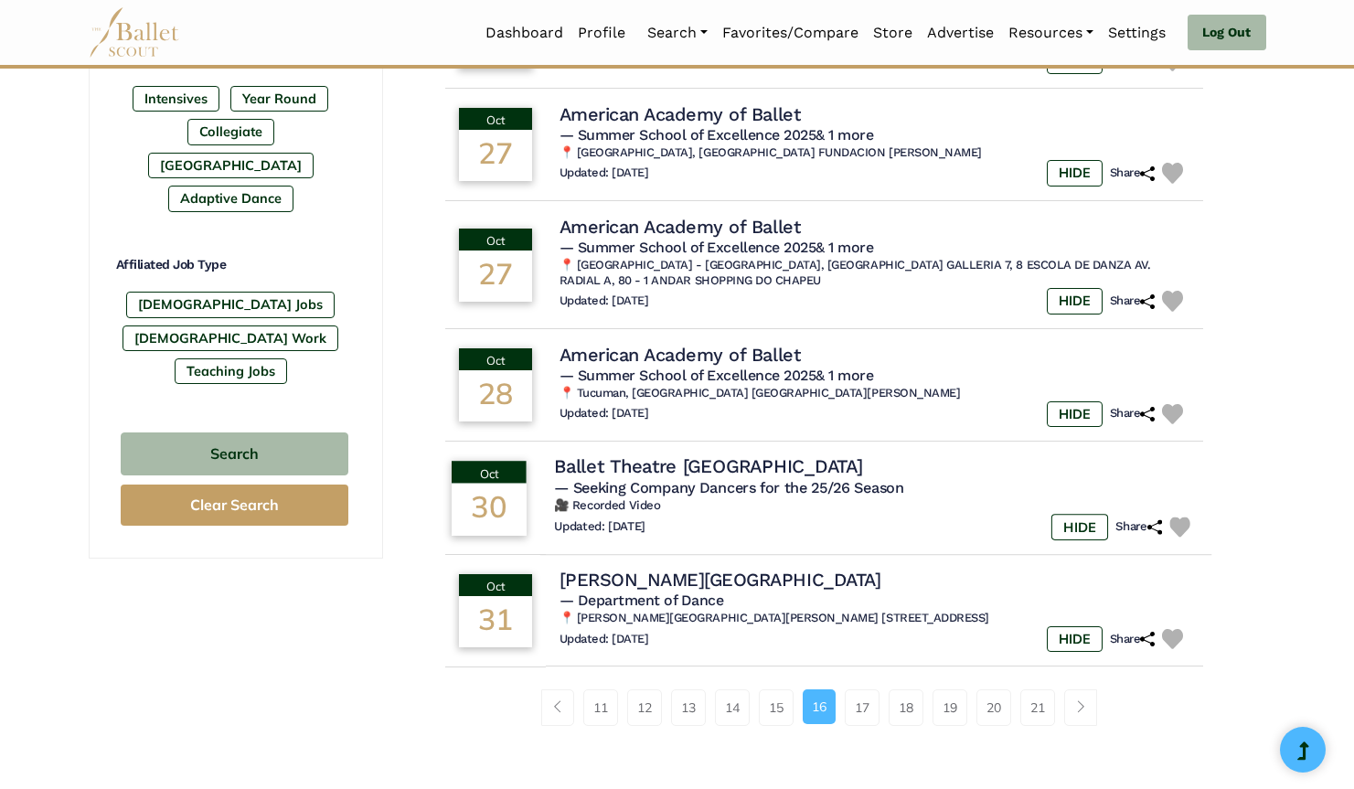
scroll to position [970, 0]
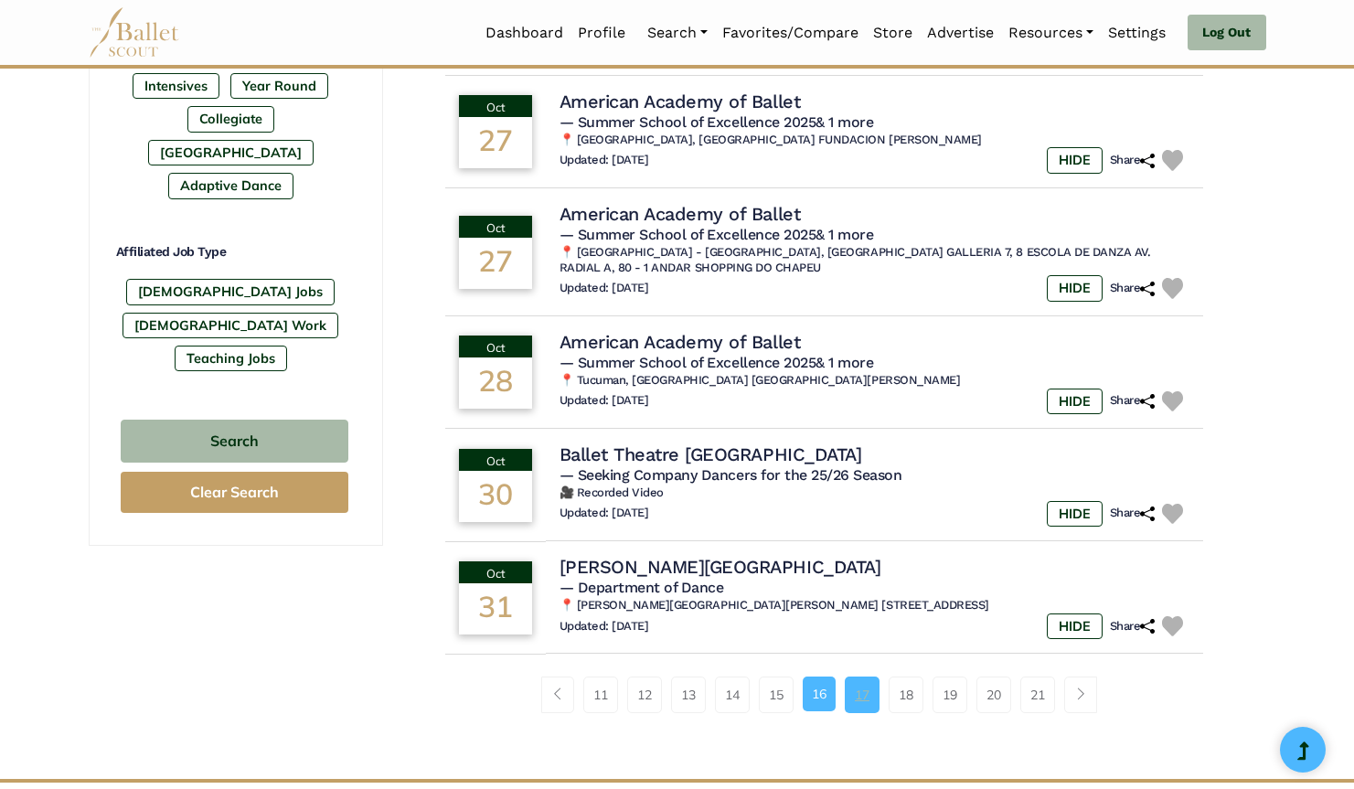
click at [871, 677] on link "17" at bounding box center [862, 695] width 35 height 37
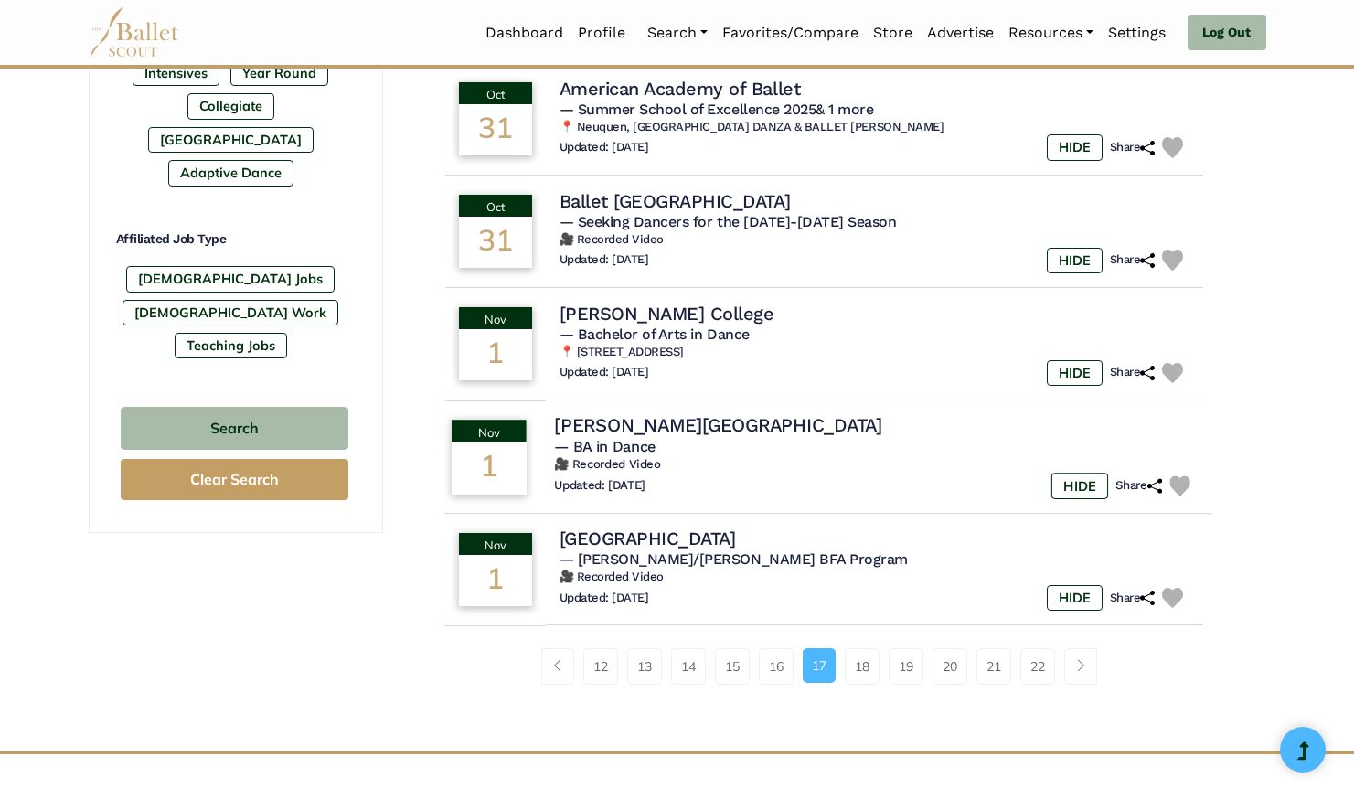
scroll to position [1050, 0]
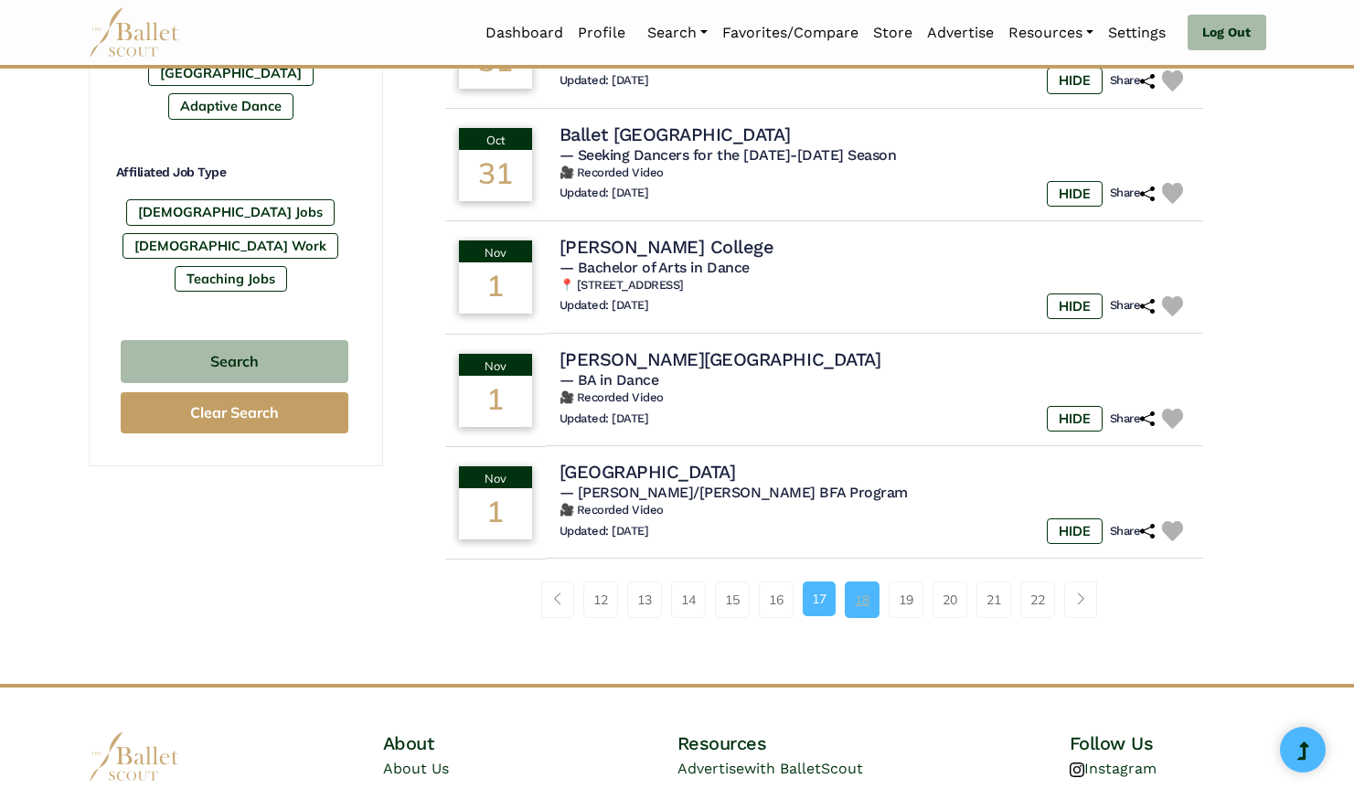
click at [869, 581] on link "18" at bounding box center [862, 599] width 35 height 37
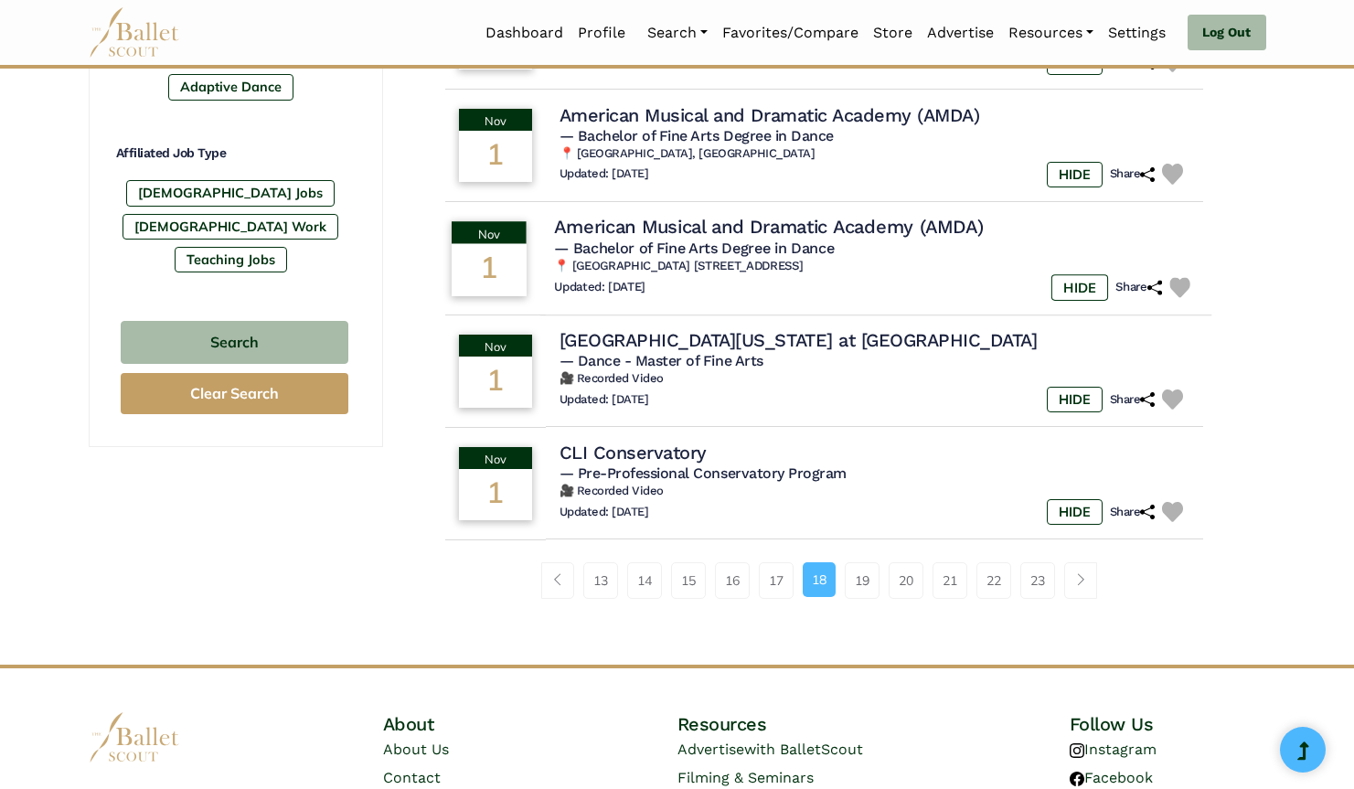
scroll to position [1070, 0]
click at [873, 582] on link "19" at bounding box center [862, 579] width 35 height 37
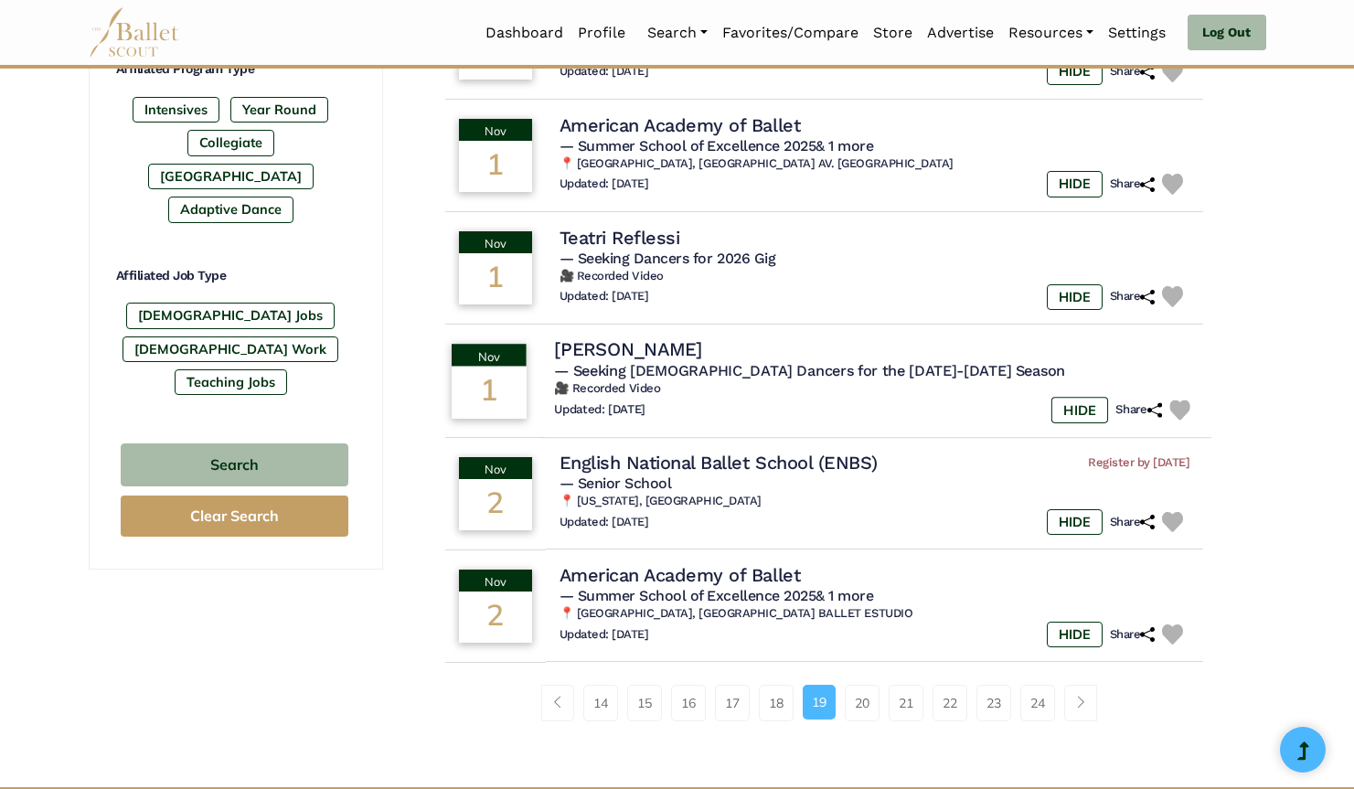
scroll to position [950, 0]
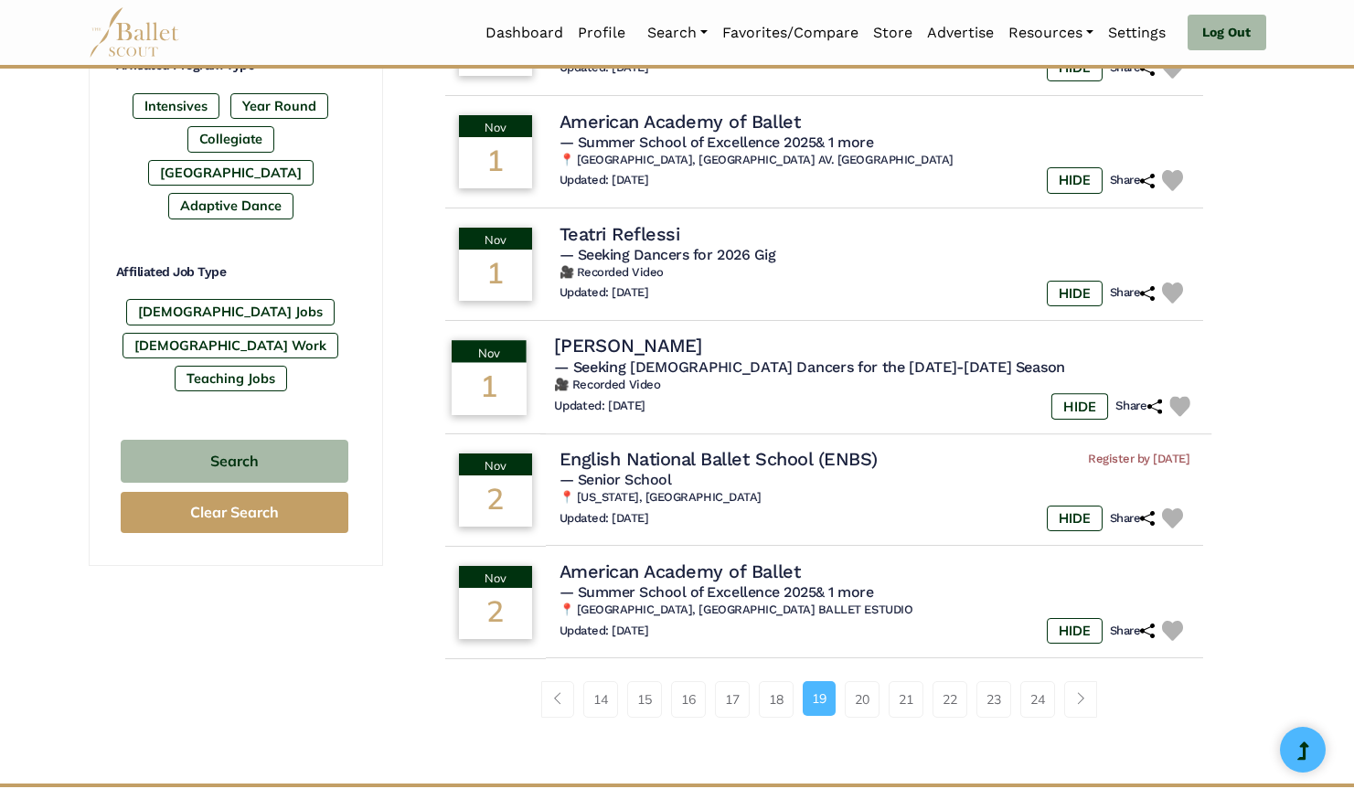
click at [798, 358] on span "— Seeking Male Dancers for the 2025-2026 Season" at bounding box center [809, 366] width 511 height 17
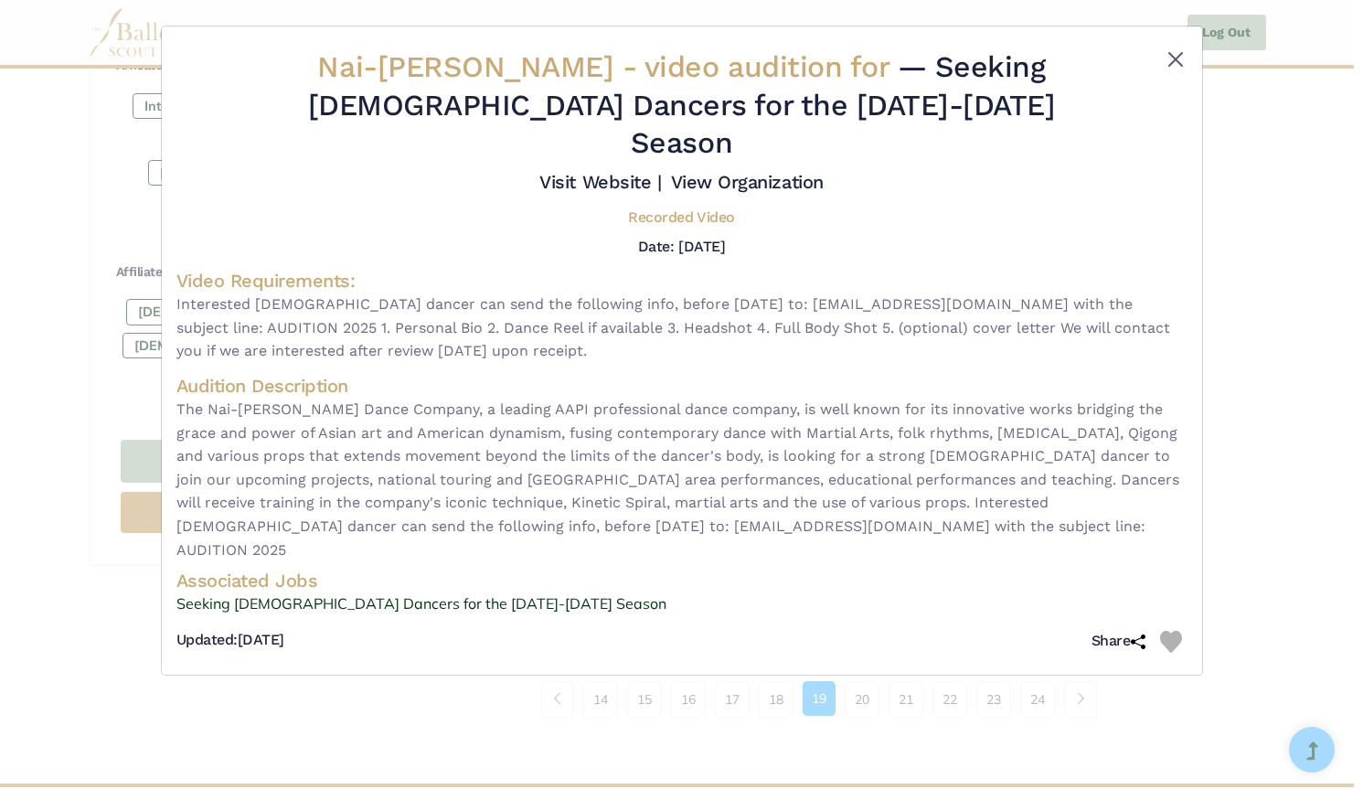
click at [1178, 55] on button "Close" at bounding box center [1176, 59] width 22 height 22
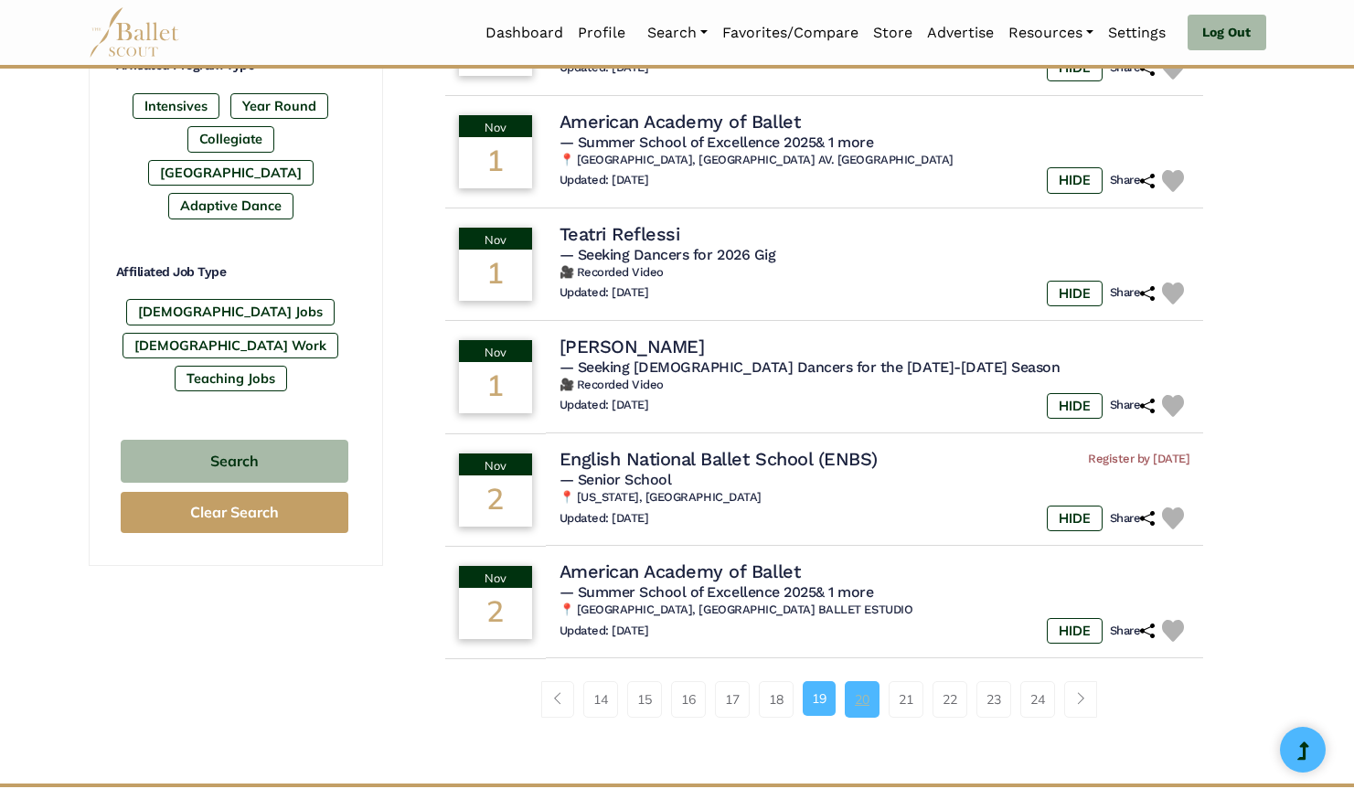
click at [856, 688] on link "20" at bounding box center [862, 699] width 35 height 37
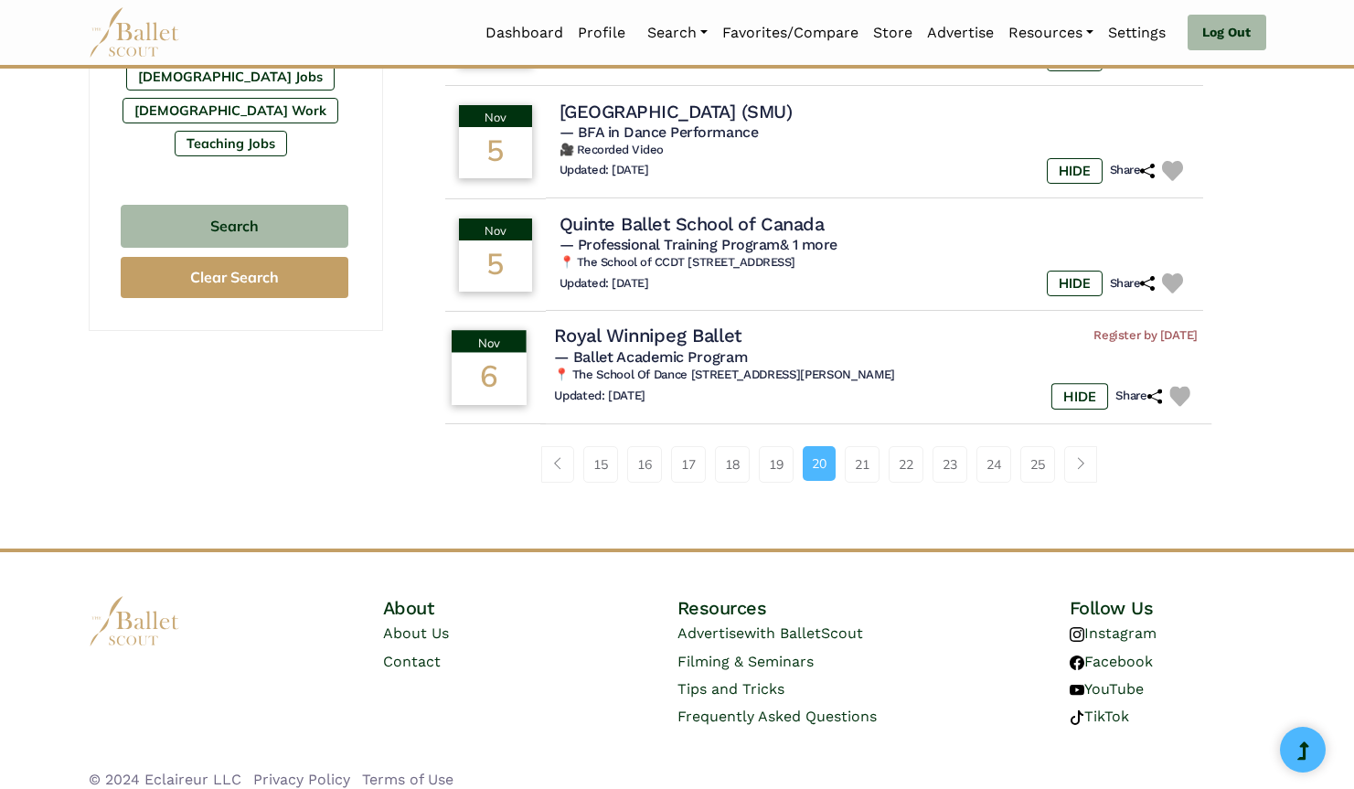
scroll to position [1184, 0]
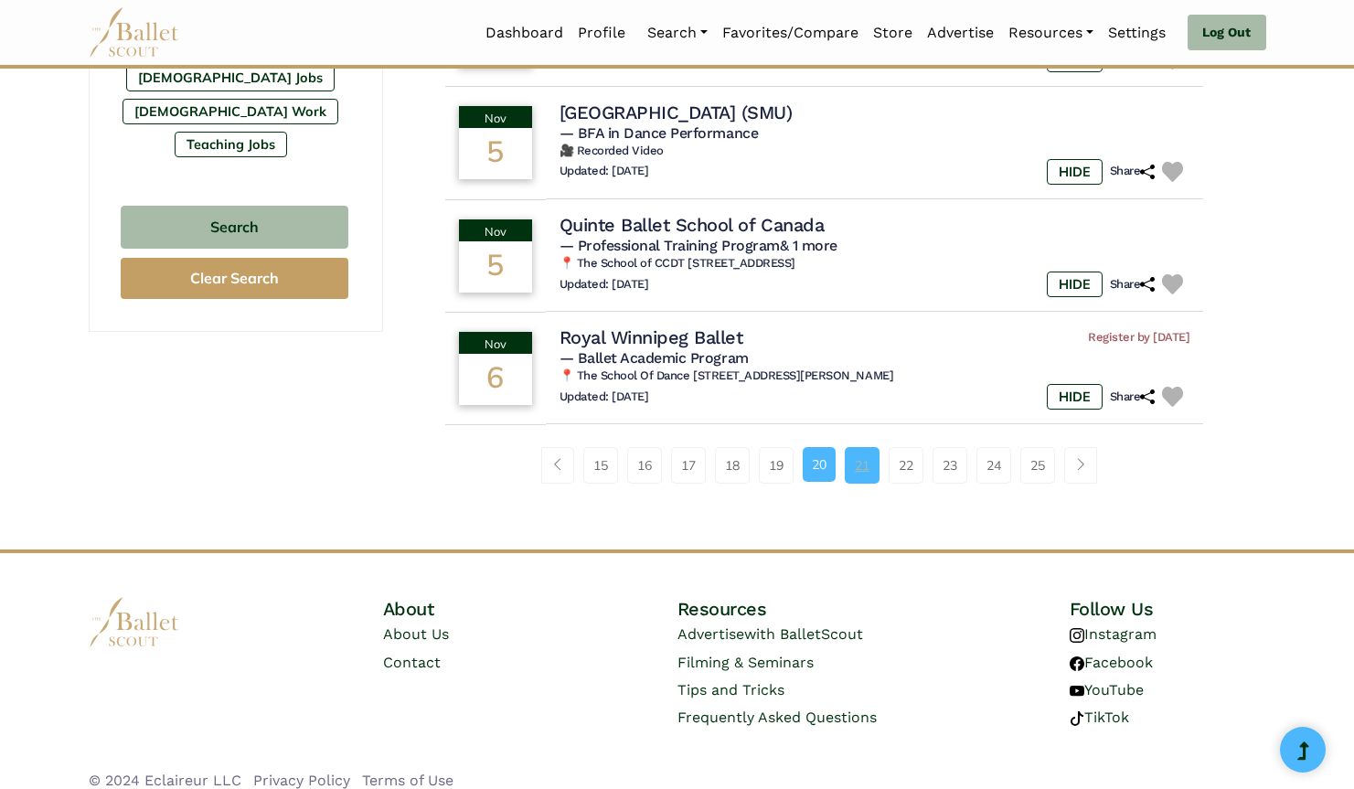
click at [872, 447] on link "21" at bounding box center [862, 465] width 35 height 37
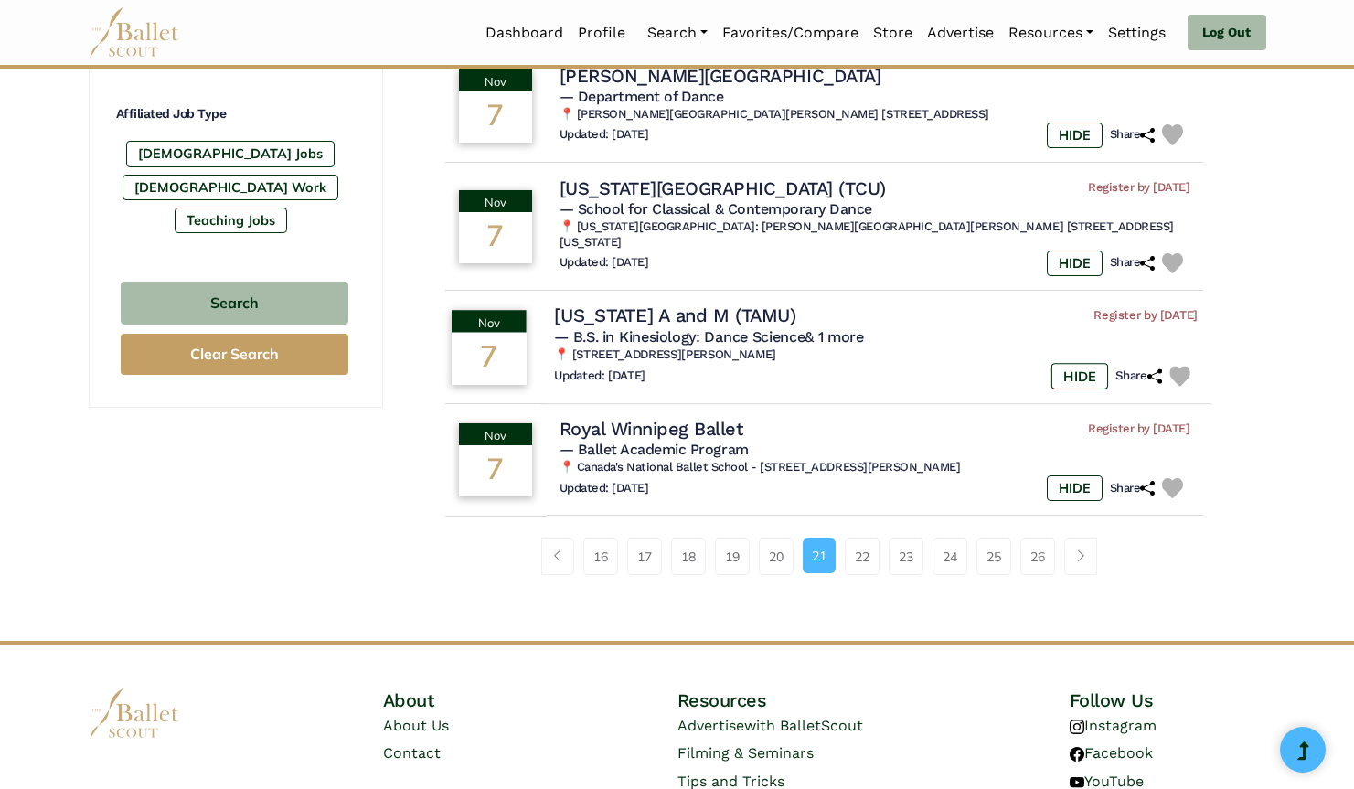
scroll to position [1130, 0]
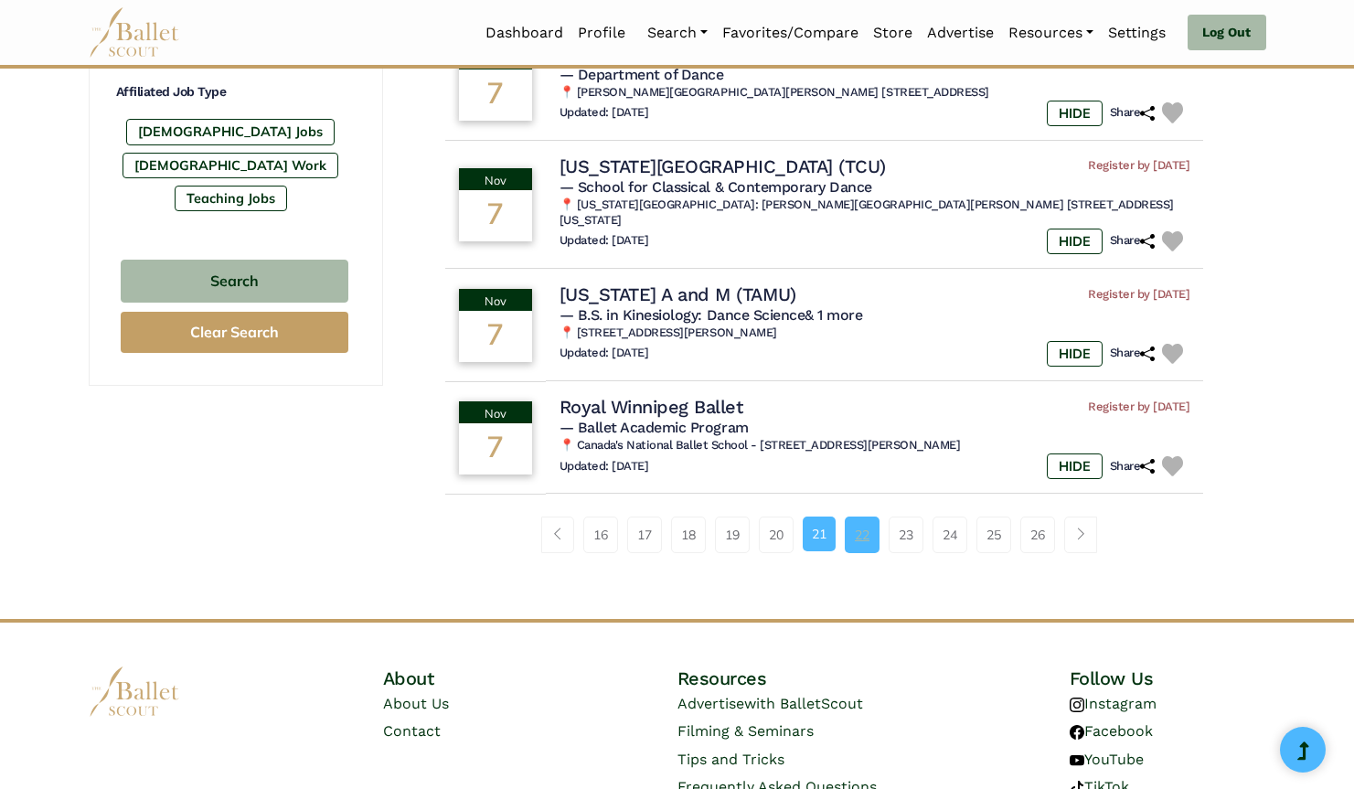
click at [864, 517] on link "22" at bounding box center [862, 535] width 35 height 37
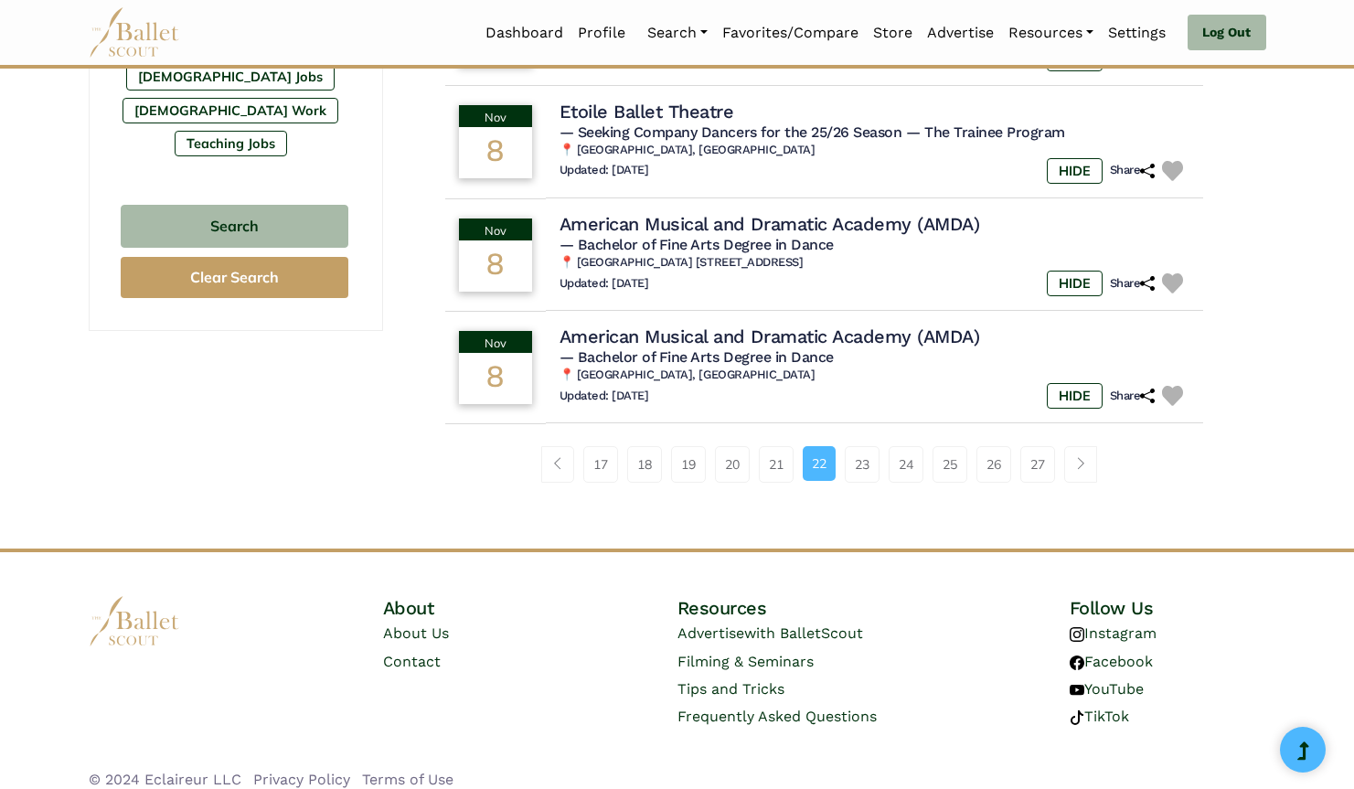
scroll to position [1184, 0]
click at [850, 464] on link "23" at bounding box center [862, 465] width 35 height 37
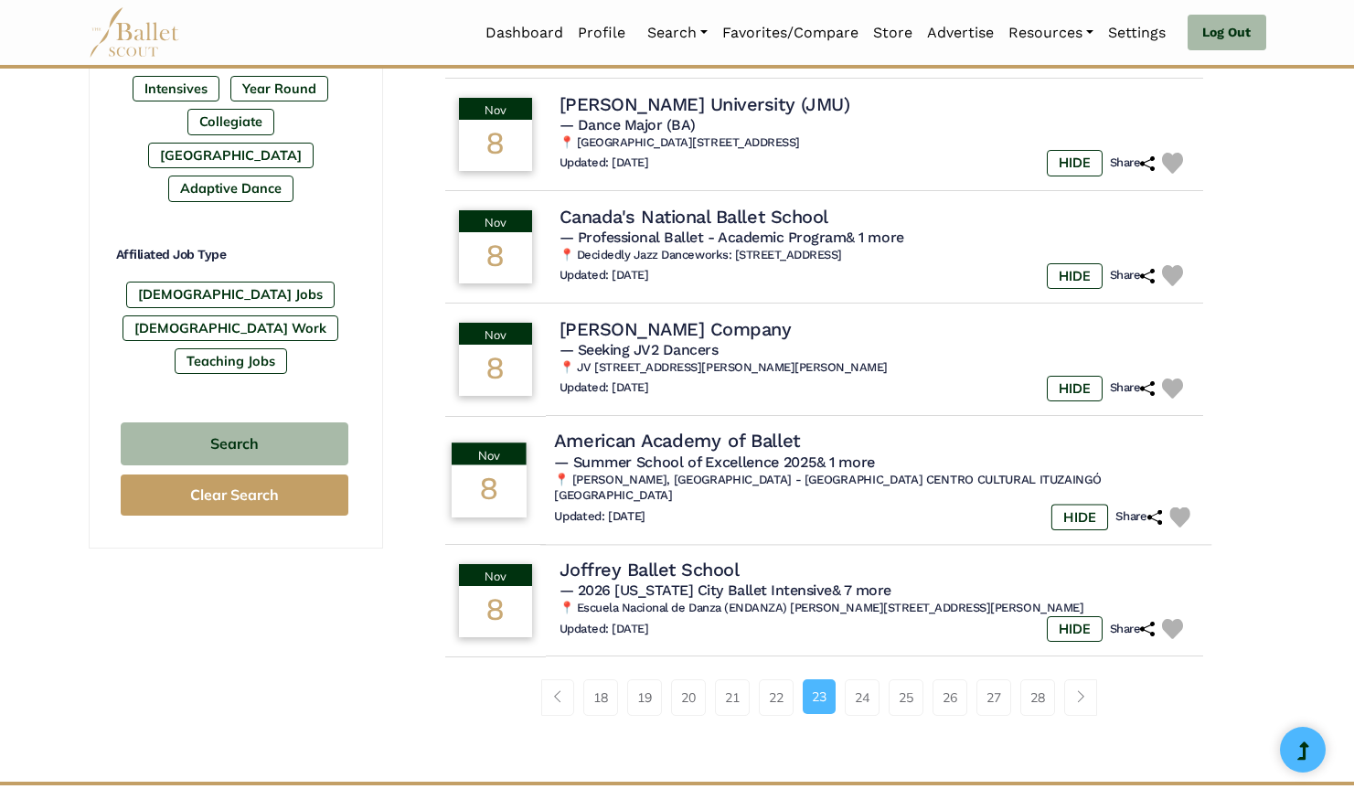
scroll to position [1150, 0]
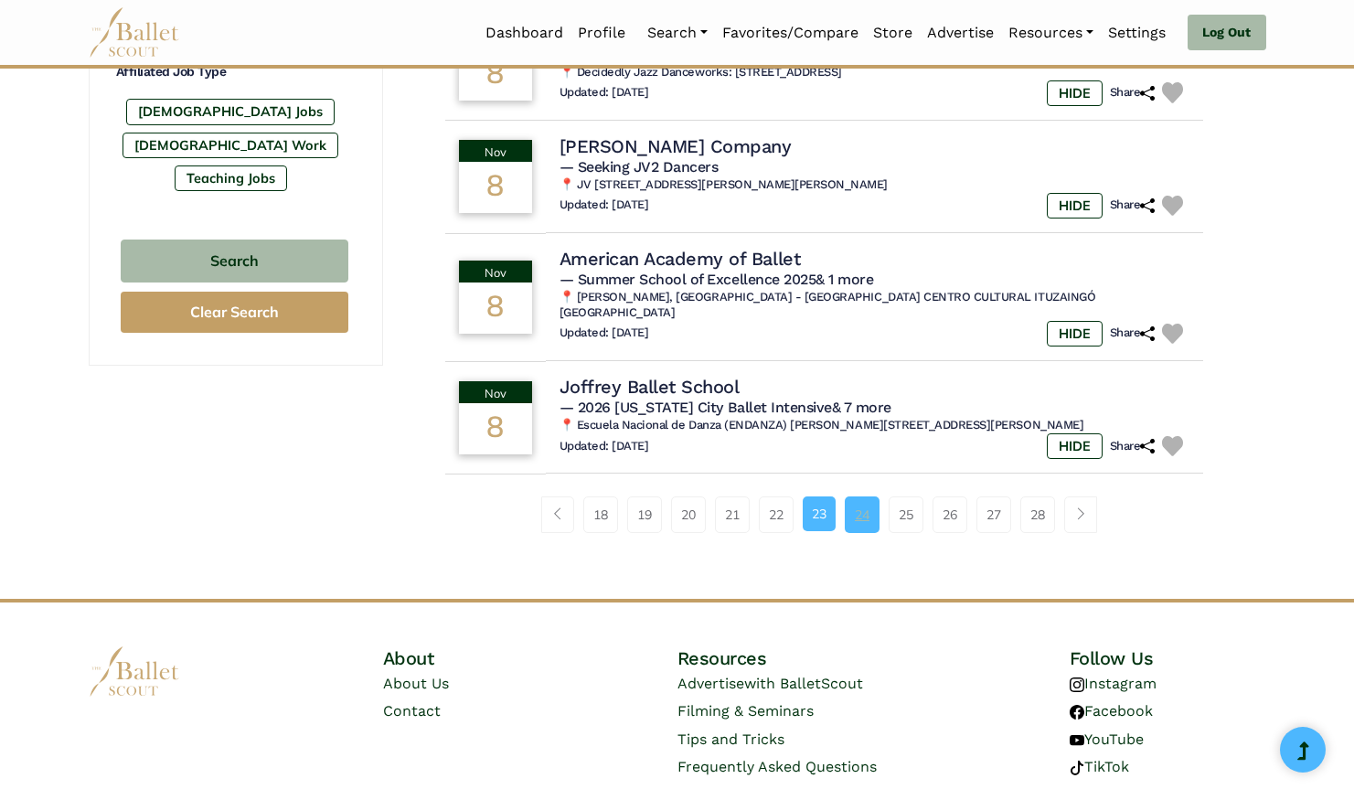
click at [860, 496] on link "24" at bounding box center [862, 514] width 35 height 37
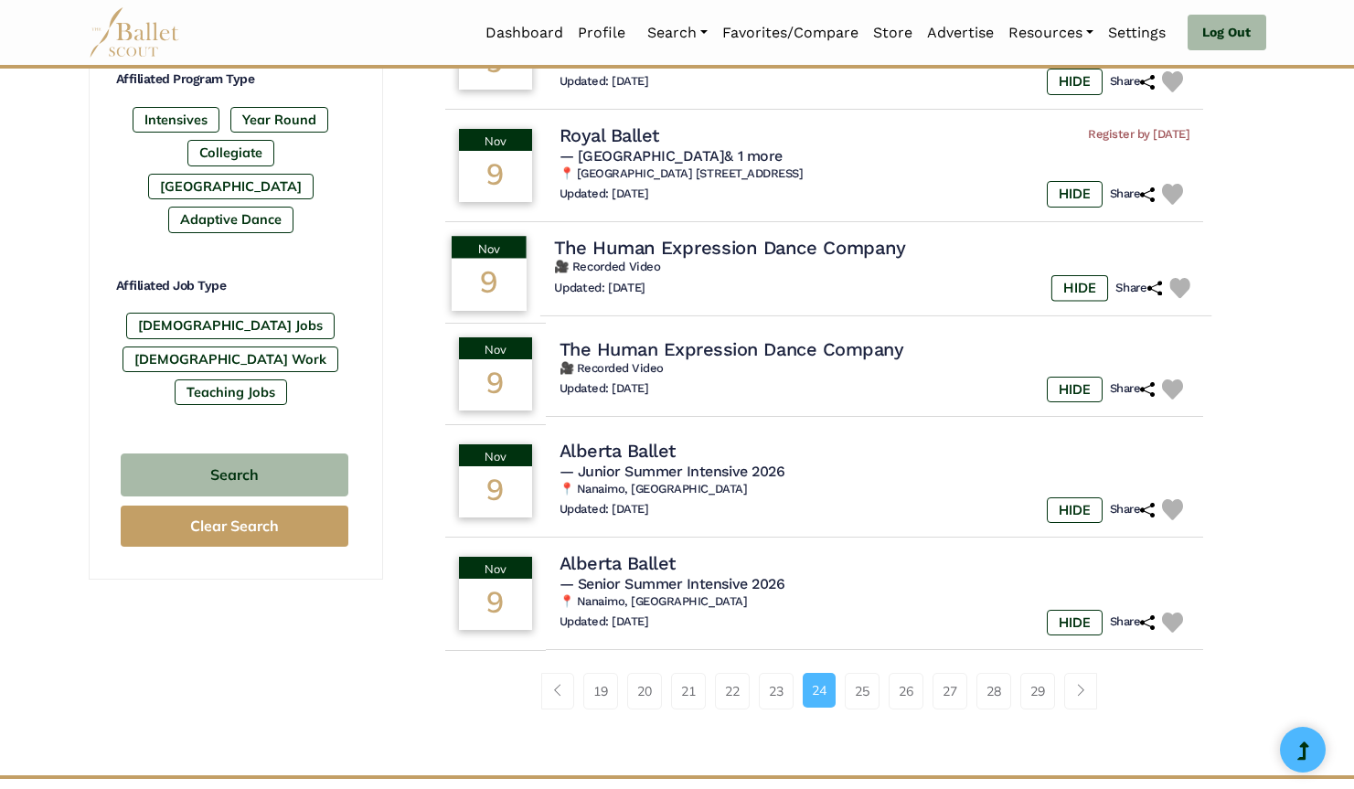
scroll to position [1056, 0]
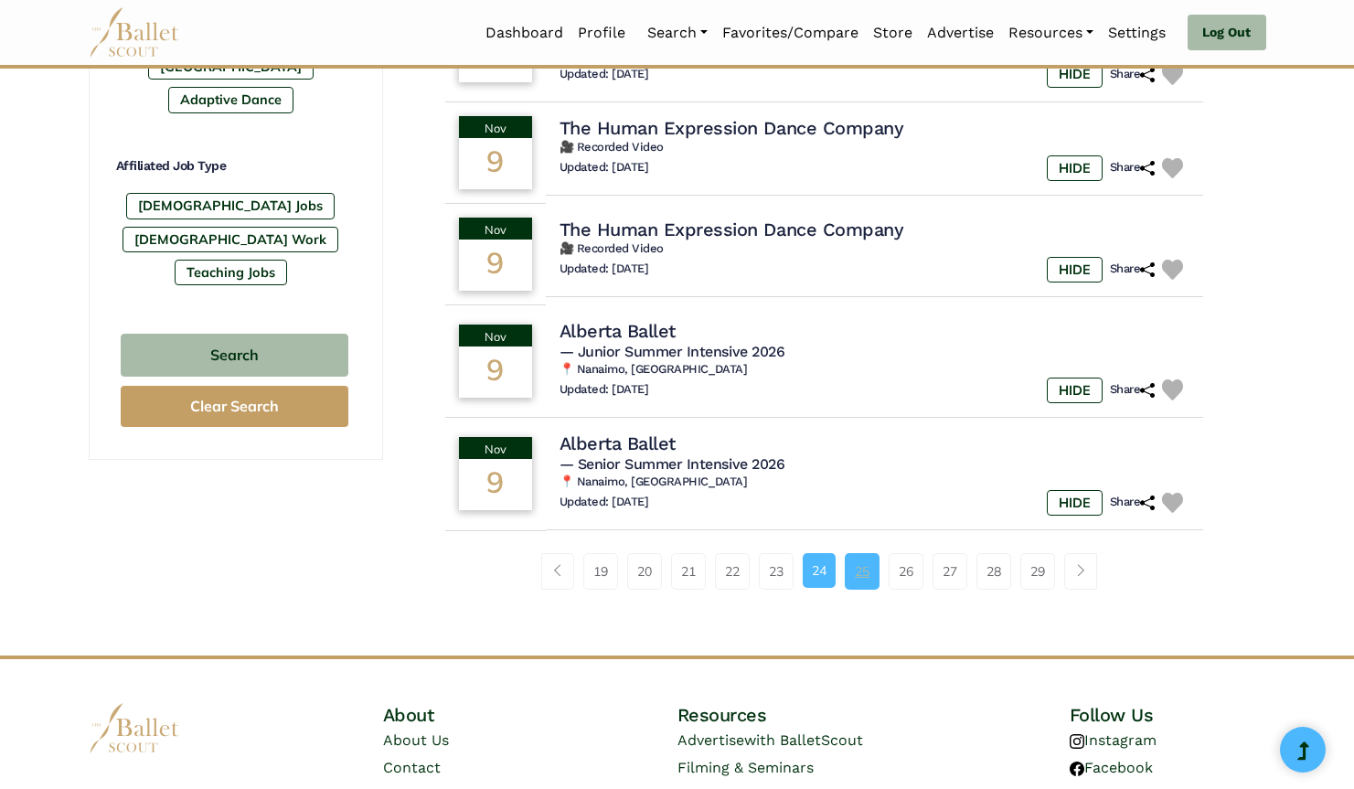
click at [862, 562] on link "25" at bounding box center [862, 571] width 35 height 37
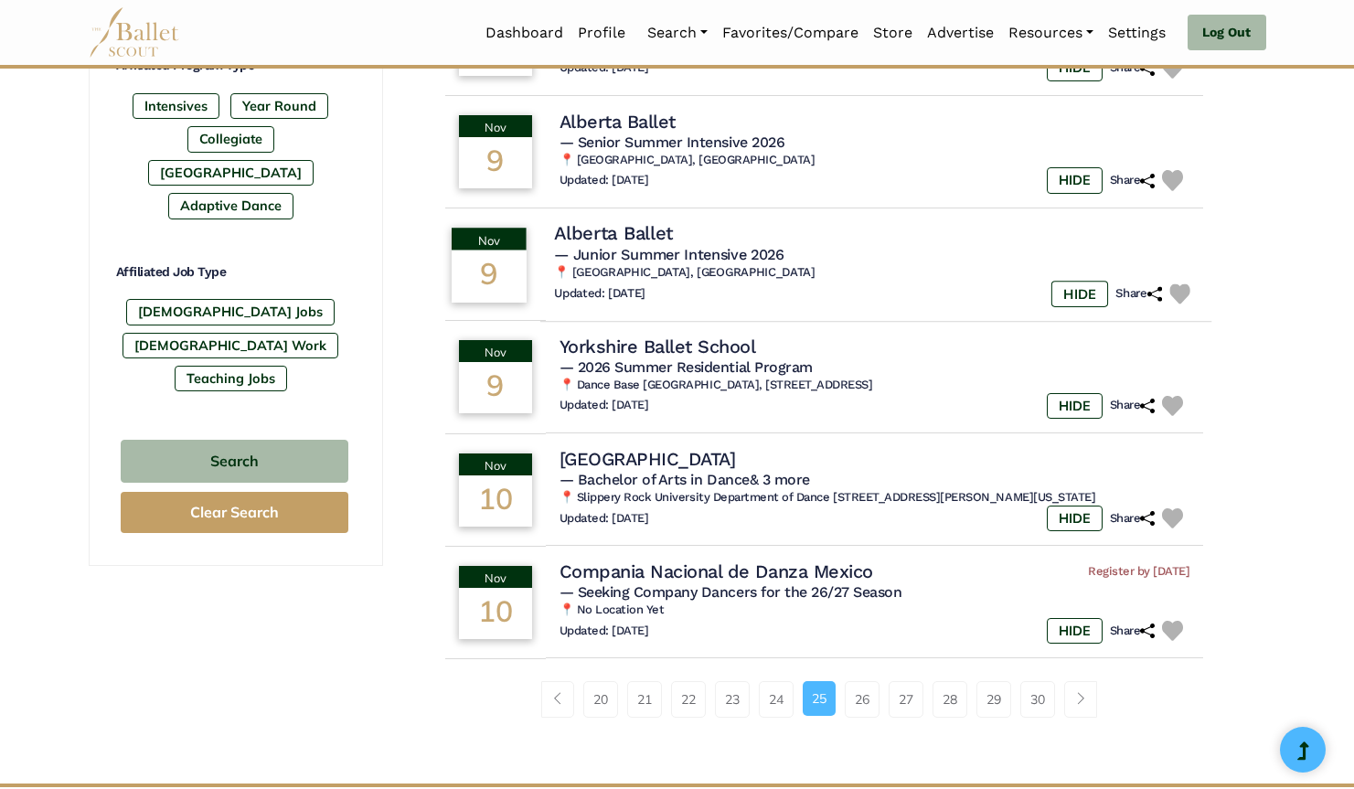
scroll to position [1007, 0]
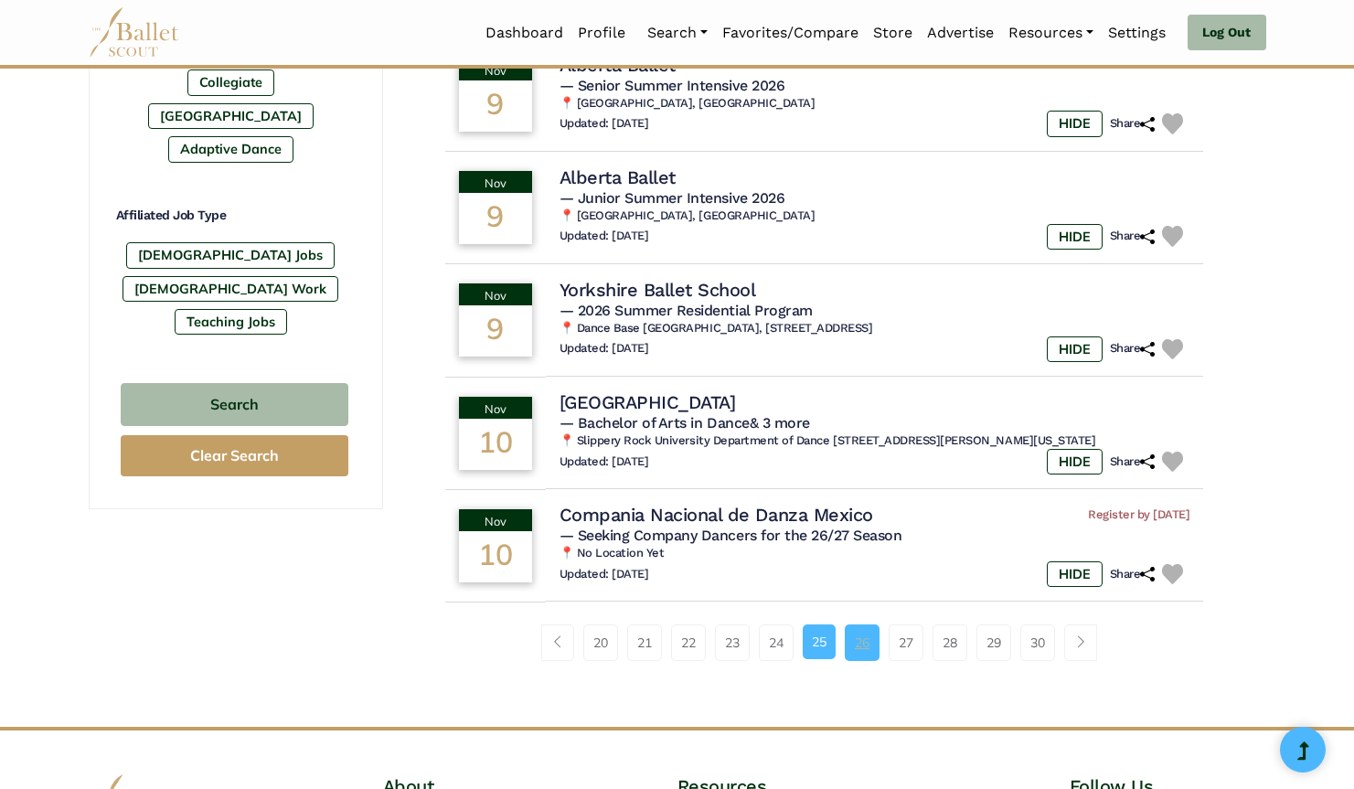
click at [860, 641] on link "26" at bounding box center [862, 642] width 35 height 37
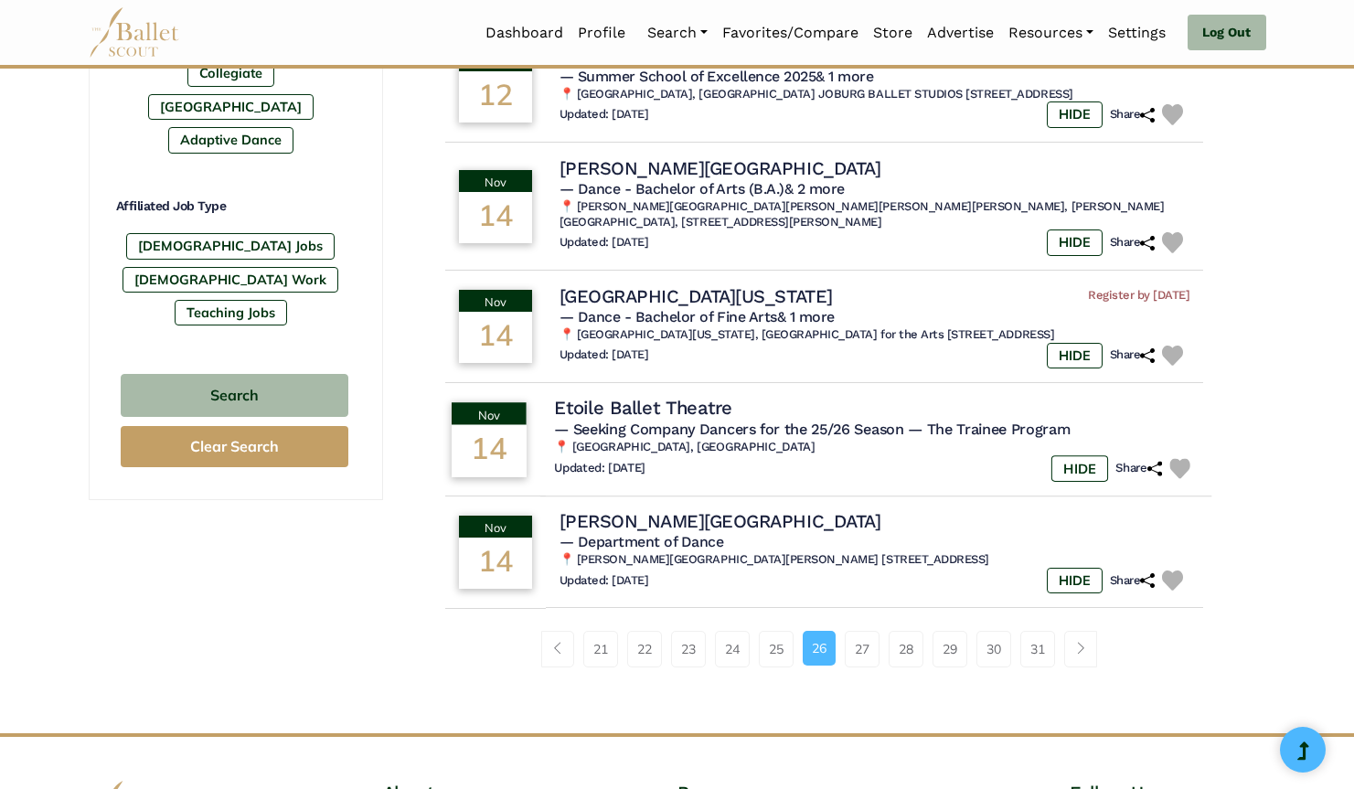
scroll to position [1082, 0]
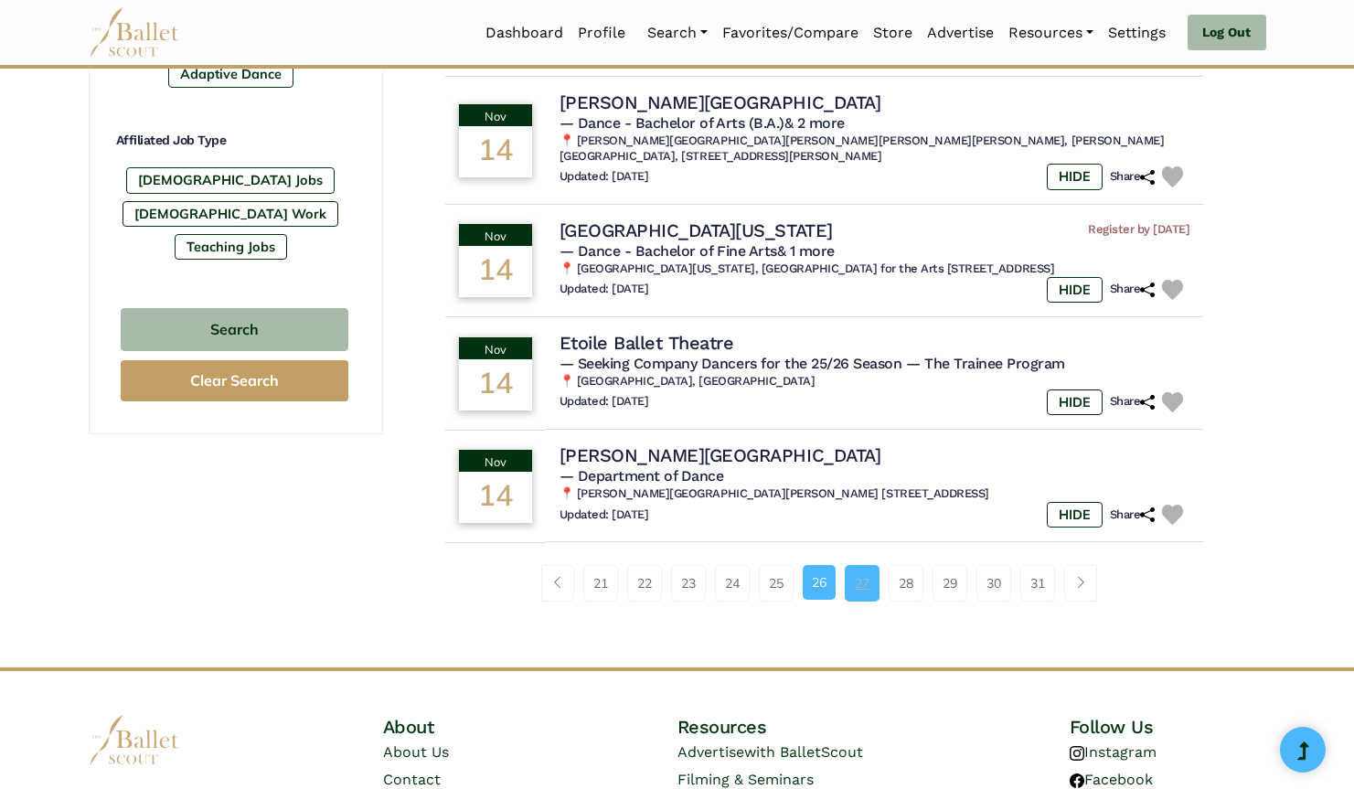
click at [865, 571] on link "27" at bounding box center [862, 583] width 35 height 37
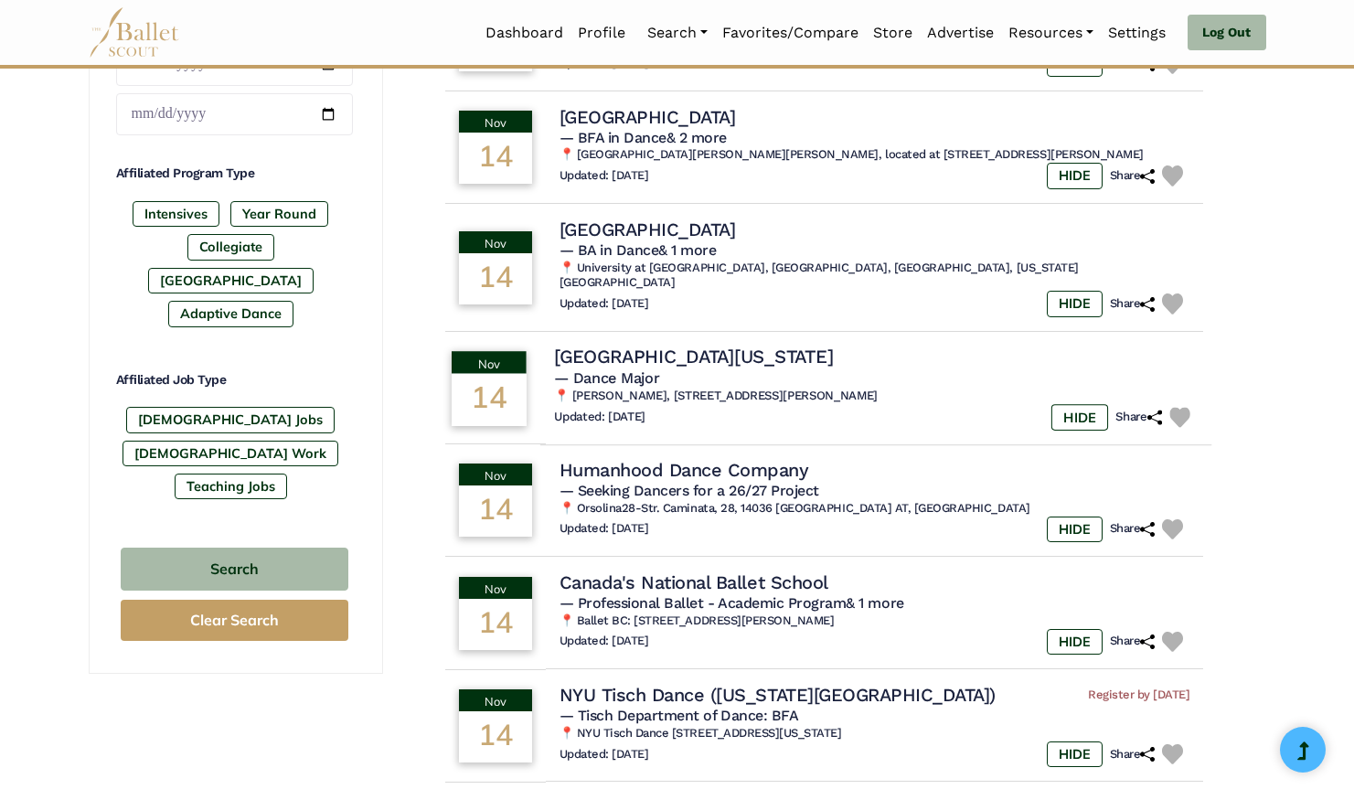
scroll to position [1014, 0]
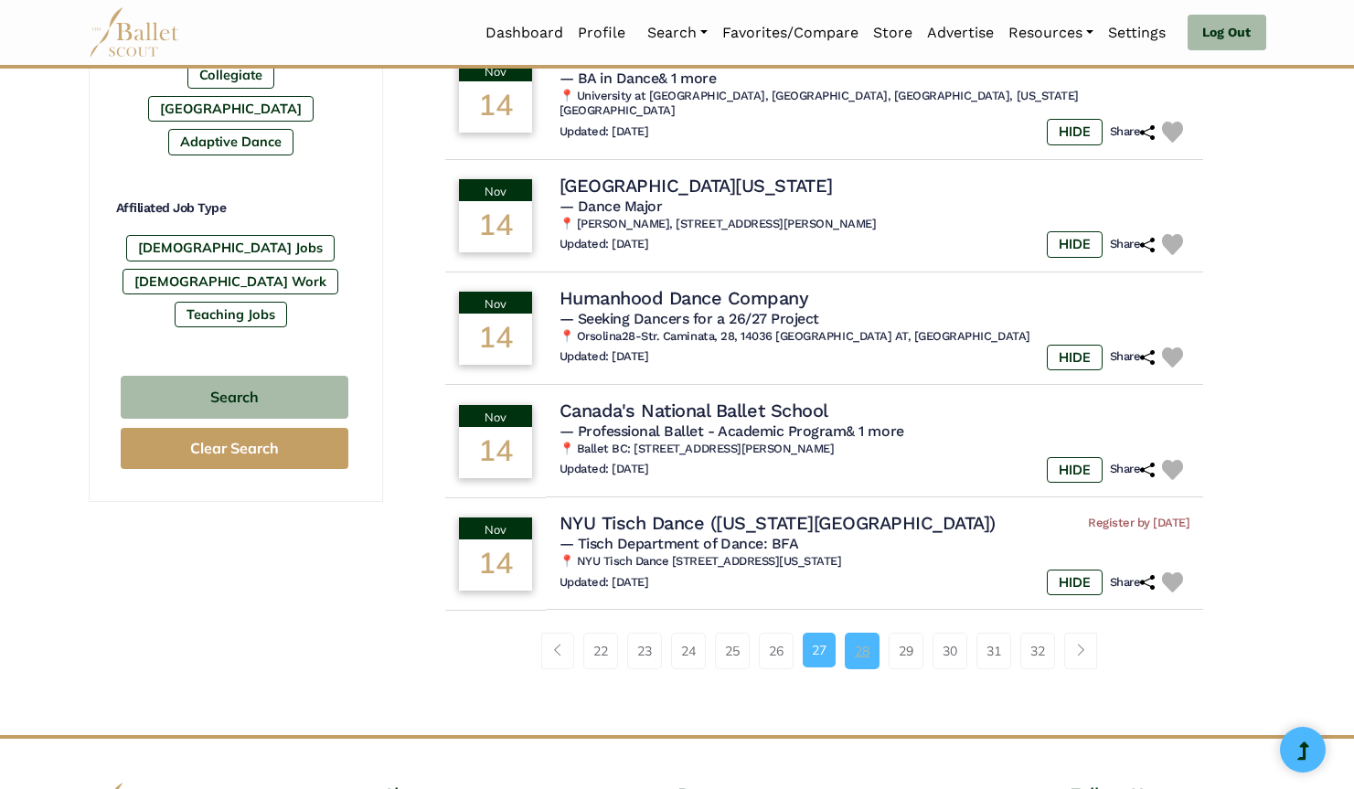
click at [867, 635] on link "28" at bounding box center [862, 651] width 35 height 37
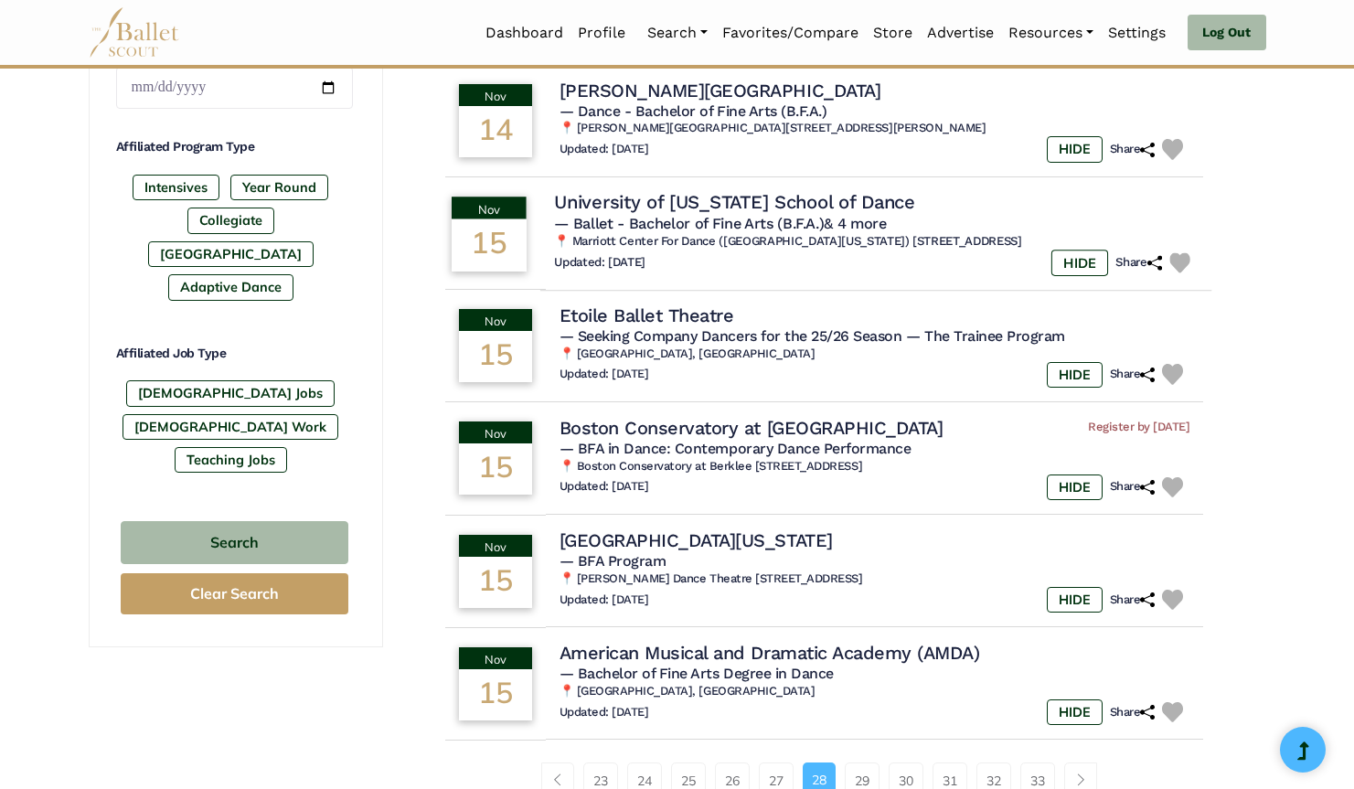
scroll to position [901, 0]
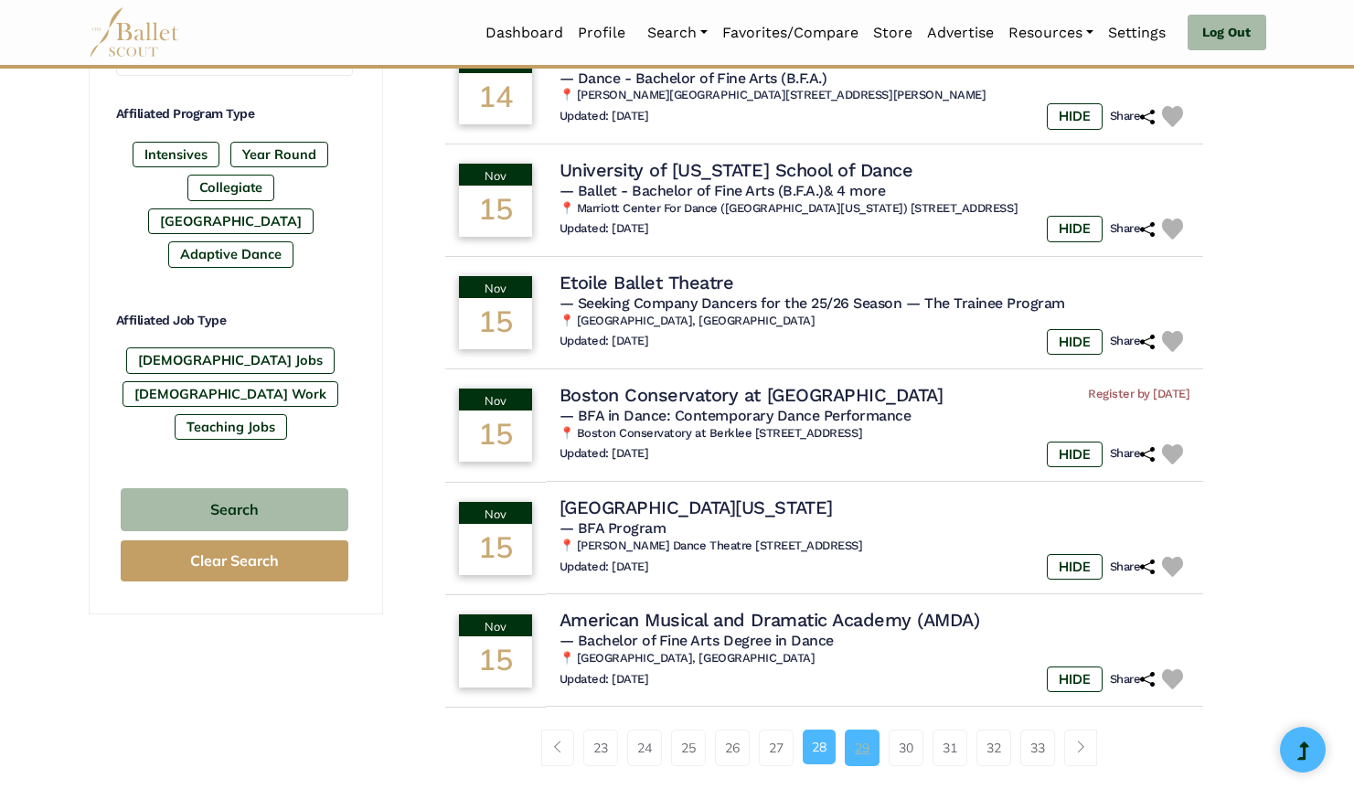
click at [869, 730] on link "29" at bounding box center [862, 748] width 35 height 37
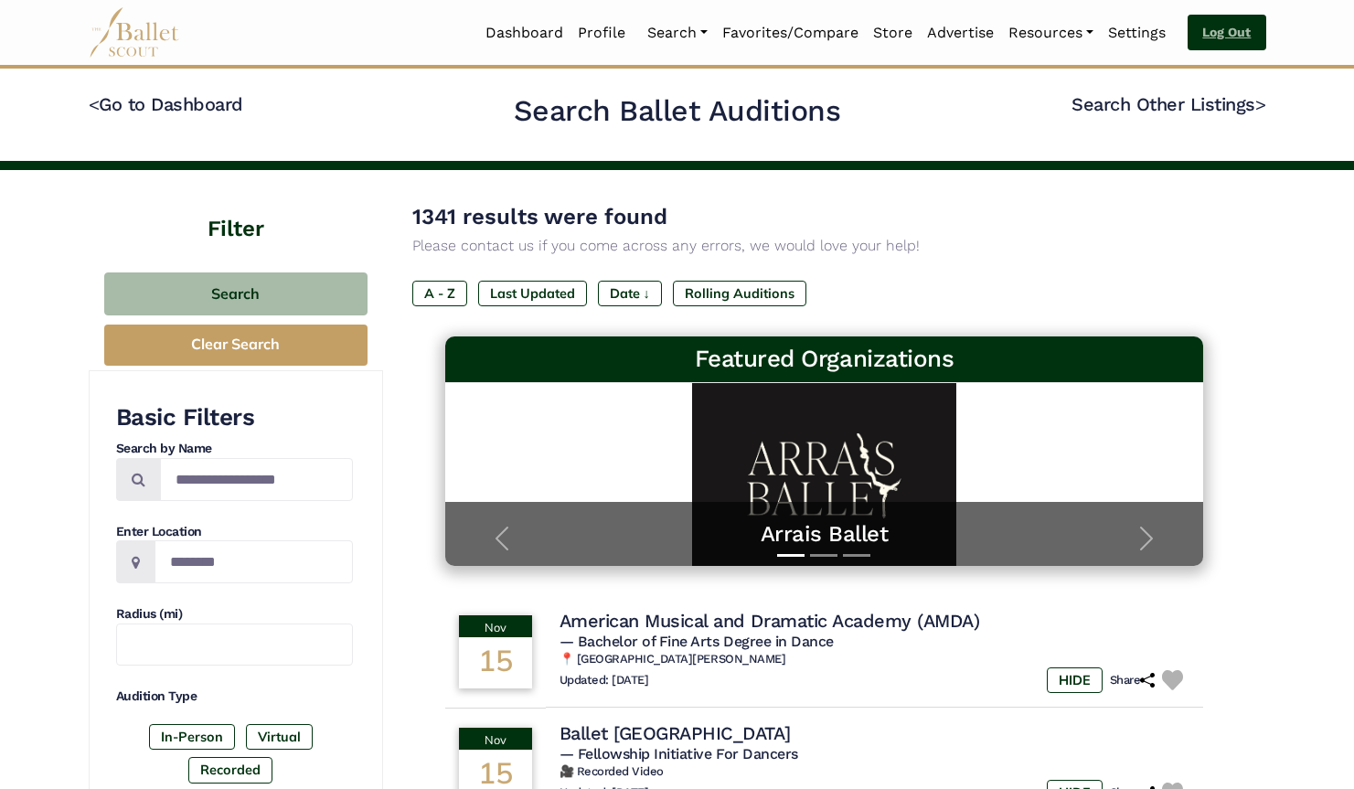
click at [1214, 31] on link "Log Out" at bounding box center [1227, 33] width 78 height 37
